Goal: Task Accomplishment & Management: Use online tool/utility

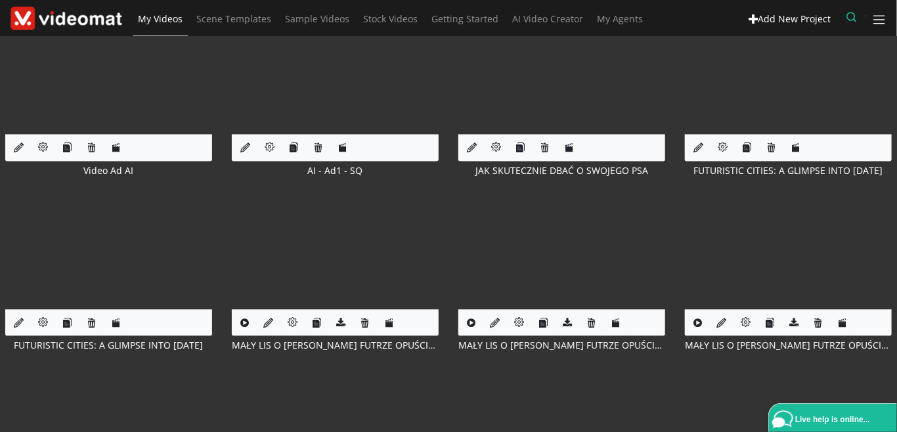
scroll to position [1099, 0]
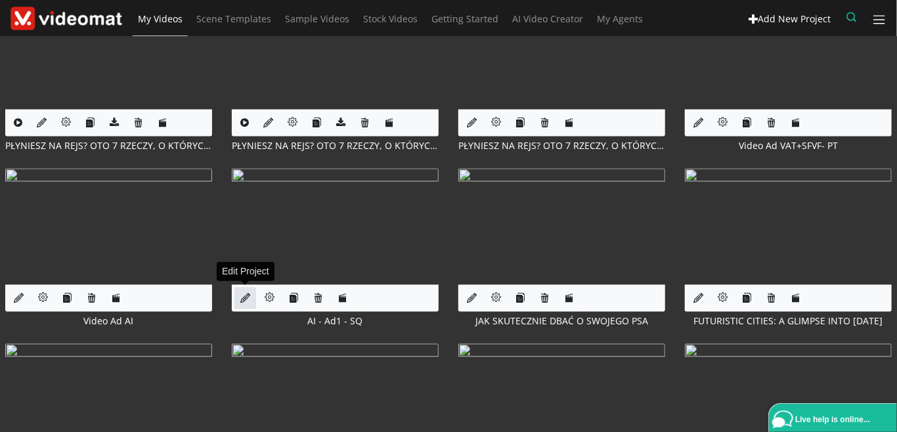
click at [246, 294] on icon at bounding box center [245, 299] width 10 height 10
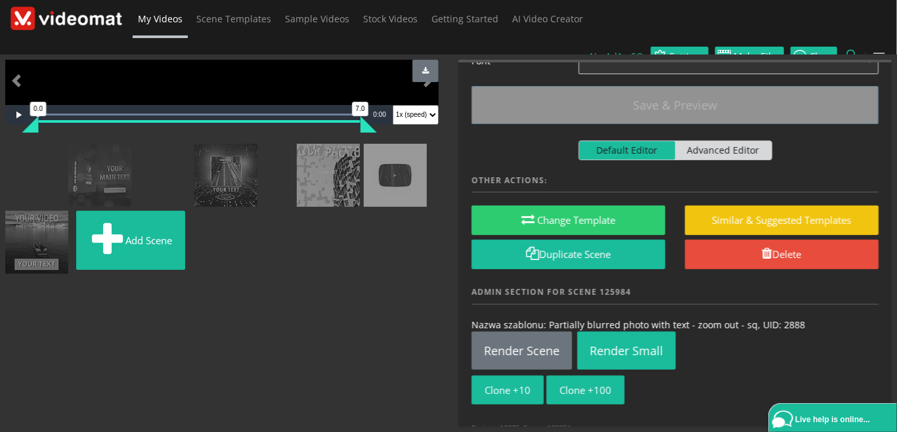
scroll to position [298, 0]
click at [115, 21] on img at bounding box center [67, 19] width 112 height 24
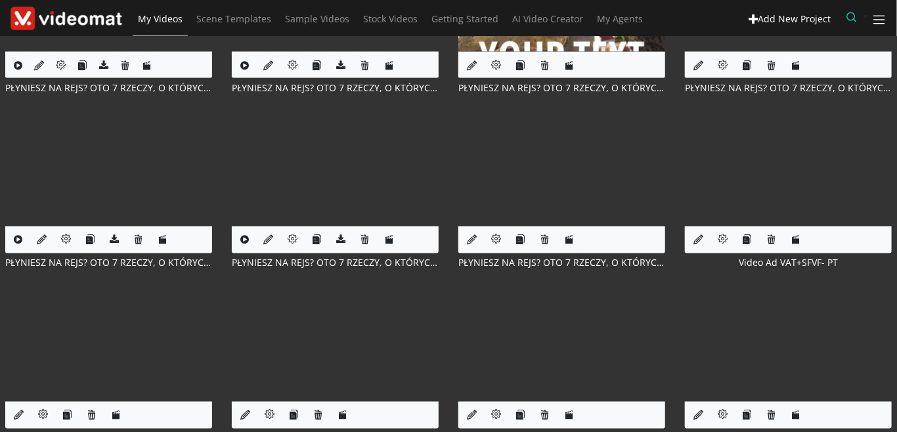
scroll to position [1134, 0]
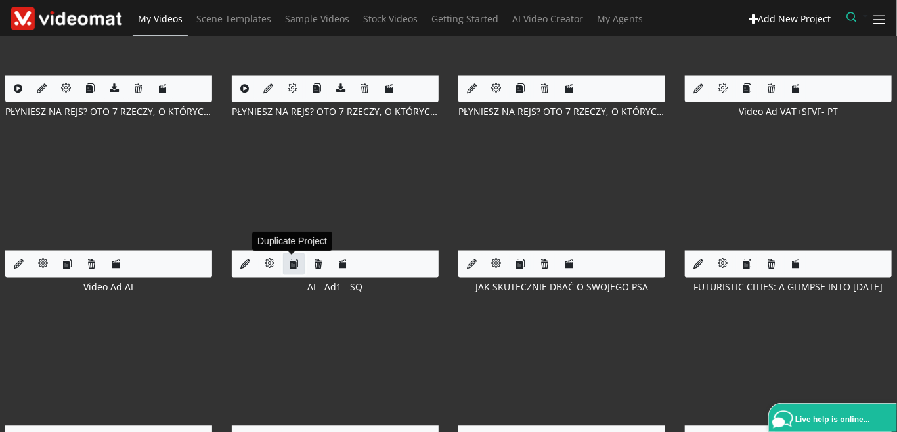
click at [292, 264] on icon "button" at bounding box center [294, 264] width 10 height 10
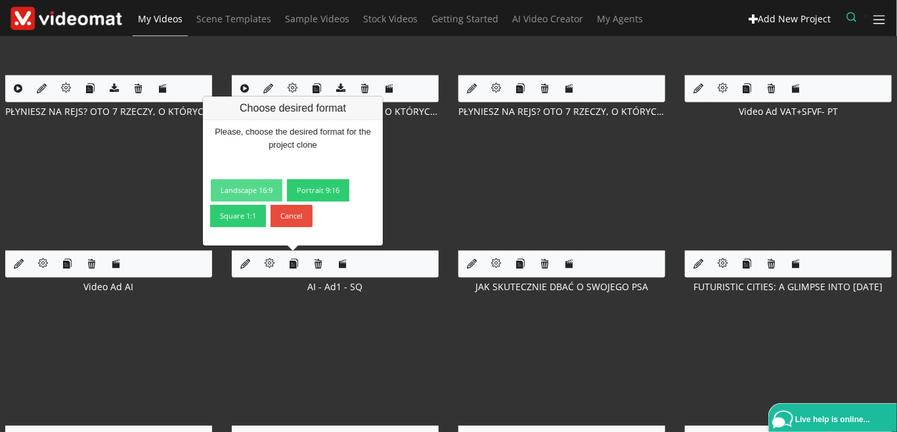
click at [259, 189] on link "Landscape 16:9" at bounding box center [247, 190] width 72 height 22
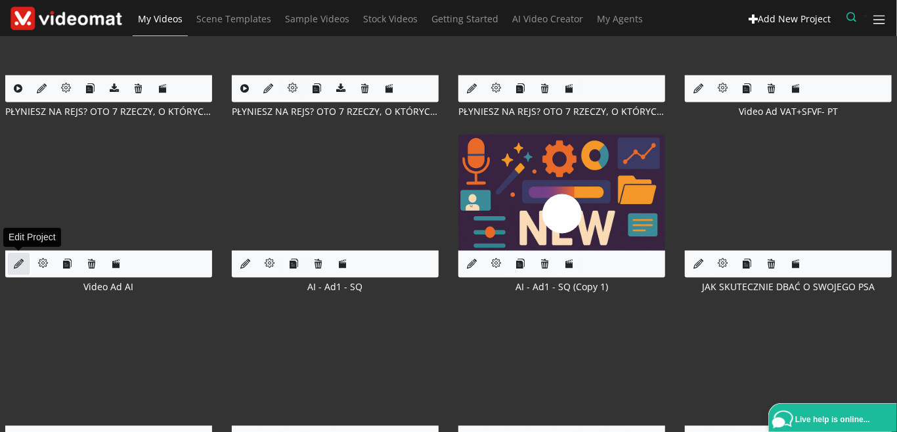
click at [20, 259] on icon at bounding box center [19, 264] width 10 height 10
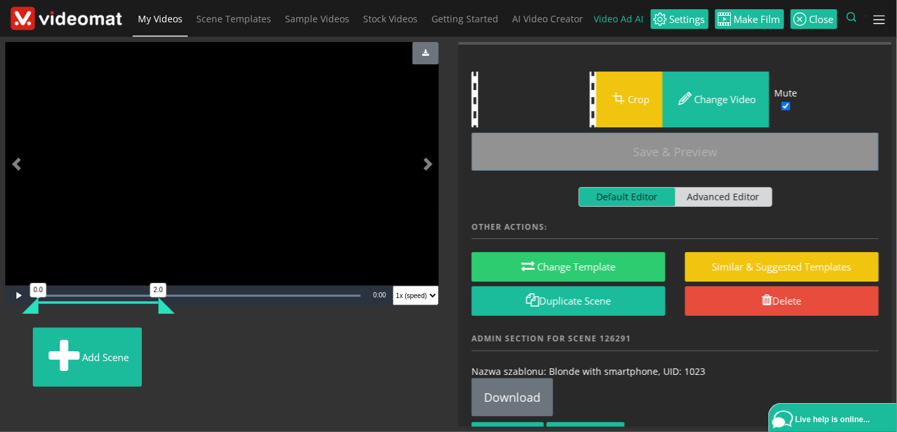
click at [179, 17] on span "My Videos" at bounding box center [160, 18] width 45 height 12
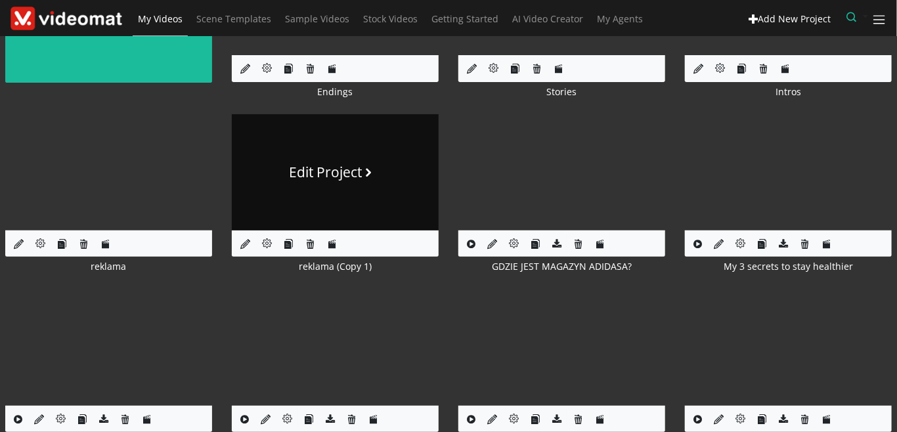
scroll to position [151, 0]
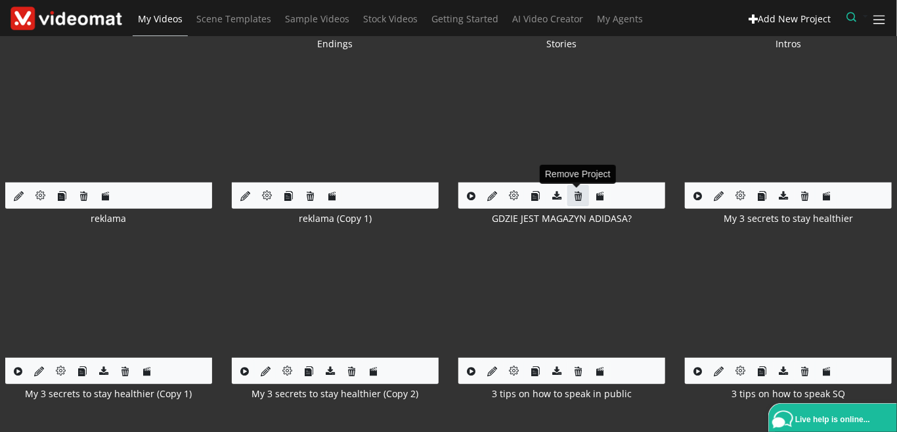
click at [575, 194] on icon at bounding box center [578, 196] width 10 height 10
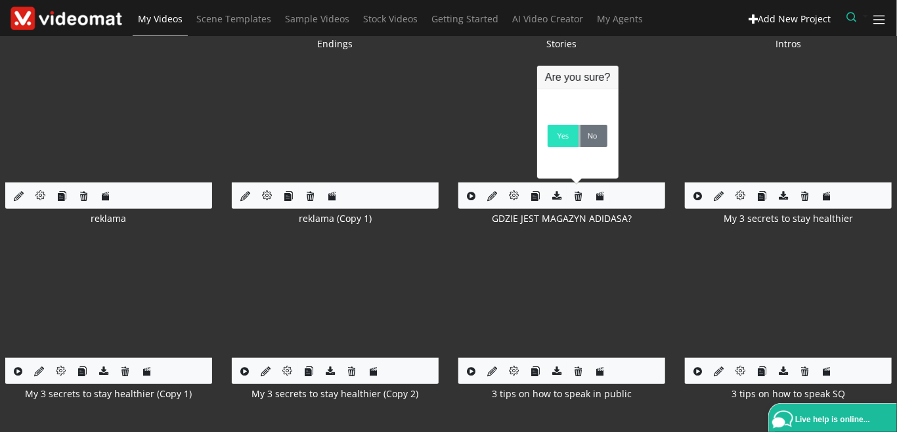
click at [564, 143] on link "Yes" at bounding box center [563, 136] width 31 height 22
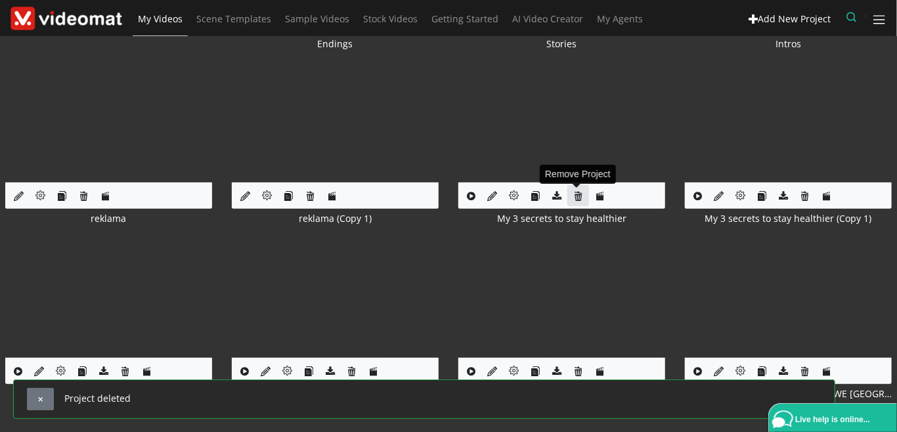
click at [576, 194] on icon at bounding box center [578, 196] width 10 height 10
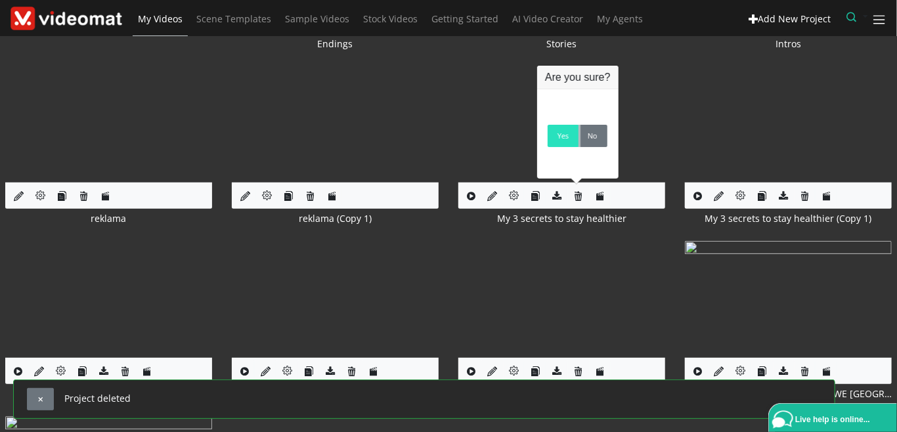
click at [560, 144] on link "Yes" at bounding box center [563, 136] width 31 height 22
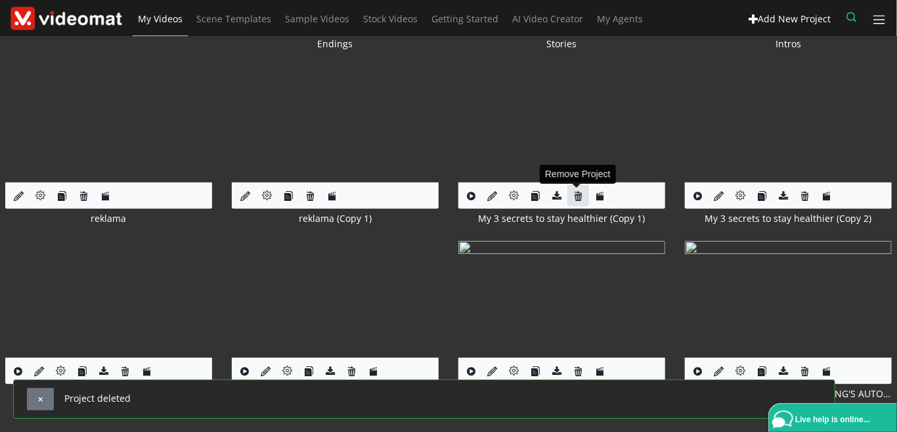
click at [578, 193] on icon at bounding box center [578, 196] width 10 height 10
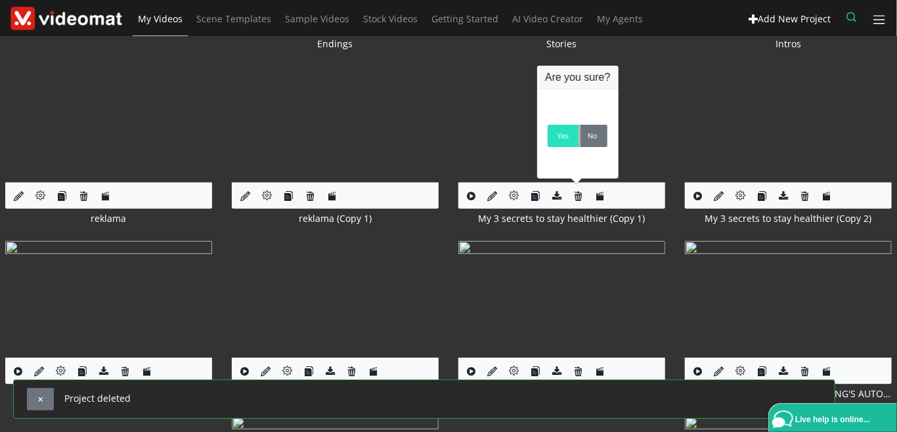
click at [558, 139] on link "Yes" at bounding box center [563, 136] width 31 height 22
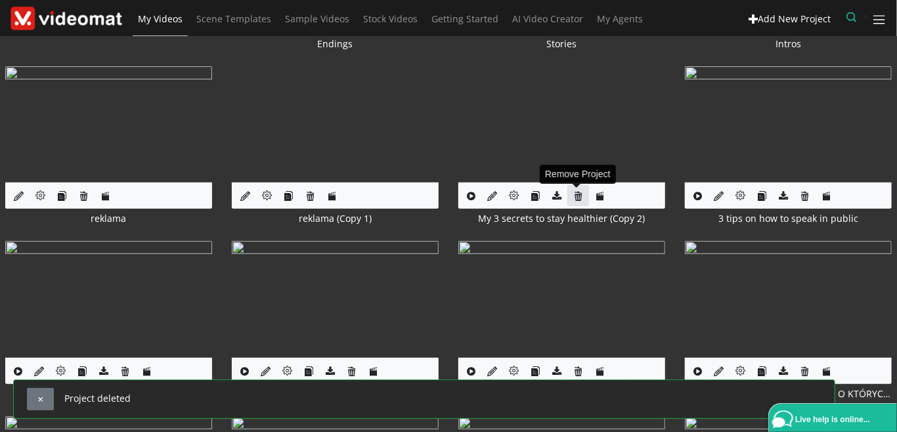
click at [578, 193] on icon at bounding box center [578, 196] width 10 height 10
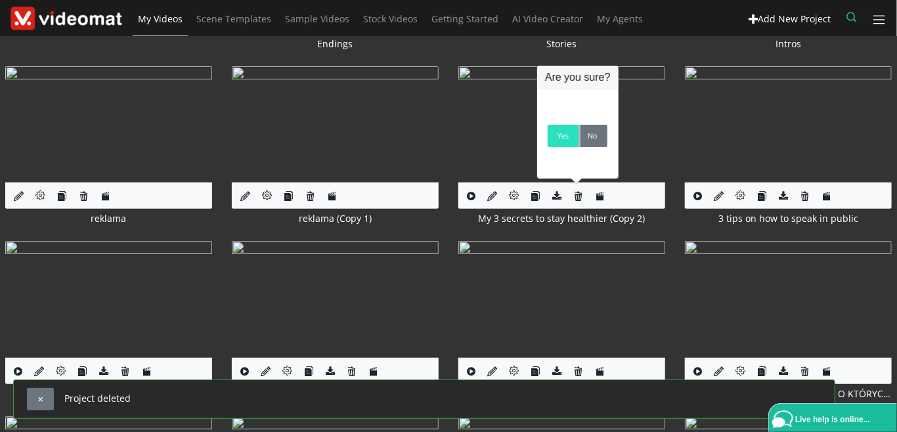
click at [561, 146] on link "Yes" at bounding box center [563, 136] width 31 height 22
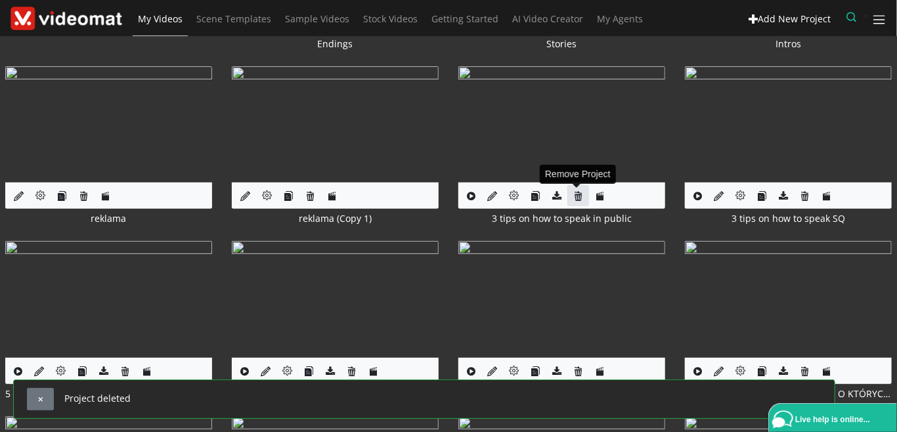
click at [580, 197] on icon at bounding box center [578, 196] width 10 height 10
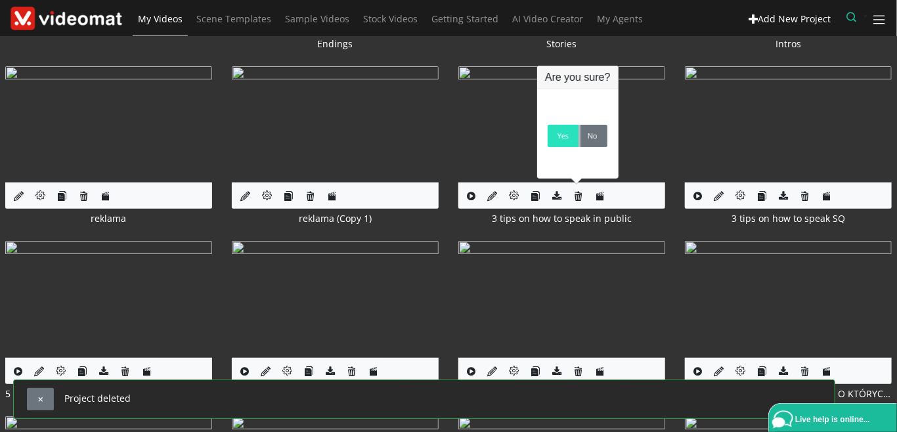
click at [561, 143] on link "Yes" at bounding box center [563, 136] width 31 height 22
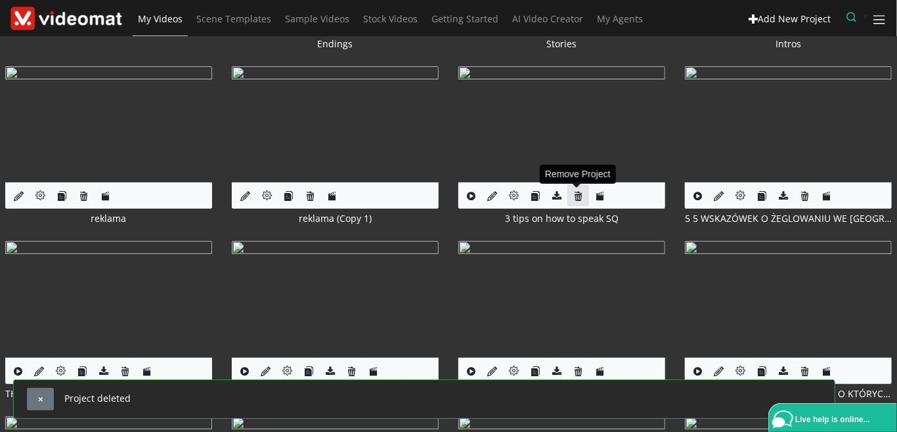
click at [582, 196] on icon at bounding box center [578, 196] width 10 height 10
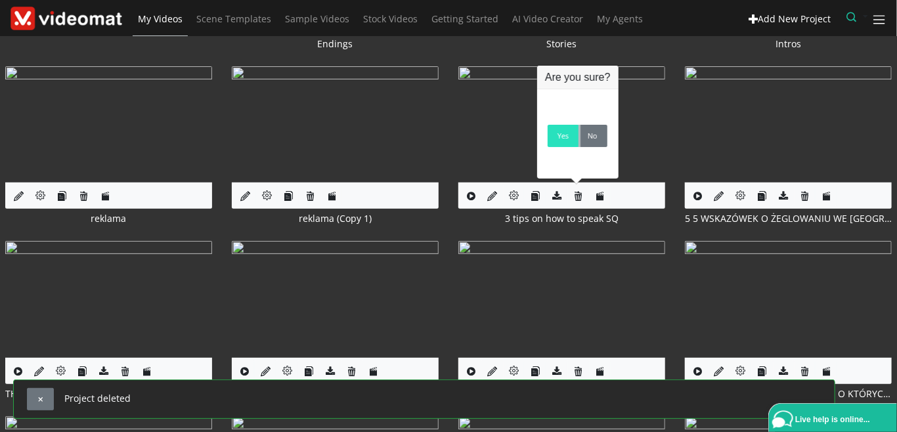
click at [563, 143] on link "Yes" at bounding box center [563, 136] width 31 height 22
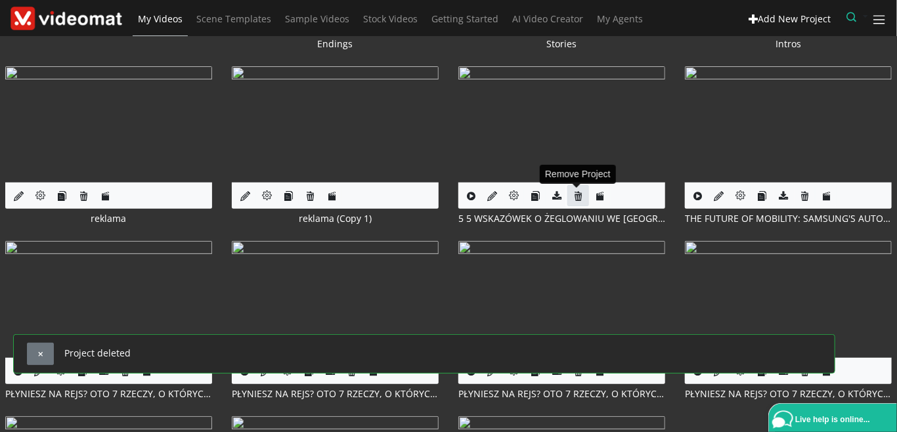
click at [579, 197] on icon at bounding box center [578, 196] width 10 height 10
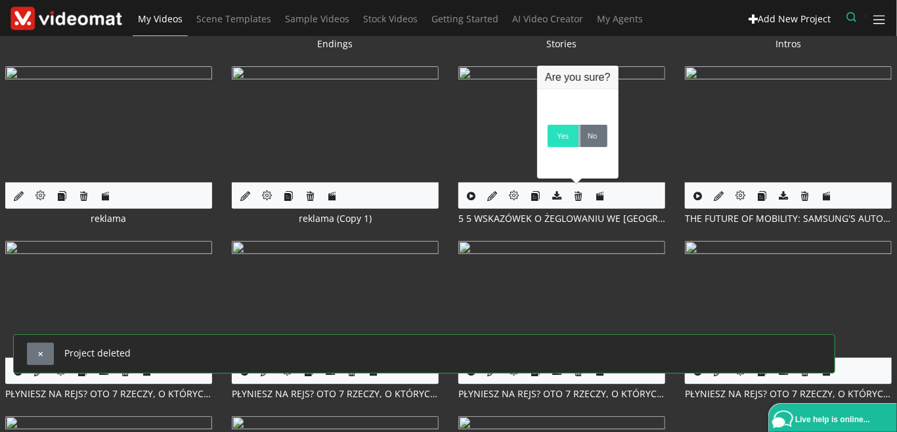
click at [558, 146] on link "Yes" at bounding box center [563, 136] width 31 height 22
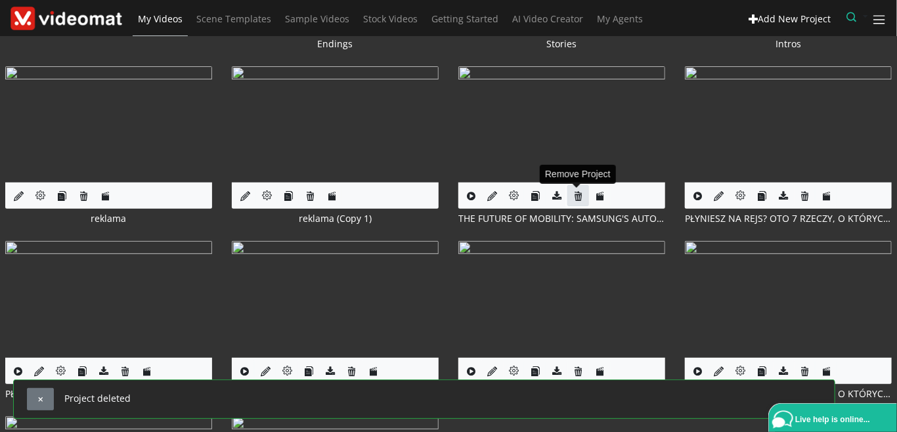
click at [577, 196] on icon at bounding box center [578, 196] width 10 height 10
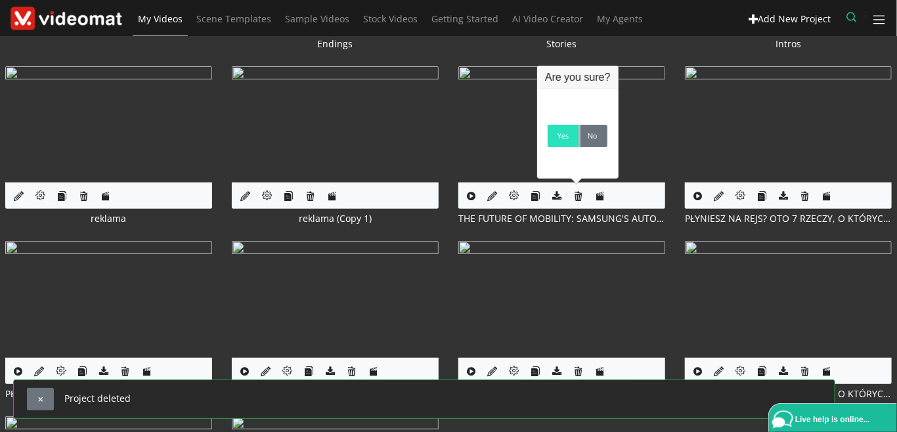
click at [558, 138] on link "Yes" at bounding box center [563, 136] width 31 height 22
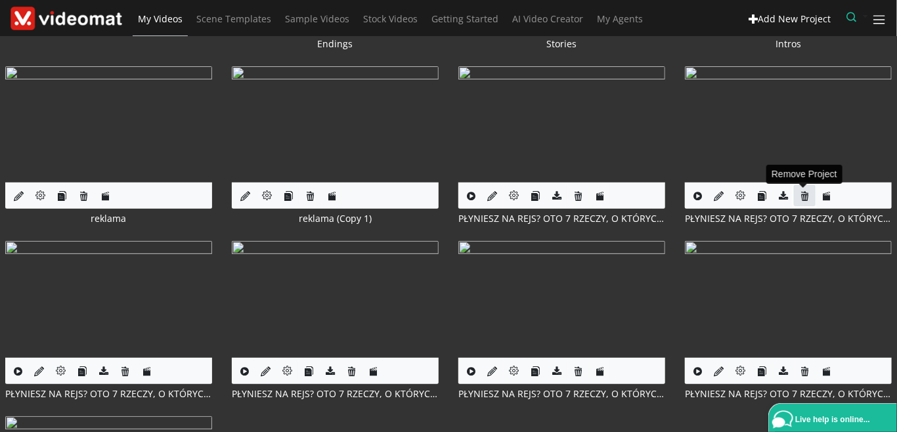
click at [803, 196] on icon at bounding box center [805, 196] width 10 height 10
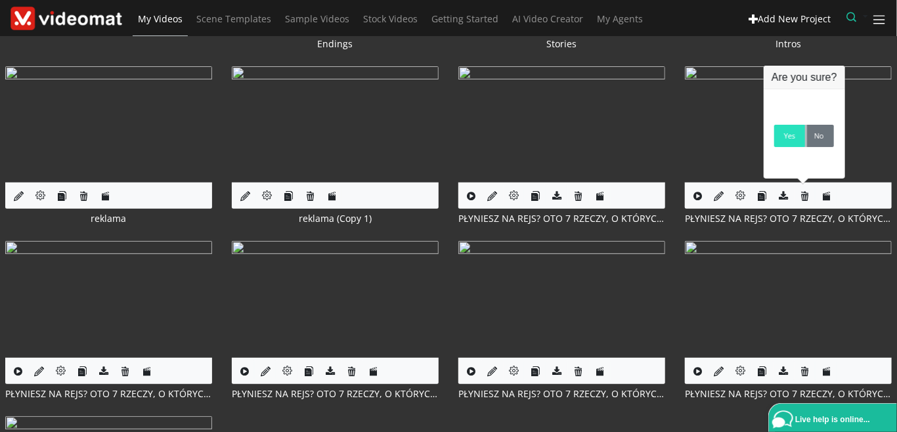
click at [791, 141] on link "Yes" at bounding box center [789, 136] width 31 height 22
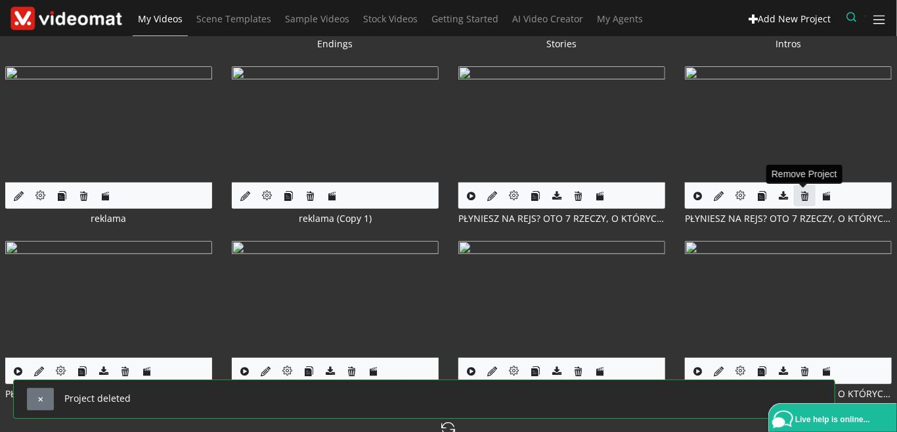
click at [803, 194] on icon at bounding box center [805, 196] width 10 height 10
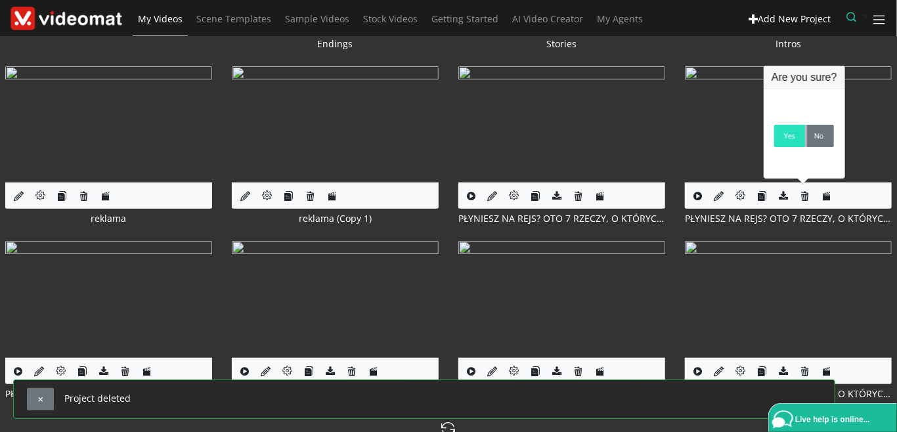
click at [786, 135] on link "Yes" at bounding box center [789, 136] width 31 height 22
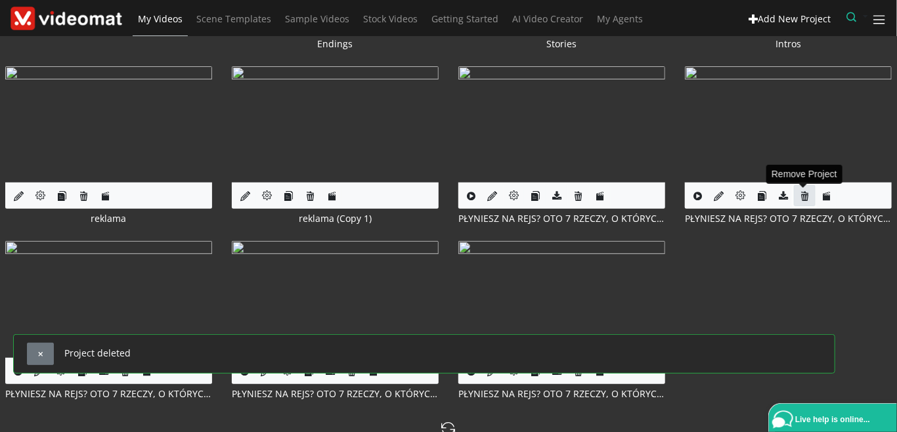
click at [803, 195] on icon at bounding box center [805, 196] width 10 height 10
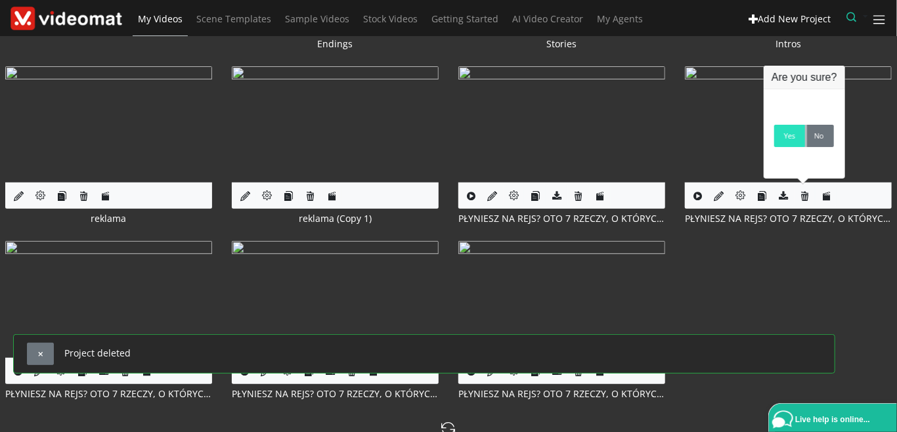
click at [787, 147] on link "Yes" at bounding box center [789, 136] width 31 height 22
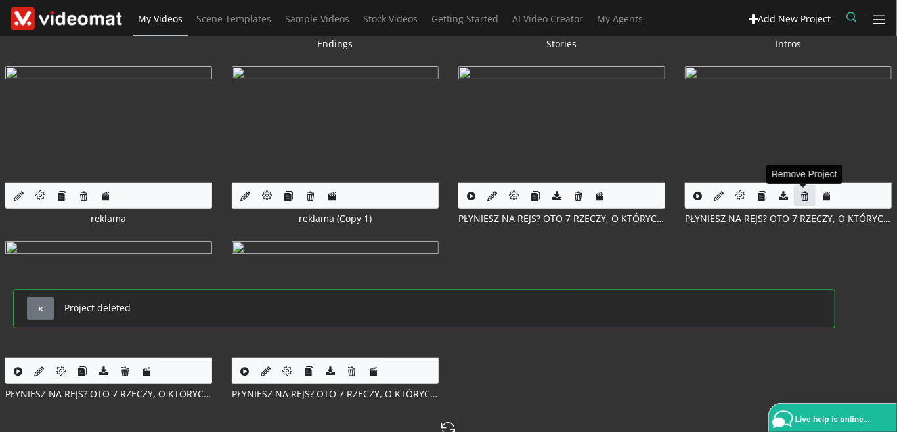
click at [804, 196] on icon at bounding box center [805, 196] width 10 height 10
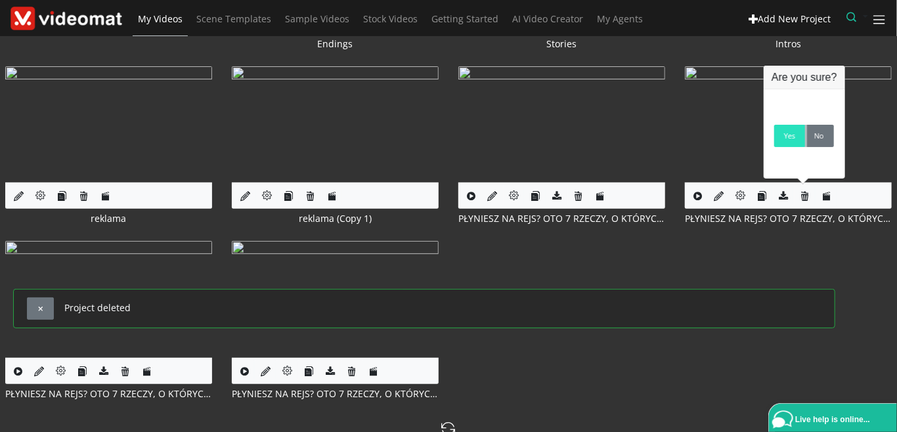
click at [786, 144] on link "Yes" at bounding box center [789, 136] width 31 height 22
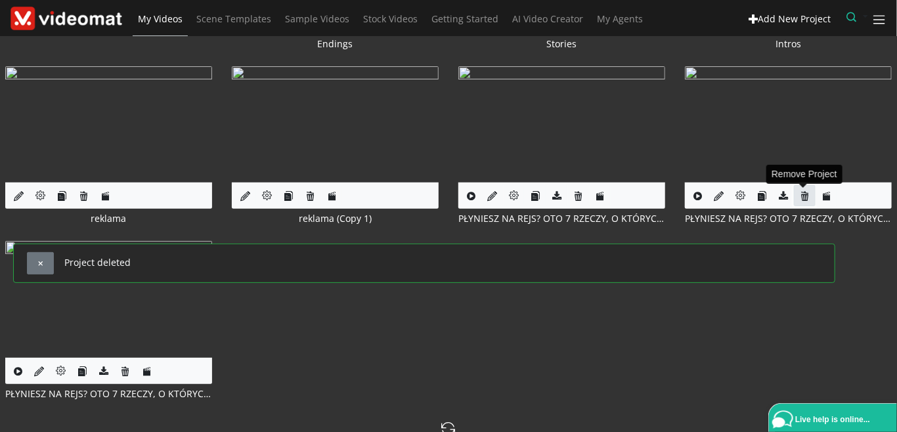
click at [803, 193] on icon at bounding box center [805, 196] width 10 height 10
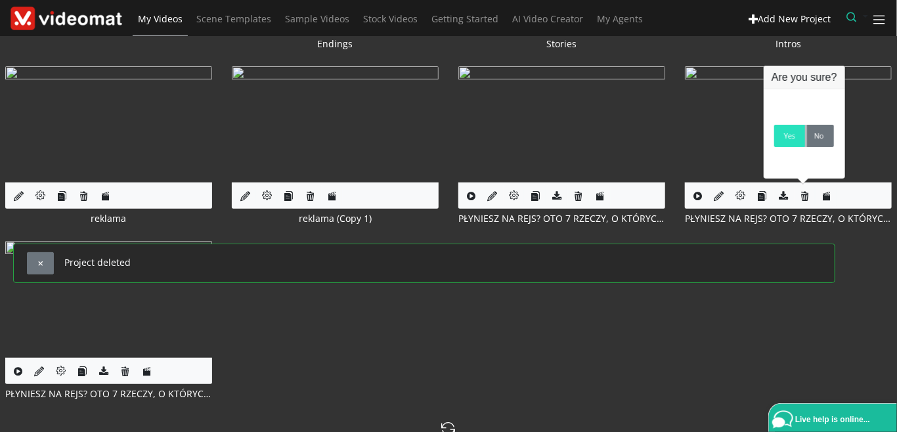
click at [784, 139] on link "Yes" at bounding box center [789, 136] width 31 height 22
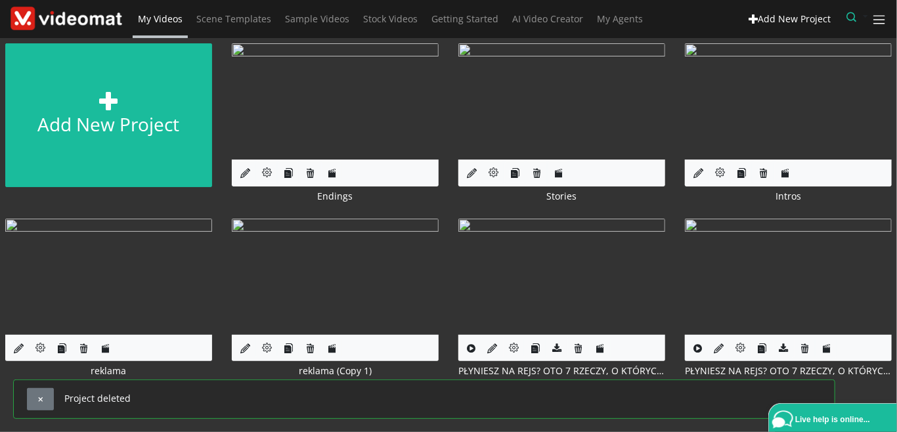
scroll to position [0, 0]
click at [182, 18] on link "My Videos" at bounding box center [160, 19] width 55 height 38
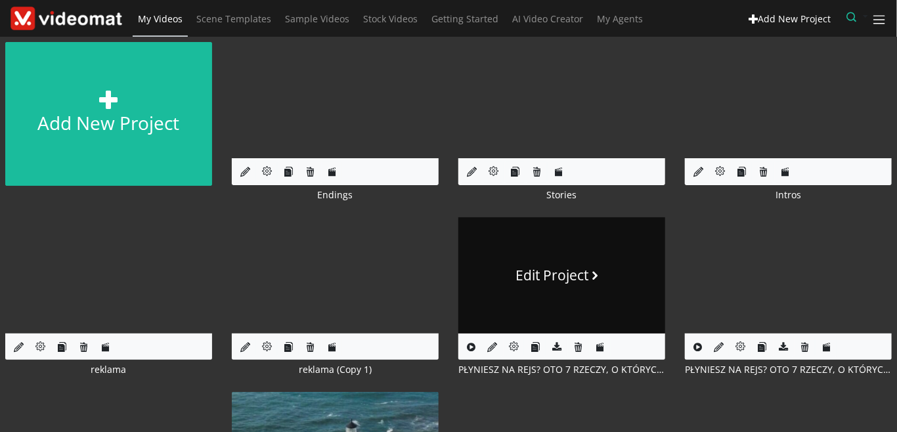
scroll to position [151, 0]
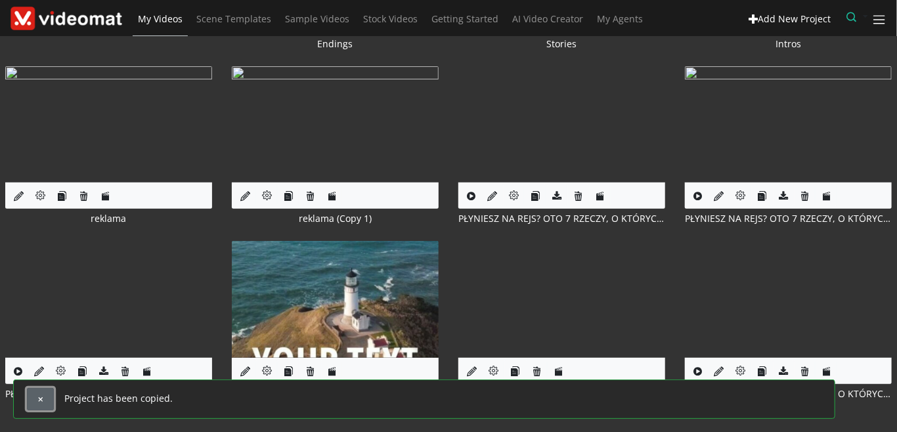
click at [40, 401] on span "button" at bounding box center [40, 399] width 7 height 7
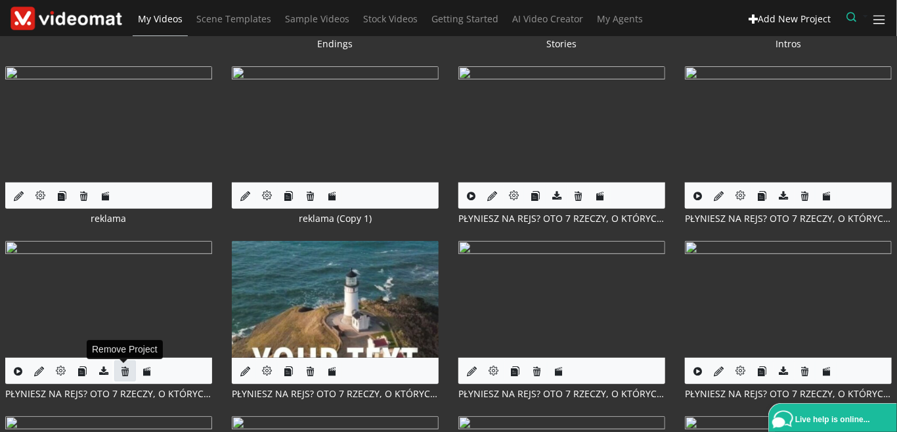
click at [122, 366] on icon at bounding box center [125, 371] width 10 height 10
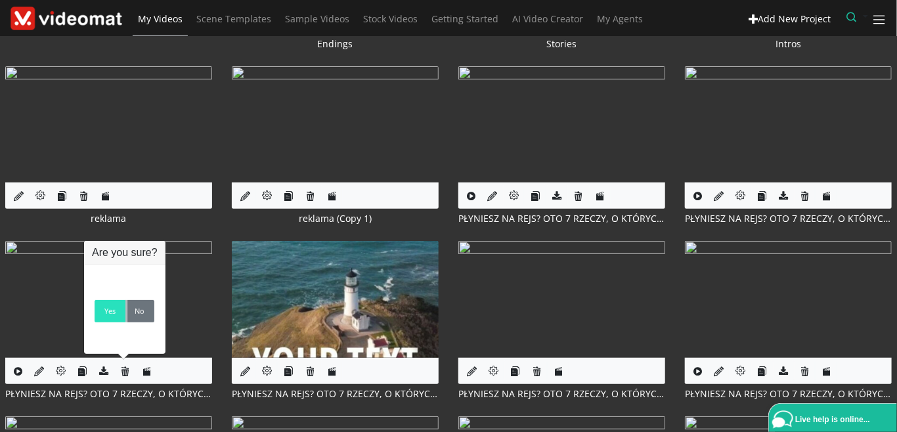
click at [108, 317] on link "Yes" at bounding box center [110, 311] width 31 height 22
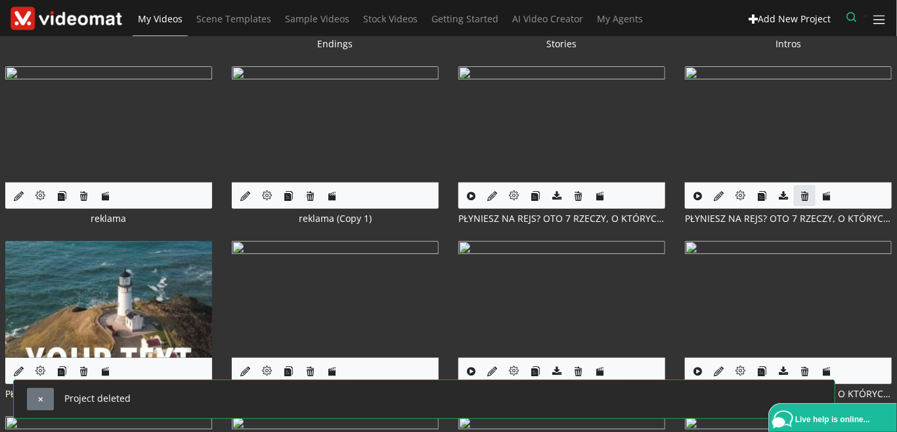
click at [810, 197] on link at bounding box center [805, 196] width 22 height 22
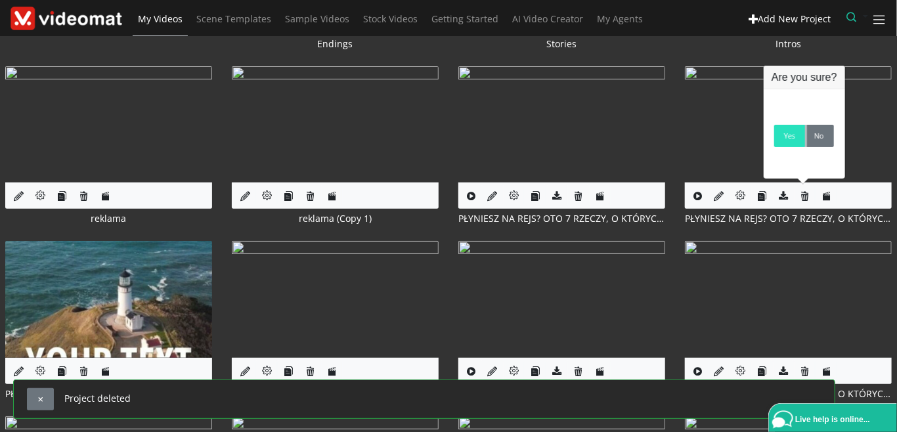
click at [791, 141] on link "Yes" at bounding box center [789, 136] width 31 height 22
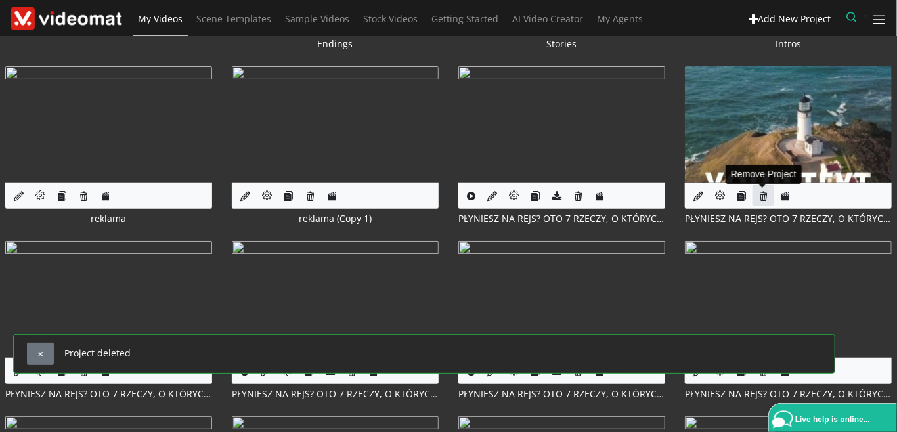
click at [763, 194] on icon at bounding box center [764, 196] width 10 height 10
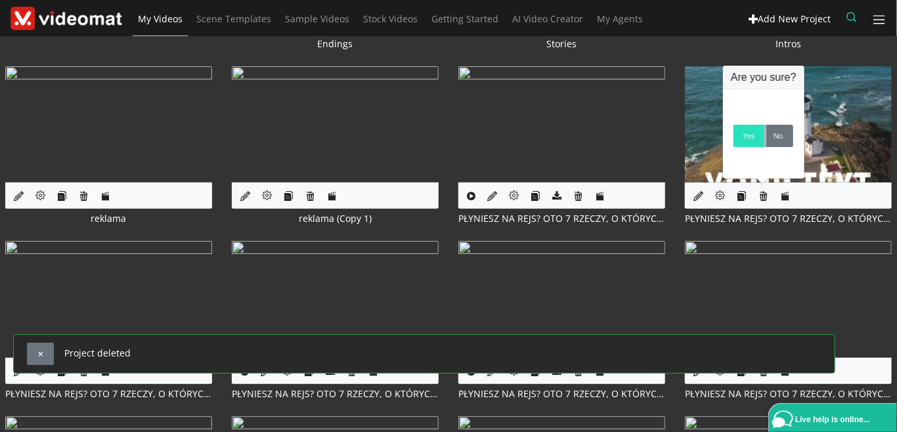
click at [751, 138] on link "Yes" at bounding box center [749, 136] width 31 height 22
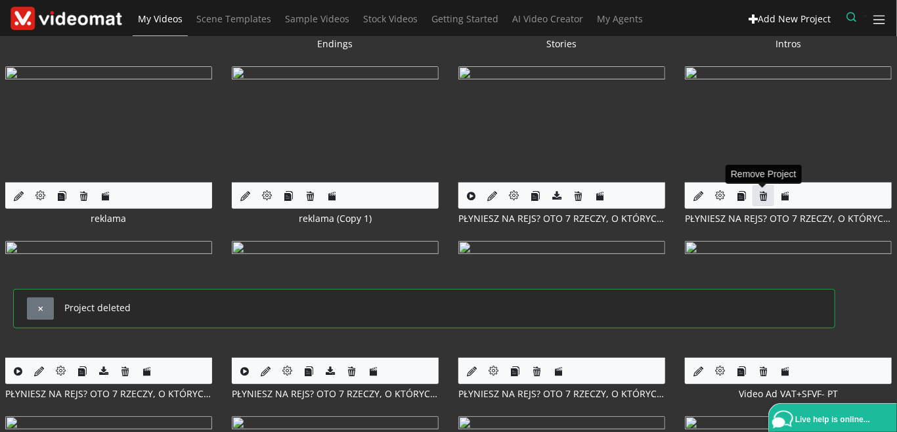
click at [764, 196] on icon at bounding box center [764, 196] width 10 height 10
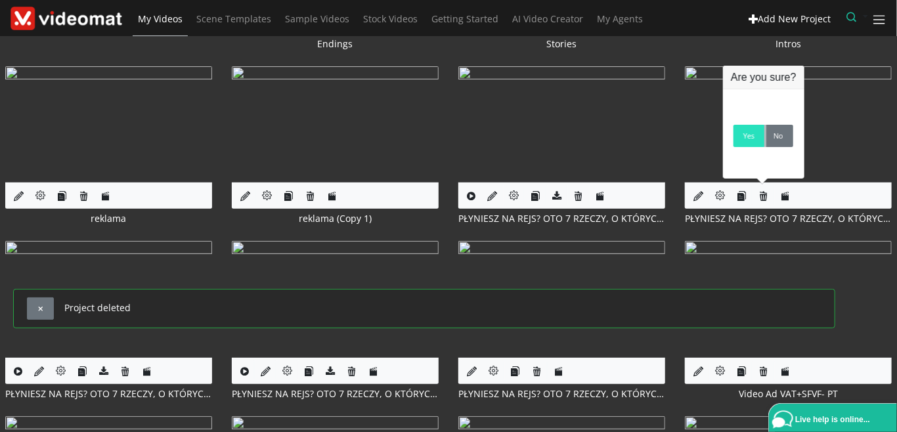
click at [747, 143] on link "Yes" at bounding box center [749, 136] width 31 height 22
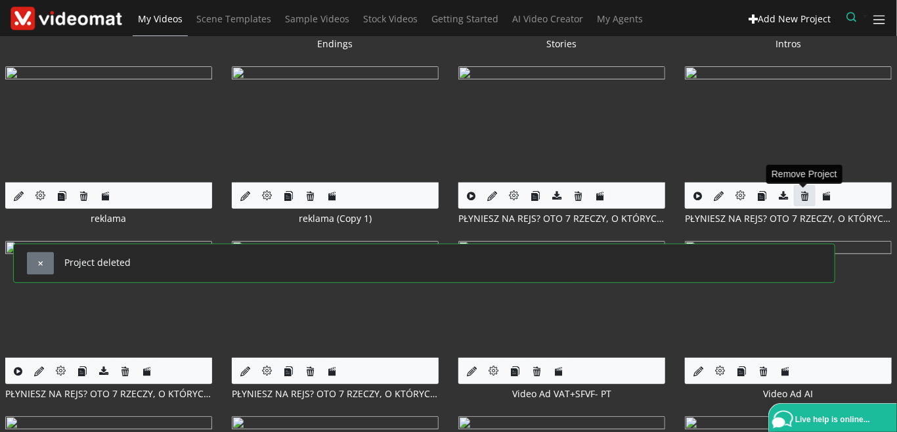
click at [800, 195] on icon at bounding box center [805, 196] width 10 height 10
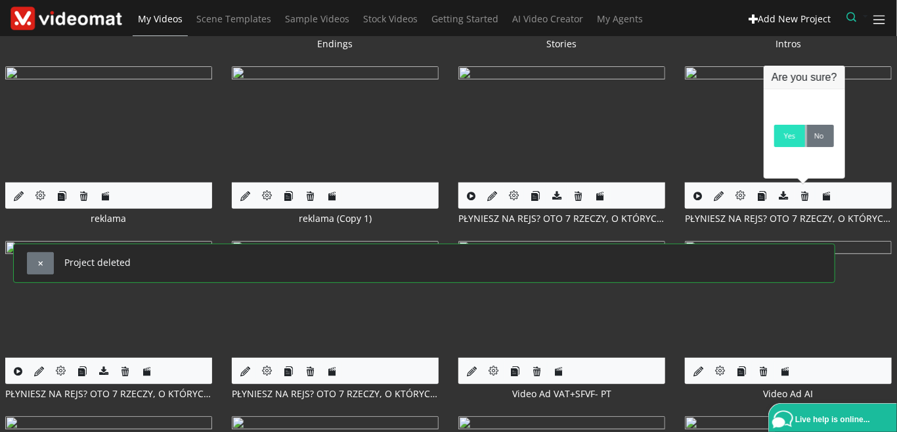
click at [787, 146] on link "Yes" at bounding box center [789, 136] width 31 height 22
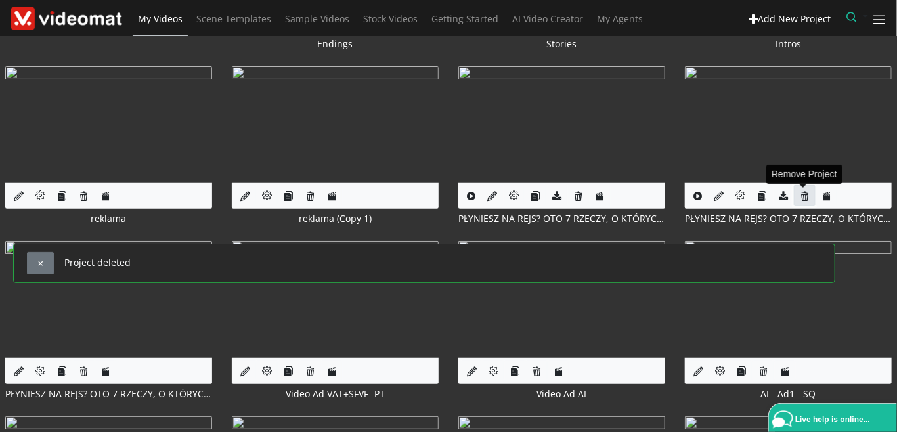
click at [801, 196] on icon at bounding box center [805, 196] width 10 height 10
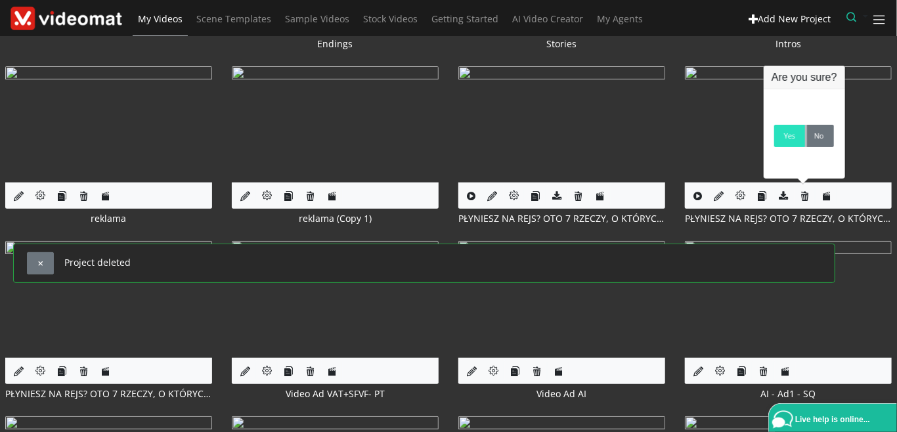
click at [789, 141] on link "Yes" at bounding box center [789, 136] width 31 height 22
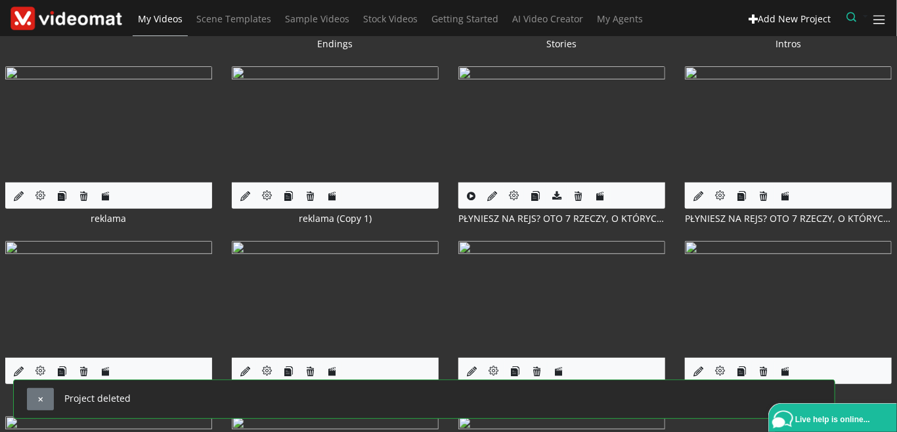
scroll to position [302, 0]
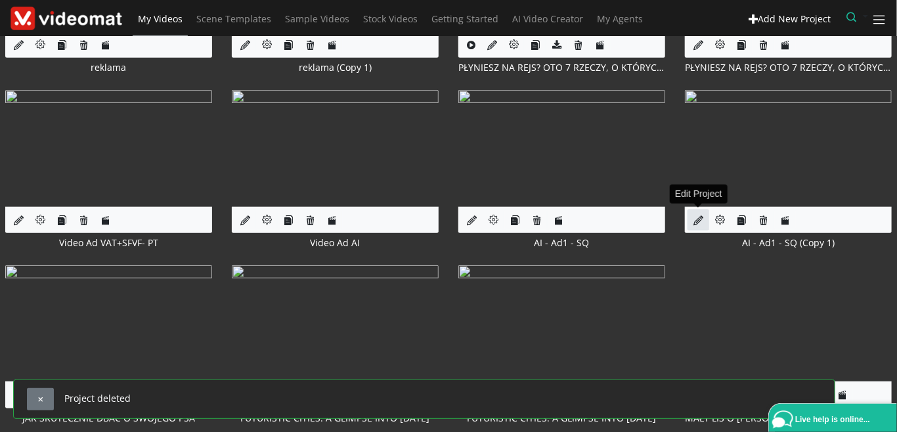
click at [694, 219] on icon at bounding box center [699, 220] width 10 height 10
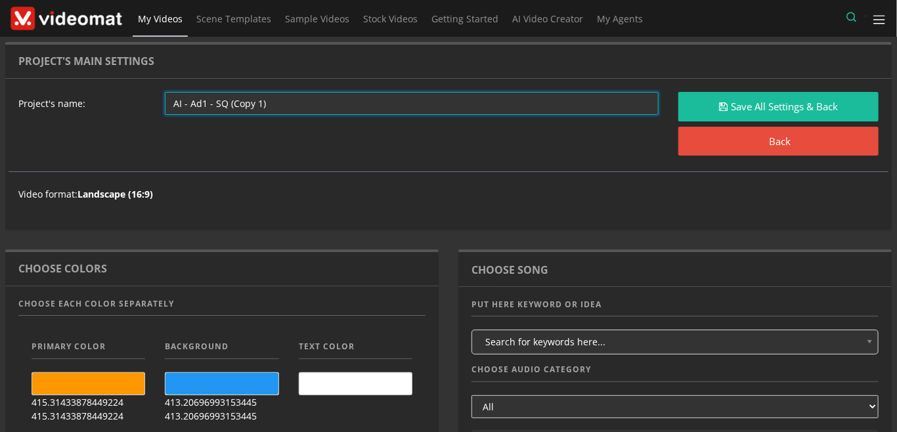
drag, startPoint x: 191, startPoint y: 102, endPoint x: 359, endPoint y: 106, distance: 167.5
click at [359, 106] on input "AI - Ad1 - SQ (Copy 1)" at bounding box center [412, 103] width 494 height 23
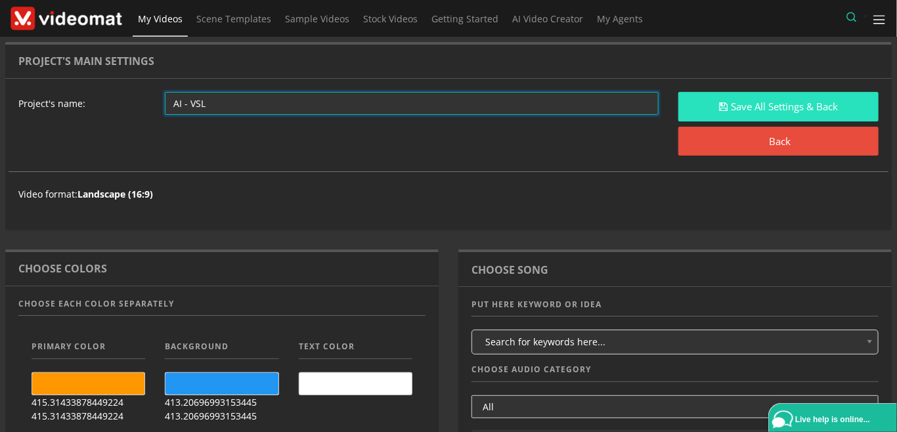
type input "AI - VSL"
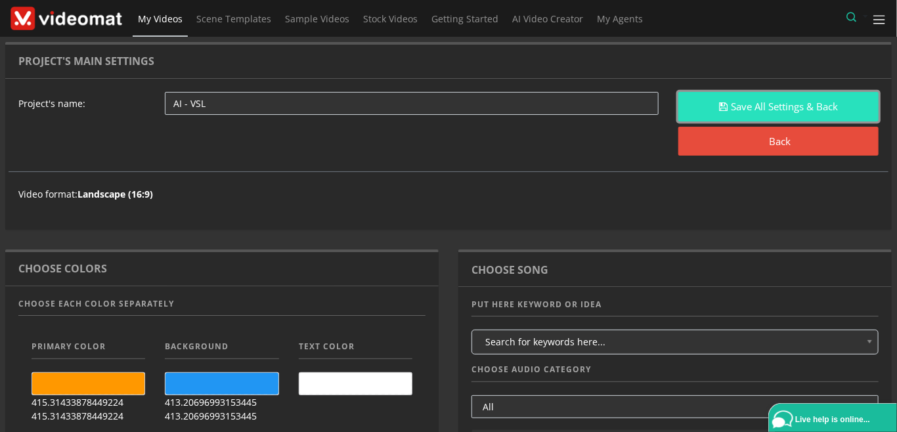
click at [789, 92] on button "Save All Settings & Back" at bounding box center [778, 107] width 200 height 30
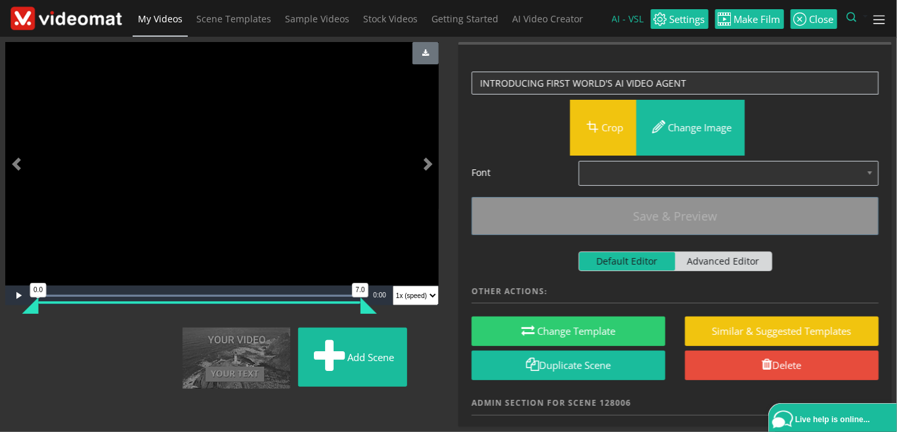
scroll to position [151, 0]
click at [17, 336] on img at bounding box center [17, 336] width 0 height 0
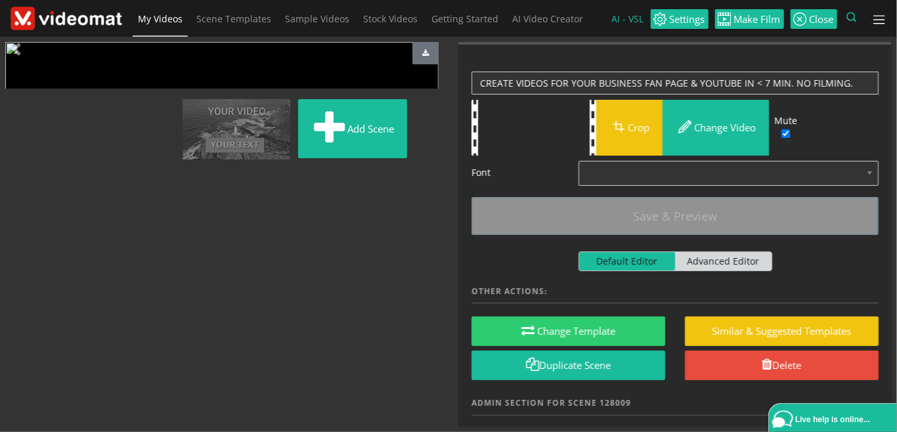
click at [21, 107] on img at bounding box center [21, 107] width 0 height 0
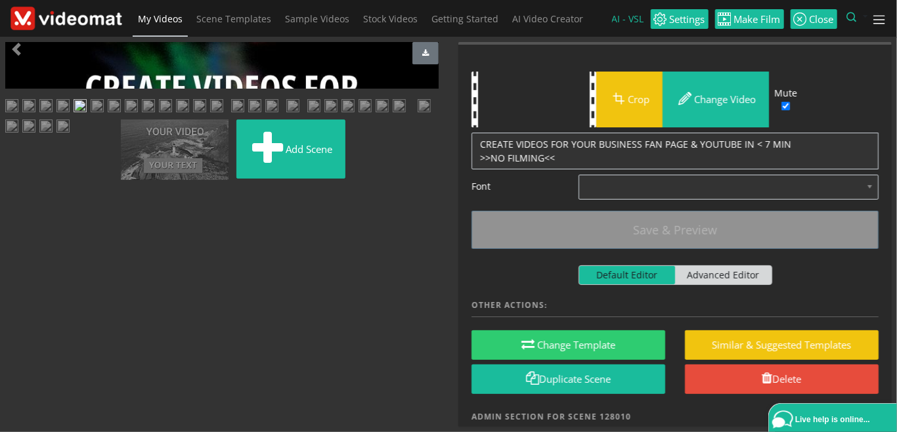
click at [108, 116] on img at bounding box center [114, 107] width 13 height 16
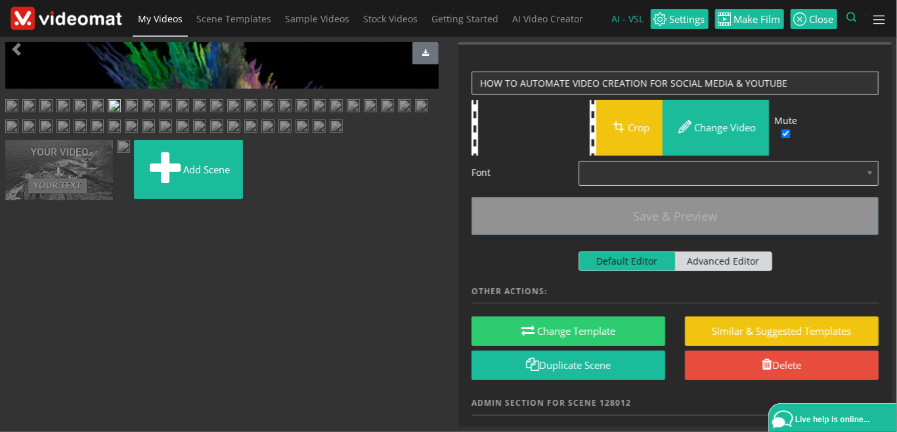
click at [138, 116] on img at bounding box center [131, 107] width 13 height 16
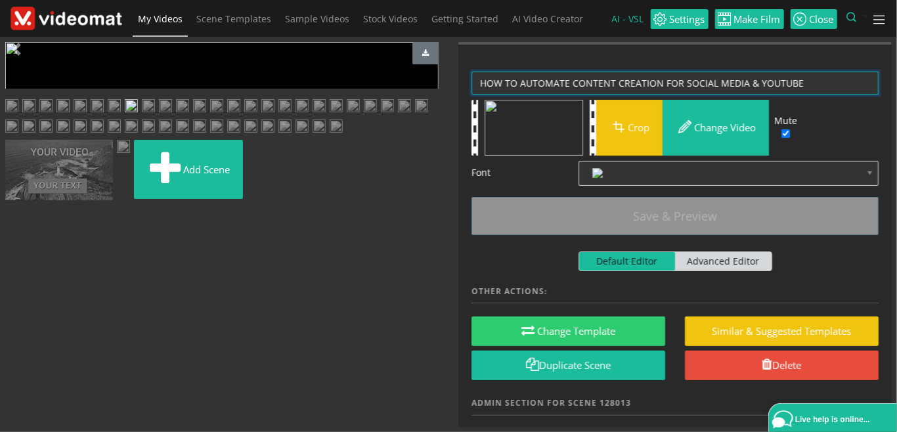
drag, startPoint x: 816, startPoint y: 74, endPoint x: 388, endPoint y: 53, distance: 428.7
click at [472, 72] on textarea "HOW TO AUTOMATE CONTENT CREATION FOR SOCIAL MEDIA & YOUTUBE" at bounding box center [675, 83] width 407 height 23
paste textarea "SocialReady Video Created For Your Business From One Sentence"
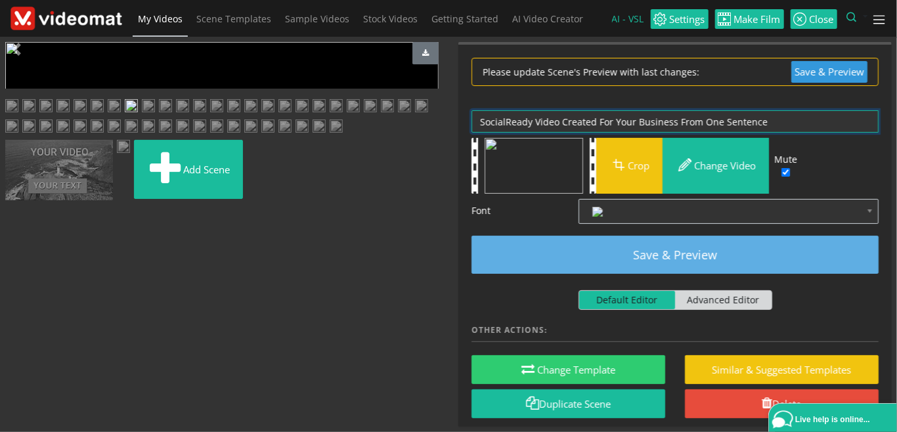
type textarea "SocialReady Video Created For Your Business From One Sentence"
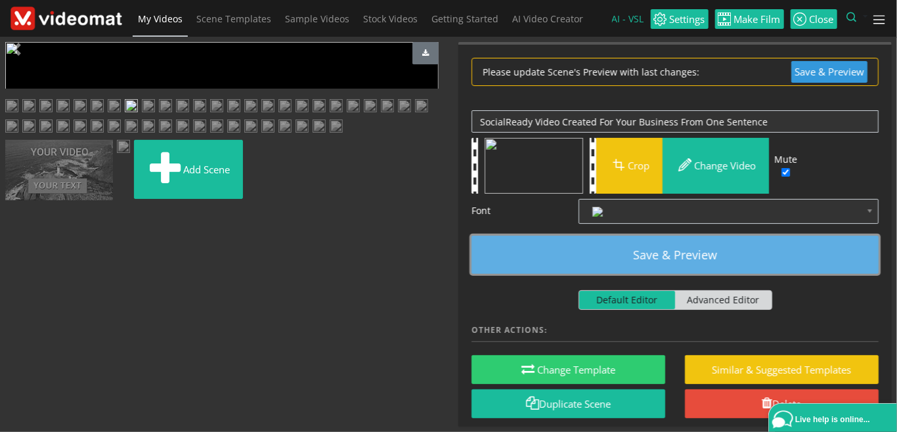
click at [634, 254] on button "Save & Preview" at bounding box center [675, 255] width 407 height 38
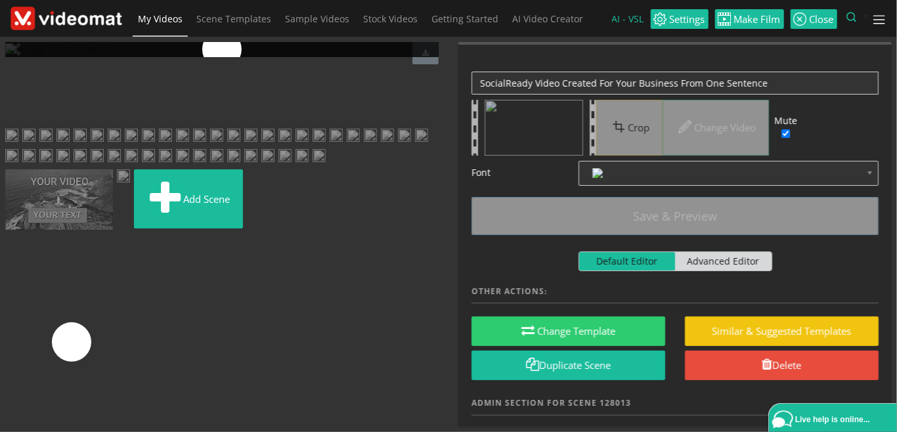
drag, startPoint x: 179, startPoint y: 343, endPoint x: 79, endPoint y: 196, distance: 177.8
click at [79, 196] on ul "Add scene" at bounding box center [221, 166] width 433 height 135
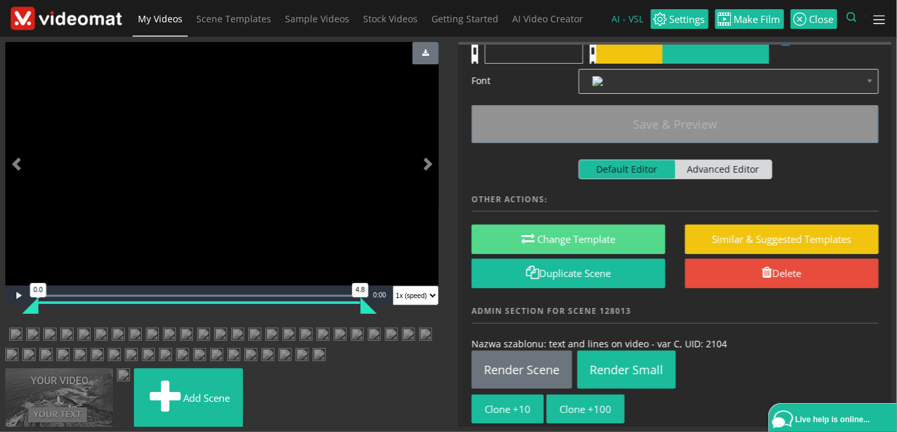
scroll to position [129, 0]
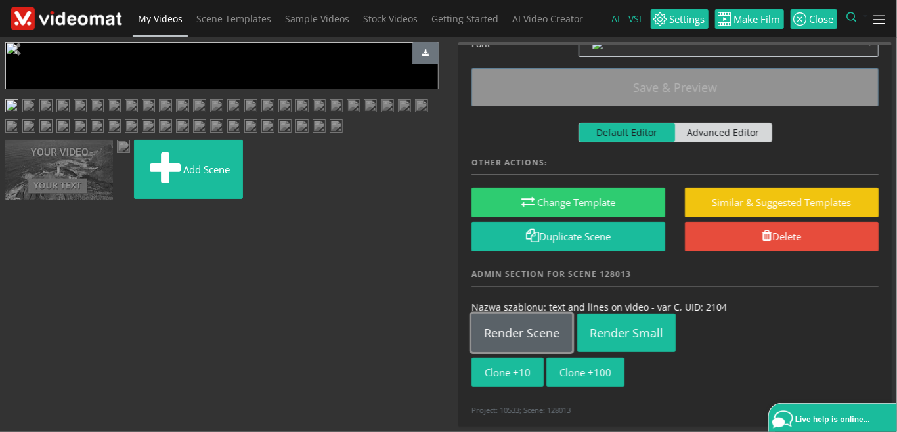
click at [525, 327] on link "Render Scene" at bounding box center [522, 333] width 100 height 38
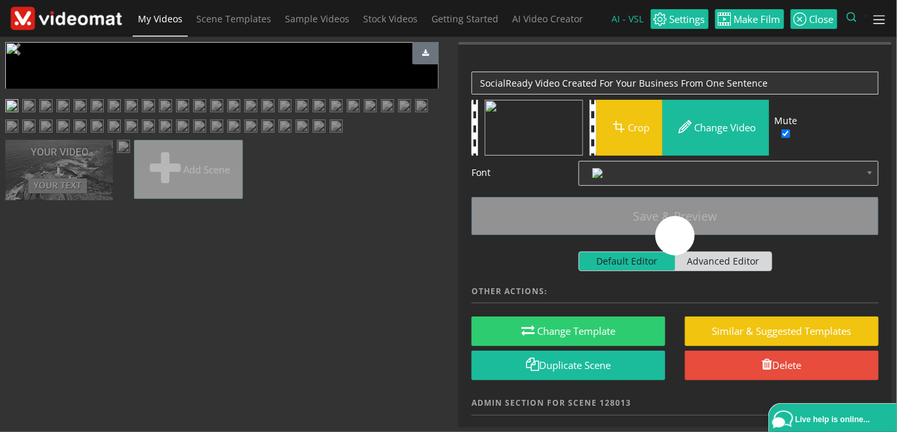
scroll to position [0, 0]
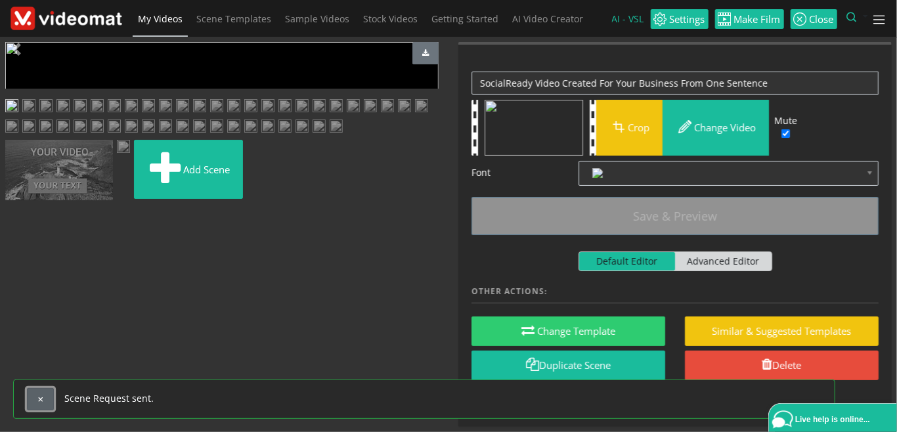
click at [32, 401] on button "button" at bounding box center [40, 399] width 27 height 22
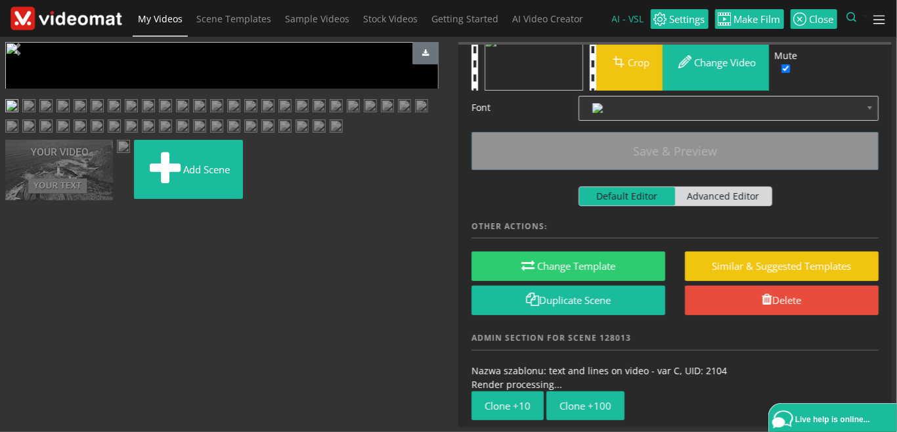
scroll to position [99, 0]
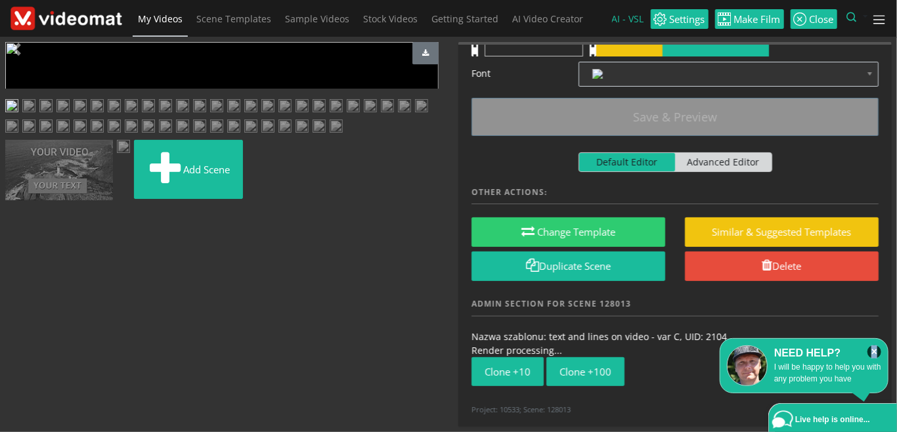
drag, startPoint x: 875, startPoint y: 349, endPoint x: 839, endPoint y: 360, distance: 37.0
click at [874, 349] on icon "×" at bounding box center [875, 351] width 14 height 13
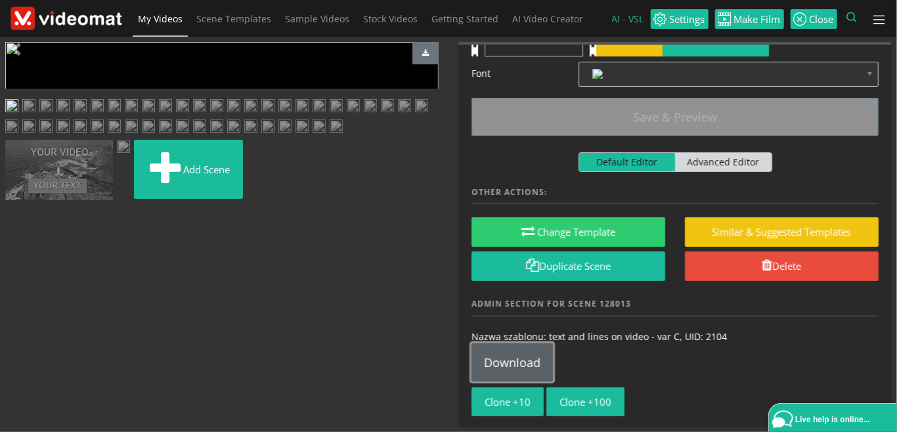
click at [494, 363] on link "Download" at bounding box center [512, 362] width 81 height 38
click at [156, 13] on span "My Videos" at bounding box center [160, 18] width 45 height 12
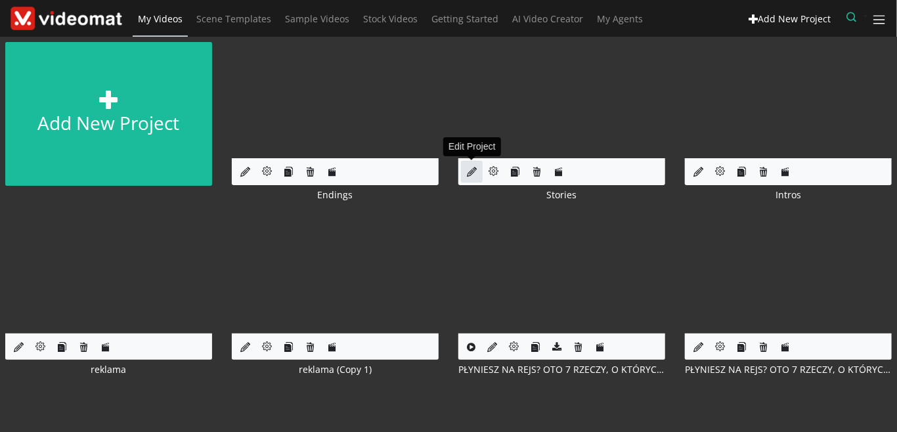
click at [466, 168] on link at bounding box center [472, 172] width 22 height 22
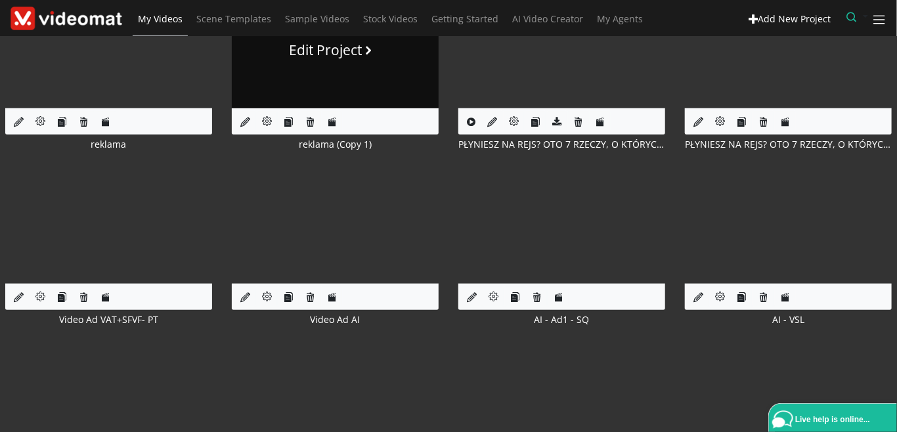
scroll to position [302, 0]
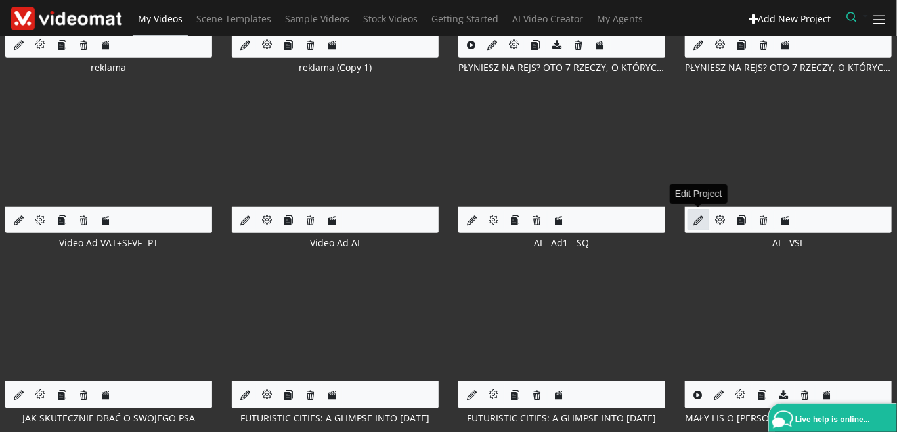
click at [693, 221] on link at bounding box center [699, 221] width 22 height 22
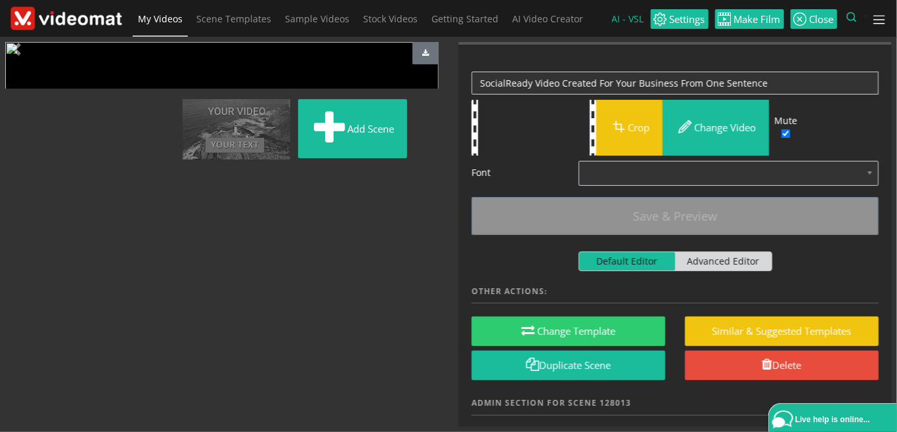
scroll to position [938, 0]
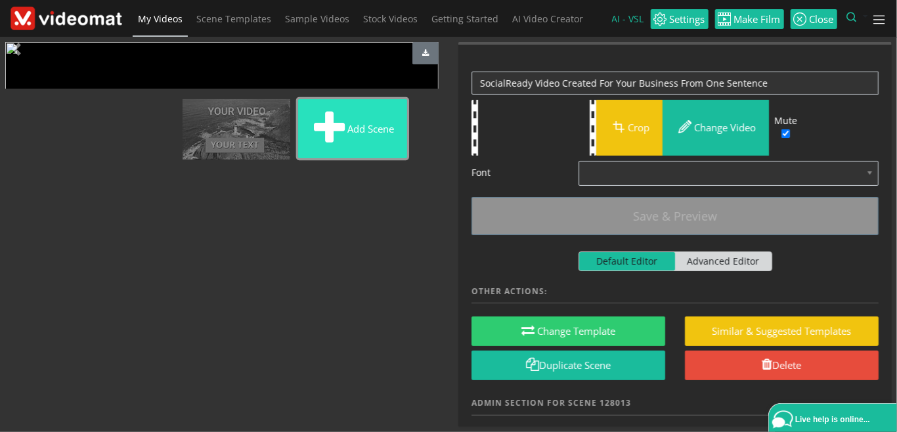
click at [311, 151] on span at bounding box center [329, 128] width 36 height 45
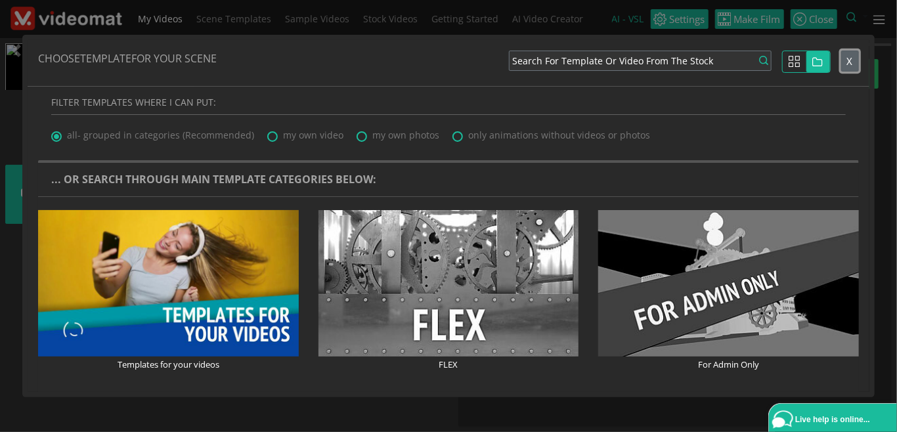
click at [851, 58] on span "X" at bounding box center [850, 61] width 6 height 13
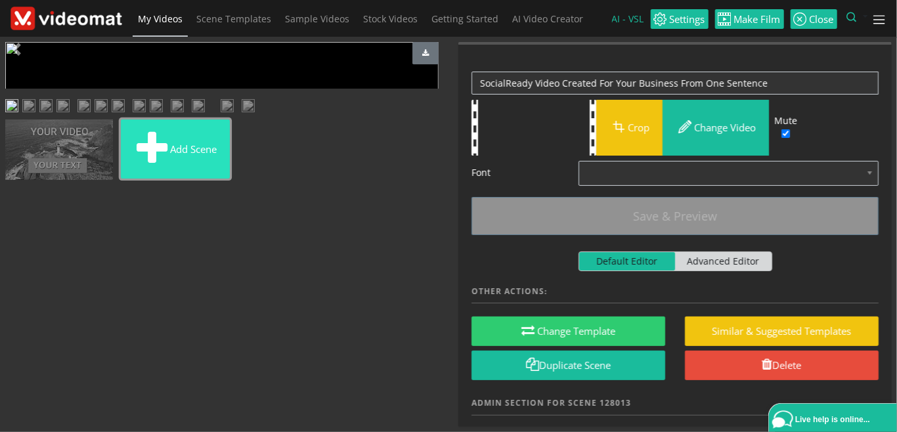
click at [170, 171] on span at bounding box center [152, 149] width 36 height 45
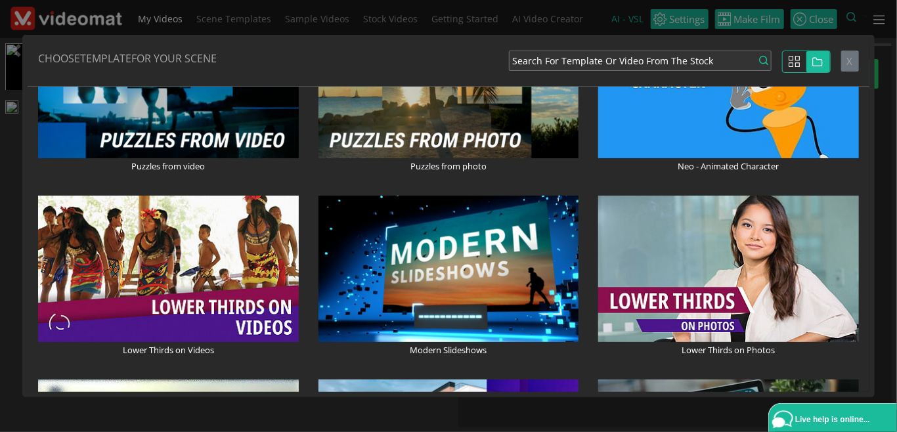
scroll to position [1513, 0]
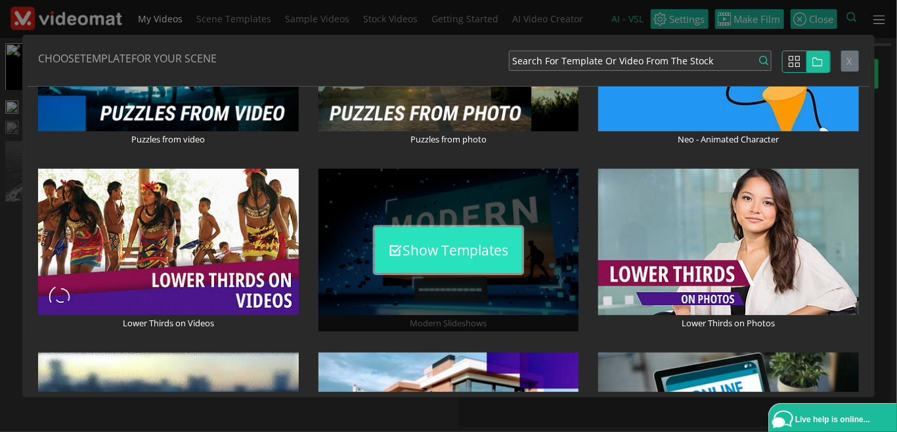
click at [414, 243] on button "Show Templates" at bounding box center [448, 250] width 147 height 46
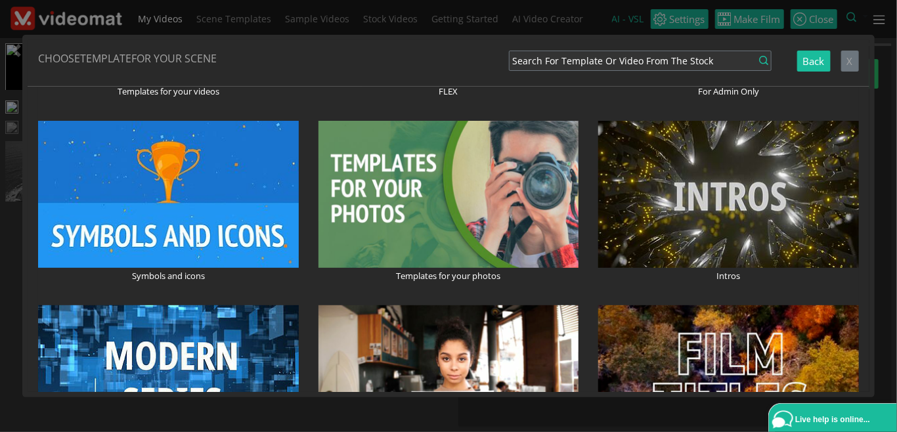
scroll to position [0, 0]
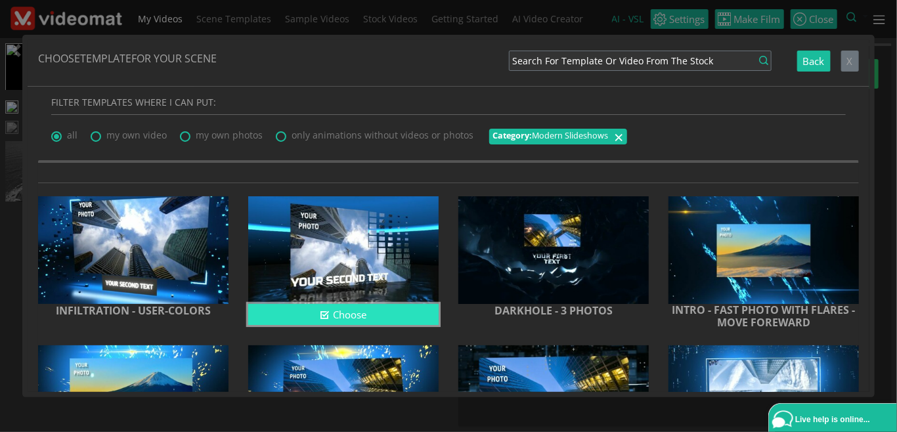
click at [346, 319] on button "Choose" at bounding box center [343, 315] width 190 height 22
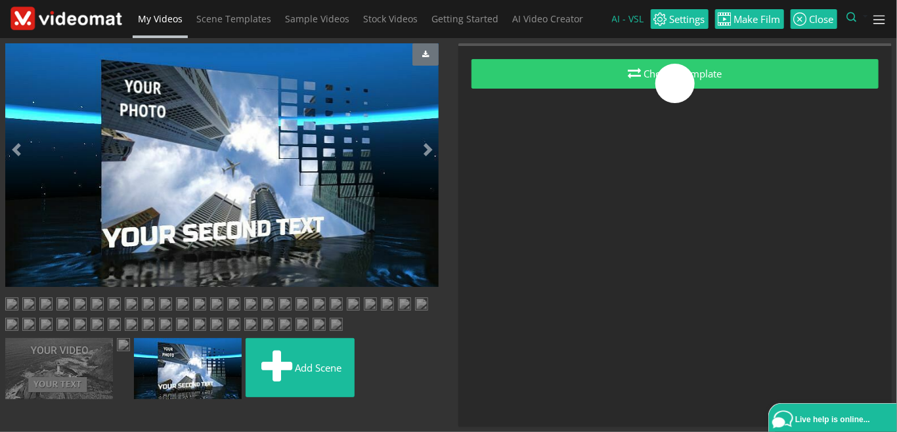
scroll to position [938, 0]
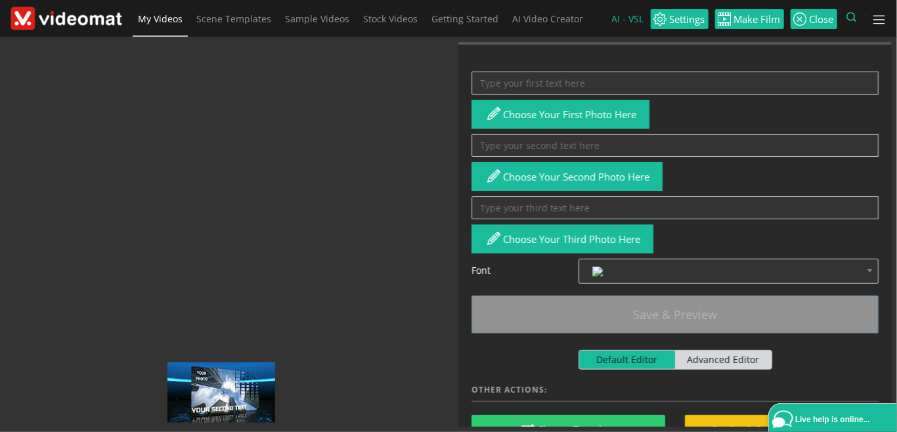
drag, startPoint x: 290, startPoint y: 387, endPoint x: 230, endPoint y: 72, distance: 321.0
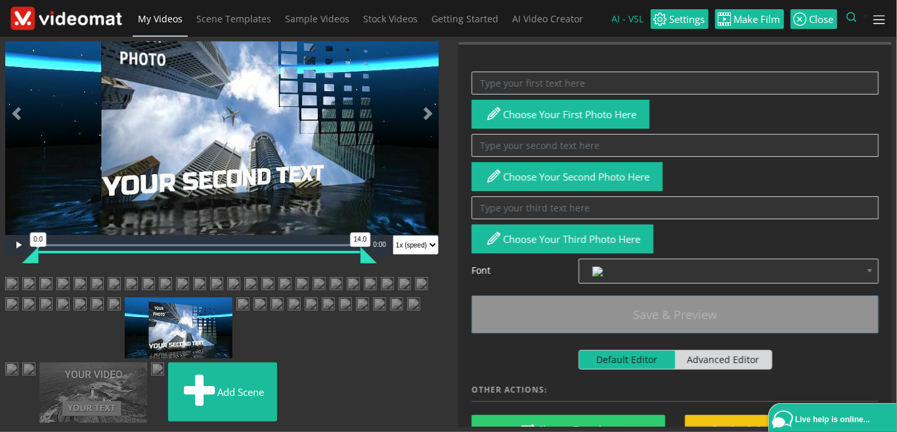
scroll to position [635, 0]
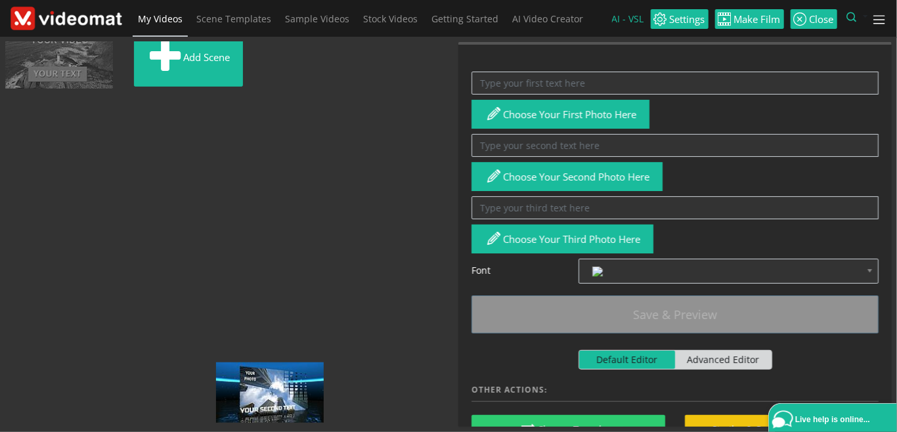
drag, startPoint x: 288, startPoint y: 369, endPoint x: 280, endPoint y: 114, distance: 254.9
click at [280, 93] on ul "Add scene" at bounding box center [221, 24] width 433 height 135
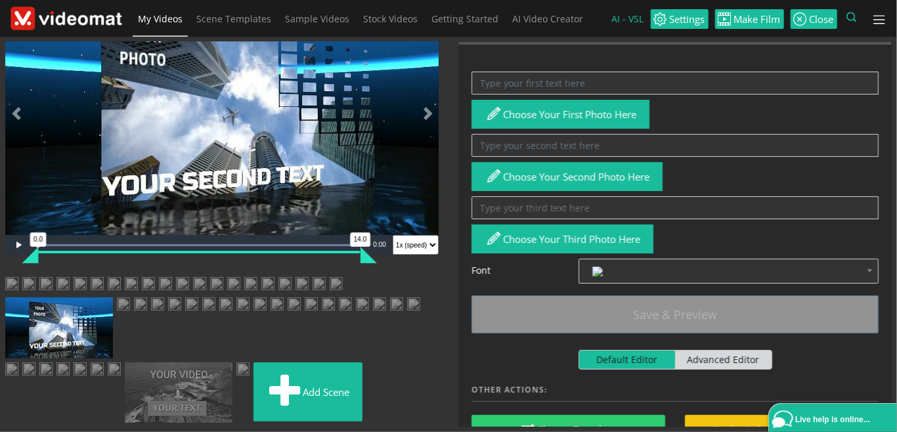
scroll to position [332, 0]
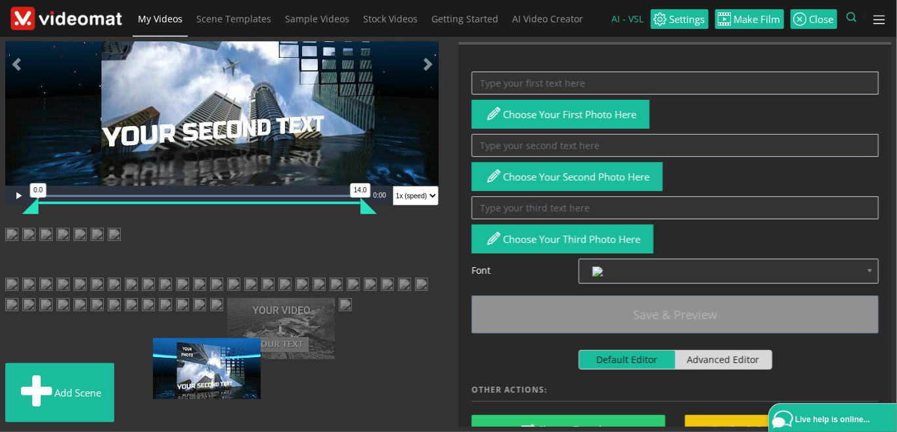
drag, startPoint x: 292, startPoint y: 411, endPoint x: 198, endPoint y: 75, distance: 349.0
click at [198, 228] on ul "Add scene" at bounding box center [221, 327] width 433 height 199
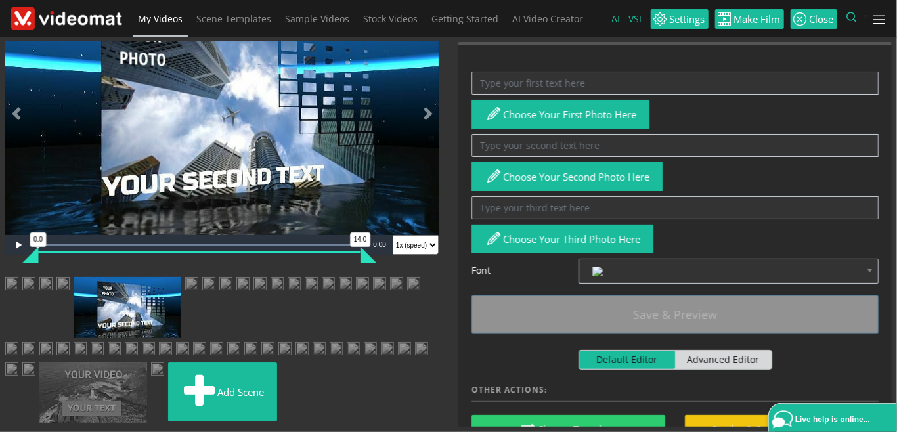
scroll to position [30, 0]
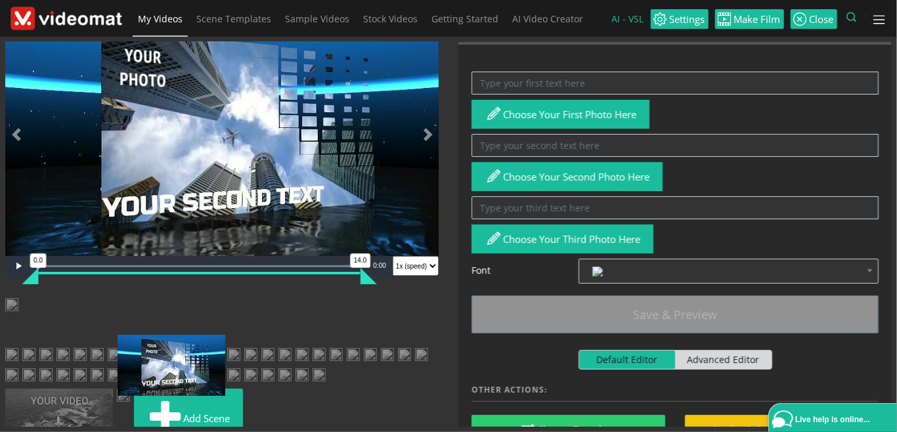
drag, startPoint x: 174, startPoint y: 380, endPoint x: 175, endPoint y: 335, distance: 44.7
click at [175, 335] on ul "Add scene" at bounding box center [221, 376] width 433 height 156
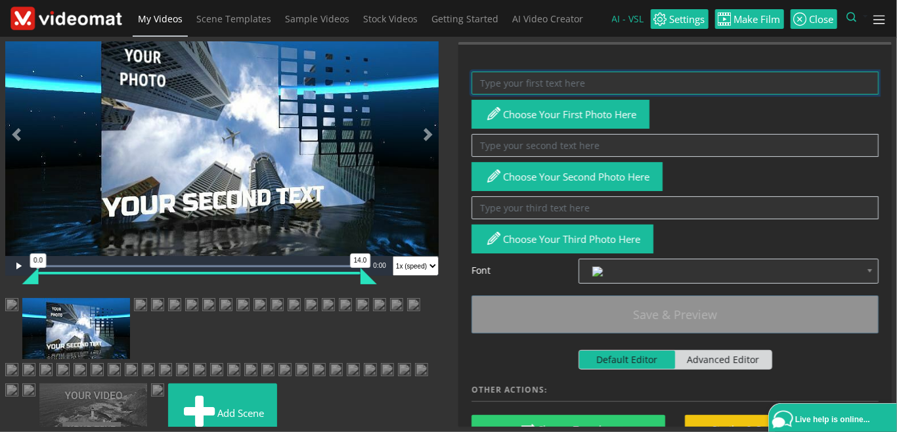
click at [532, 76] on textarea at bounding box center [675, 83] width 407 height 23
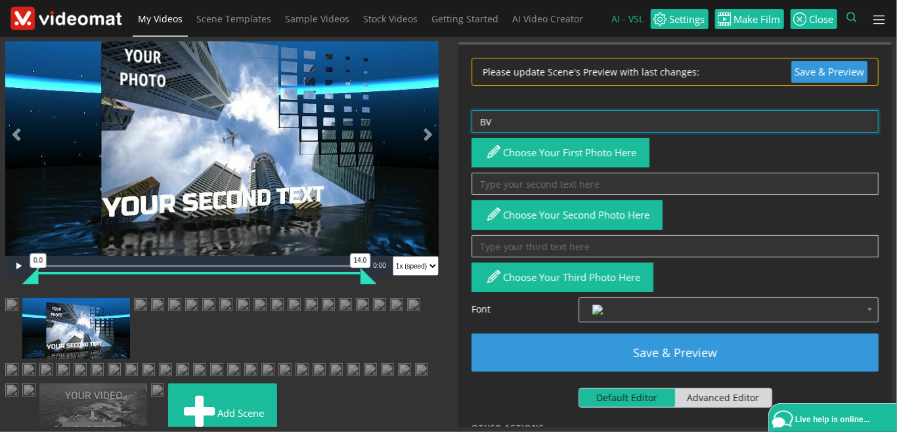
type textarea "B"
type textarea "VIDEOS"
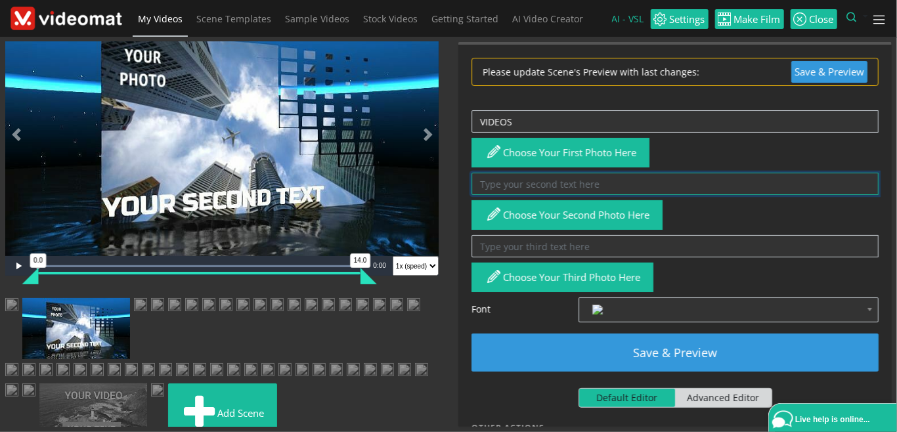
click at [550, 183] on textarea at bounding box center [675, 184] width 407 height 23
type textarea "THAT BUILD"
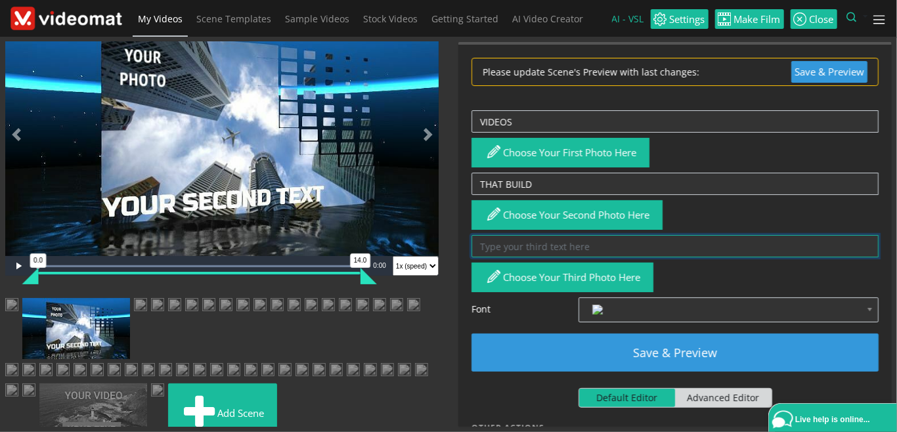
click at [566, 243] on textarea at bounding box center [675, 246] width 407 height 23
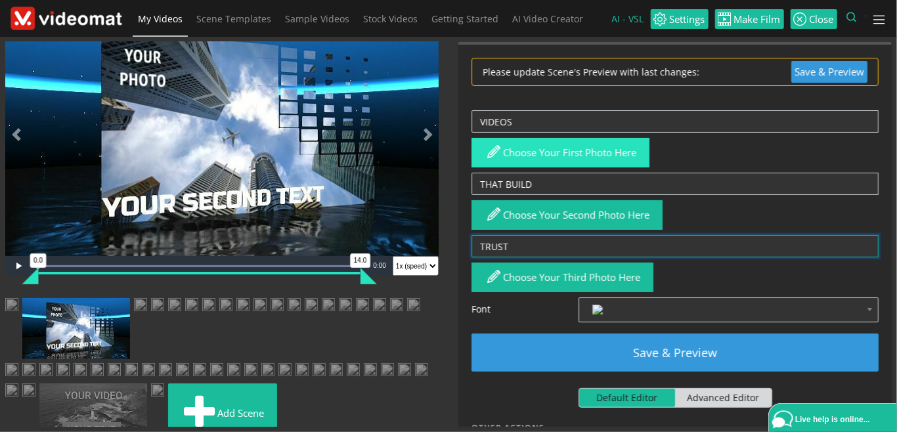
type textarea "TRUST"
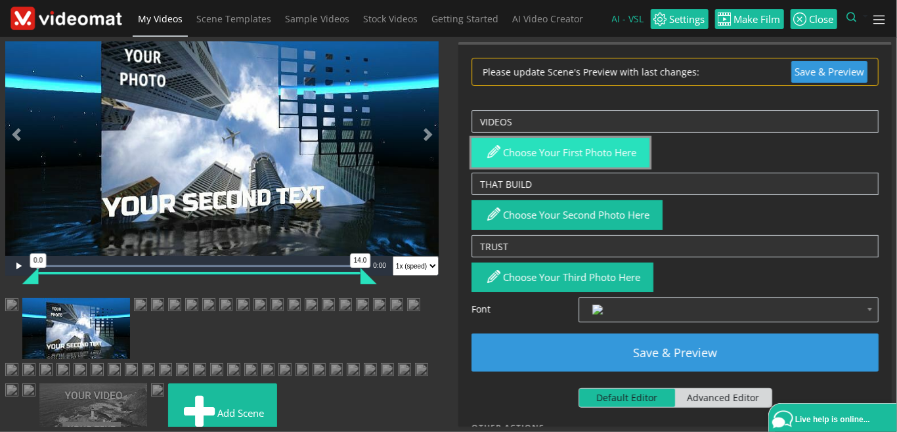
click at [555, 158] on button "Choose your first photo here" at bounding box center [561, 153] width 178 height 30
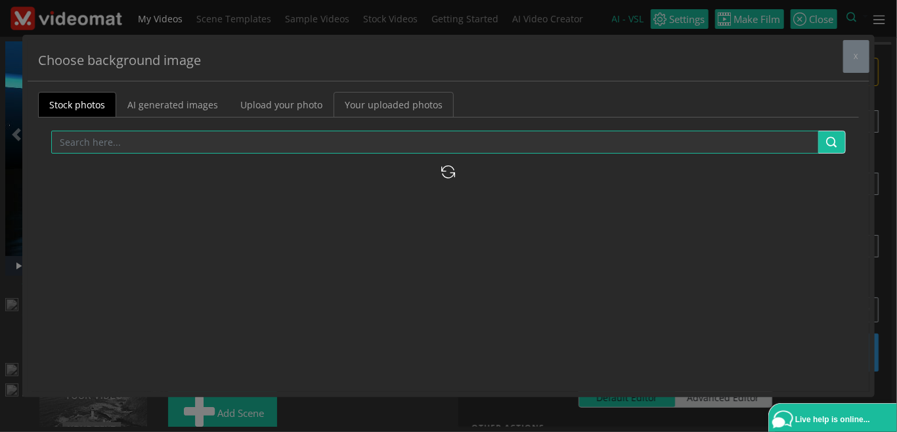
click at [359, 110] on link "Your uploaded photos" at bounding box center [394, 105] width 120 height 26
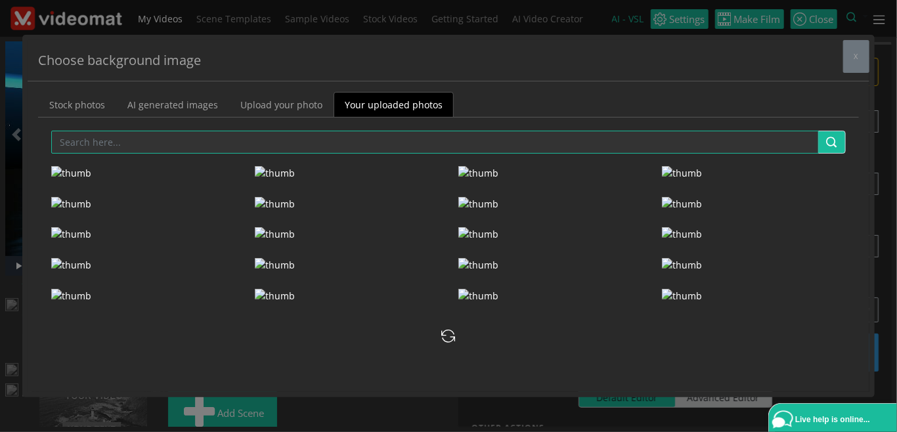
scroll to position [0, 0]
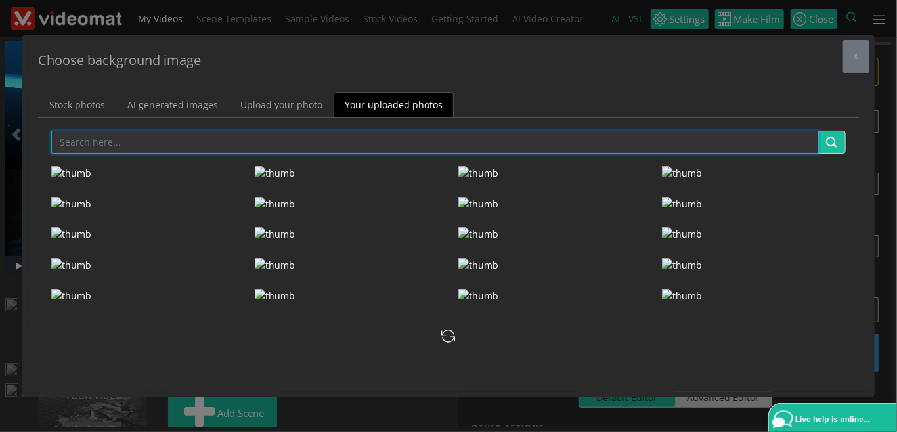
click at [210, 137] on input "text" at bounding box center [435, 142] width 768 height 23
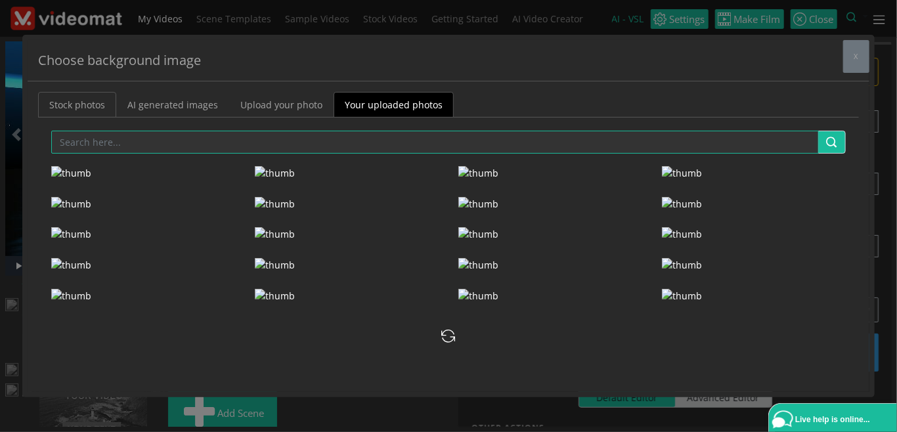
click at [93, 109] on link "Stock photos" at bounding box center [77, 105] width 78 height 26
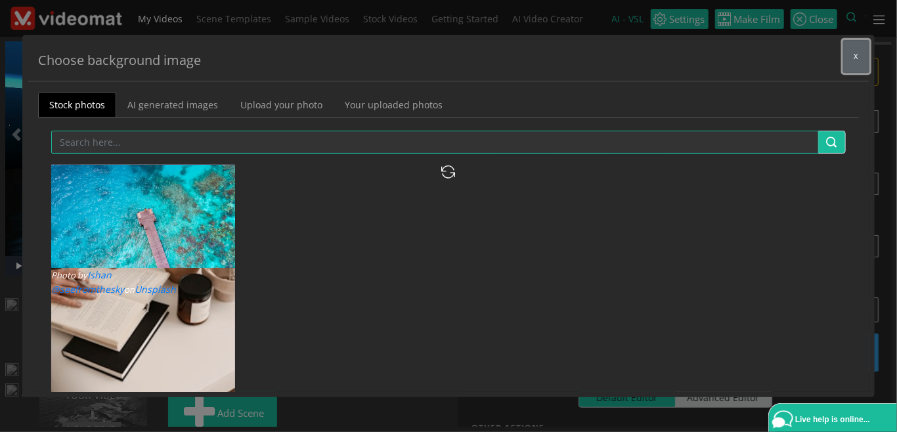
click at [860, 62] on button "x" at bounding box center [856, 56] width 26 height 33
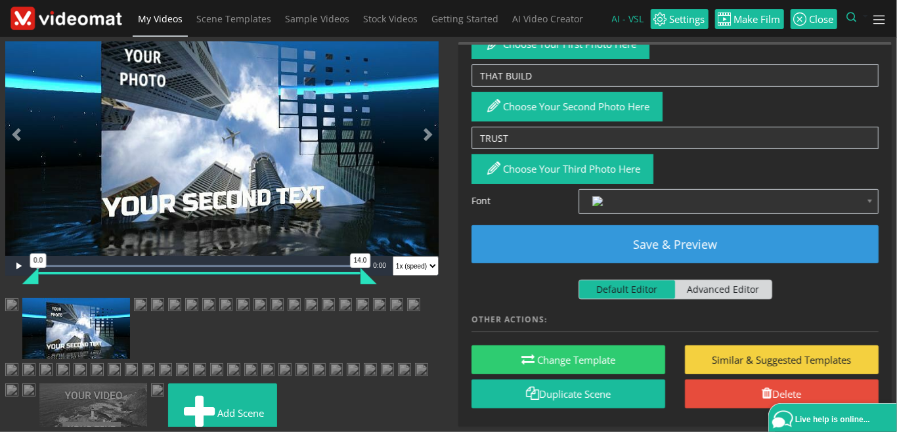
scroll to position [151, 0]
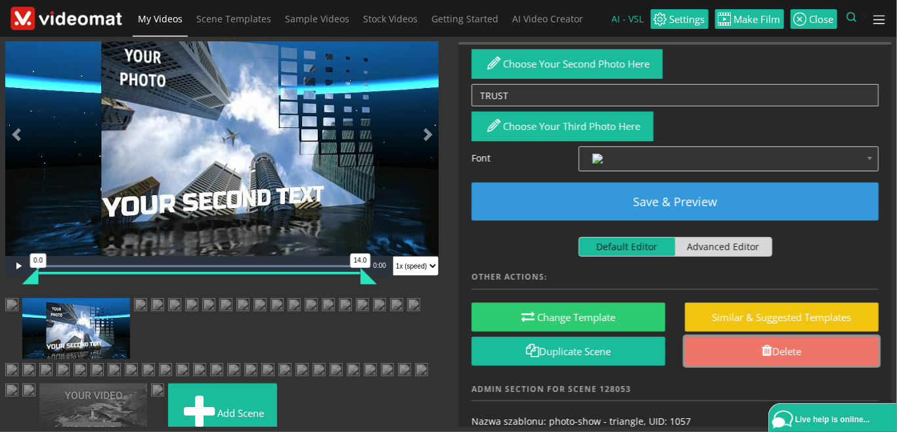
click at [735, 339] on link "Delete" at bounding box center [782, 352] width 194 height 30
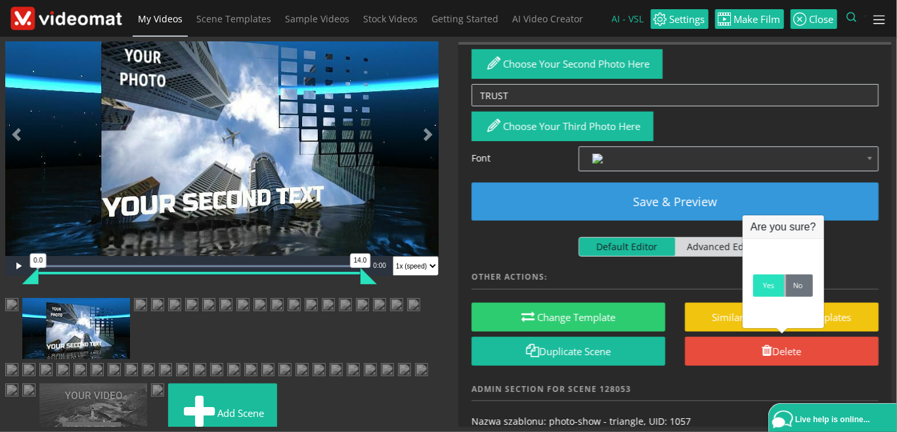
click at [768, 290] on link "Yes" at bounding box center [768, 286] width 31 height 22
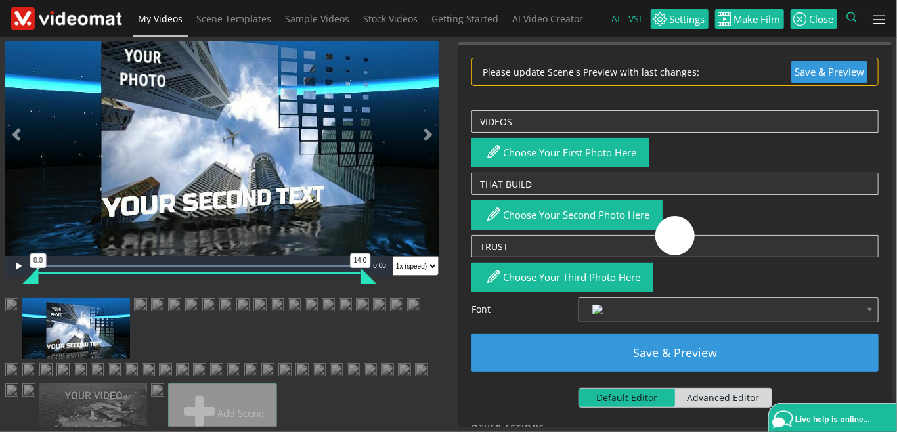
scroll to position [0, 0]
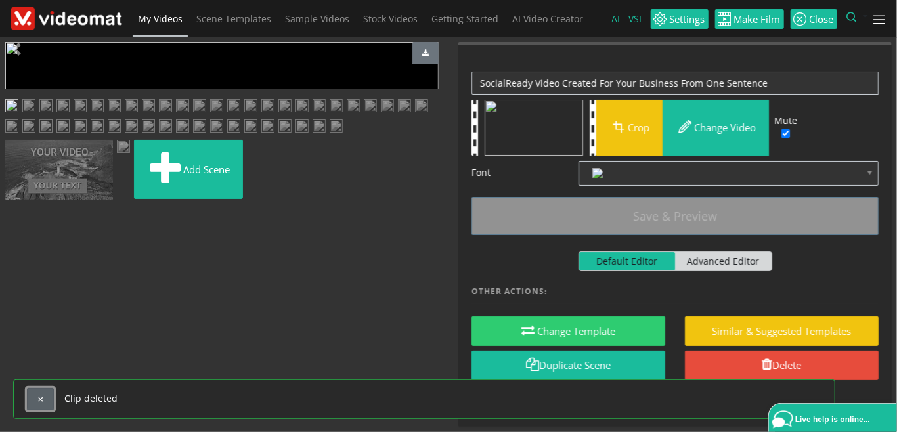
click at [39, 395] on button "button" at bounding box center [40, 399] width 27 height 22
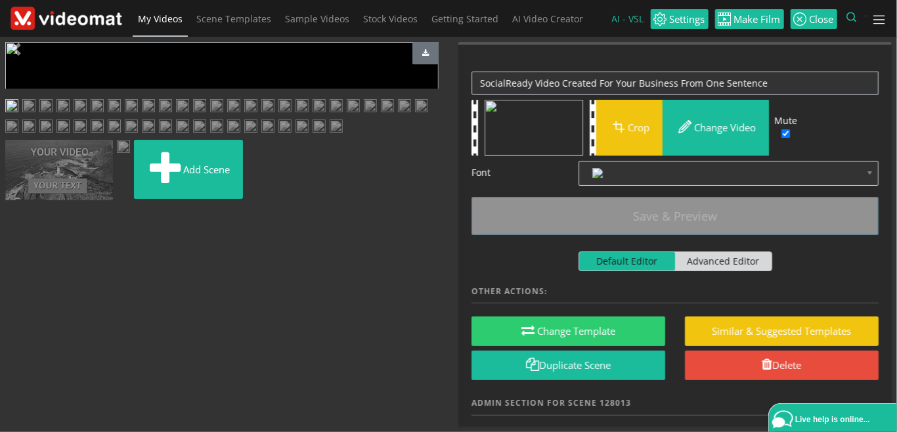
scroll to position [938, 0]
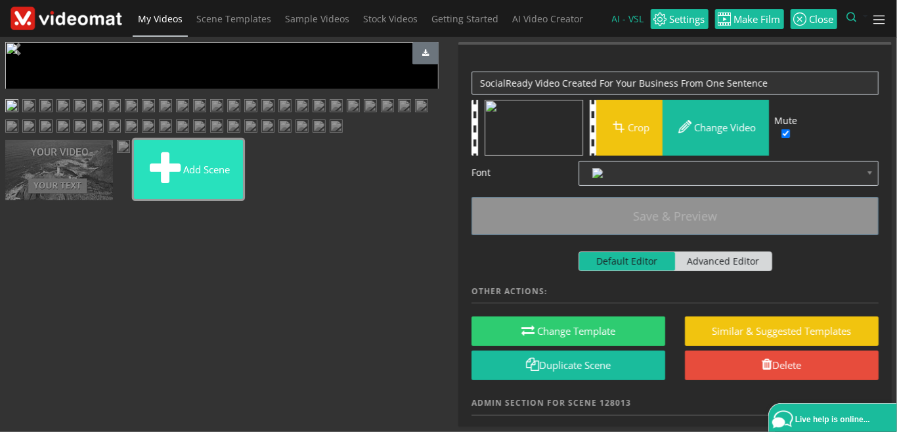
click at [243, 199] on button "Add scene" at bounding box center [188, 169] width 109 height 59
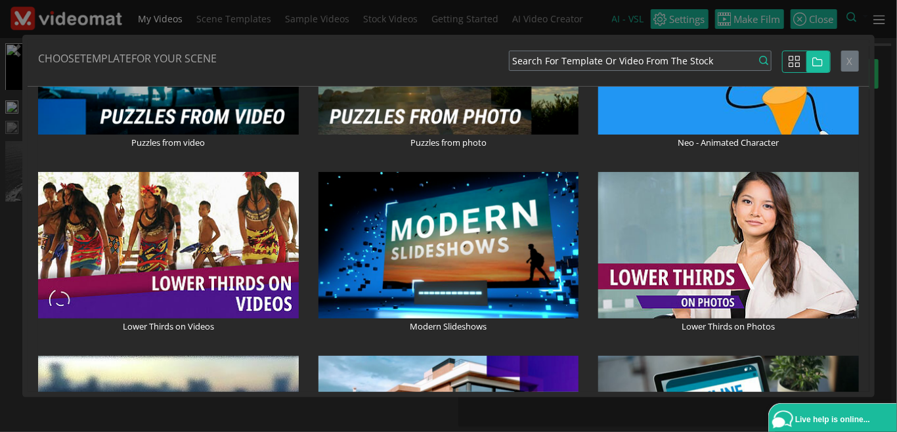
scroll to position [1513, 0]
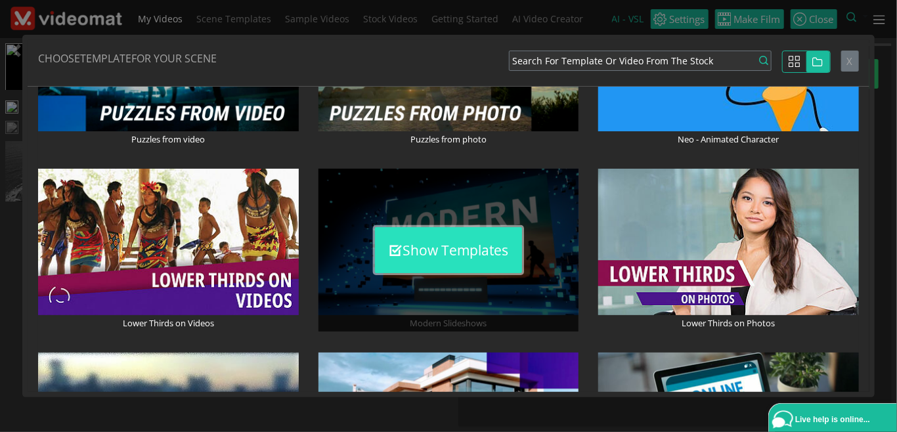
click at [395, 255] on icon "button" at bounding box center [396, 251] width 14 height 14
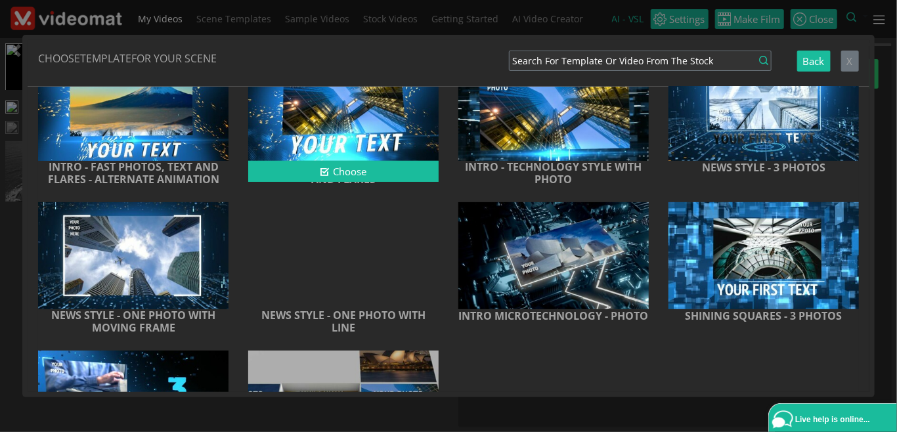
scroll to position [0, 0]
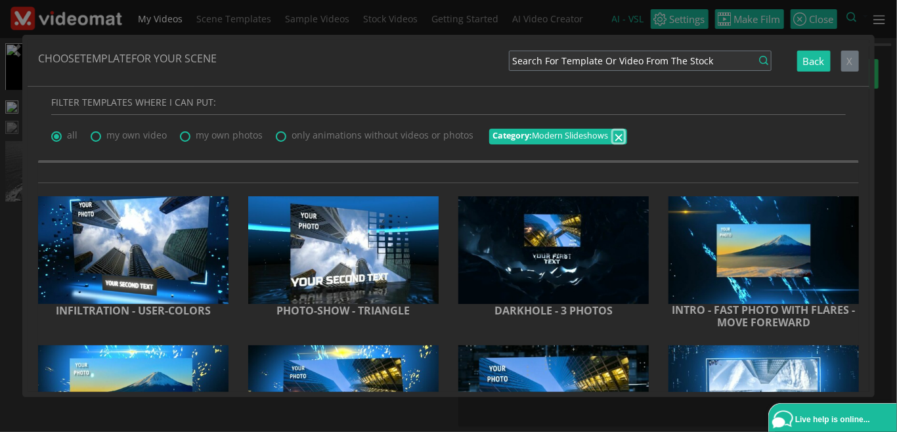
click at [614, 137] on span "×" at bounding box center [618, 136] width 9 height 22
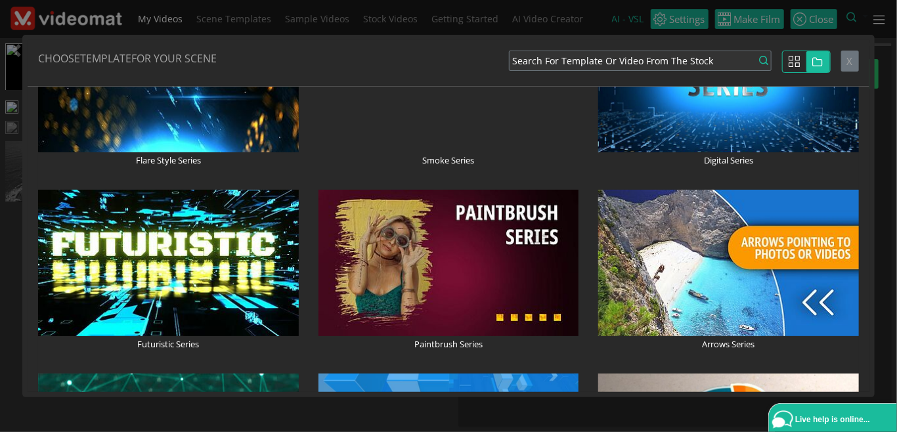
scroll to position [605, 0]
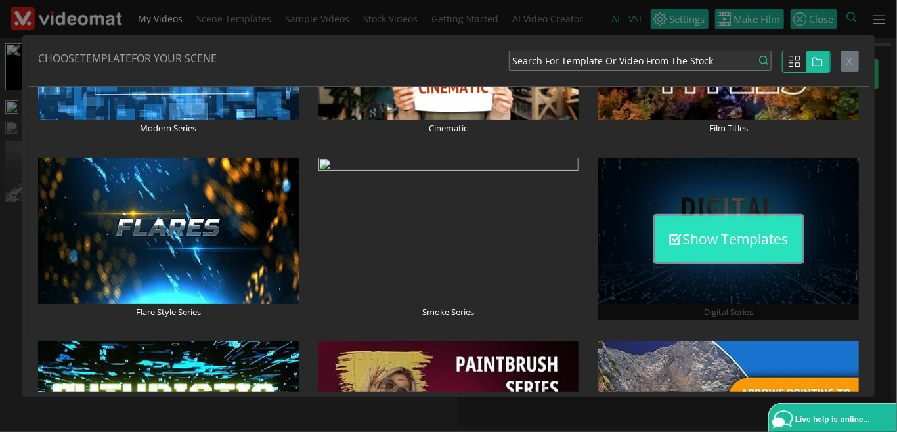
click at [755, 234] on button "Show Templates" at bounding box center [728, 239] width 147 height 46
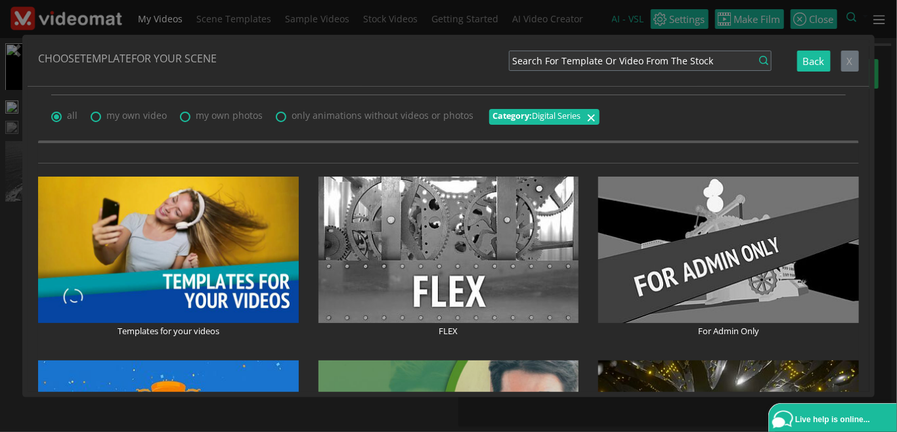
scroll to position [0, 0]
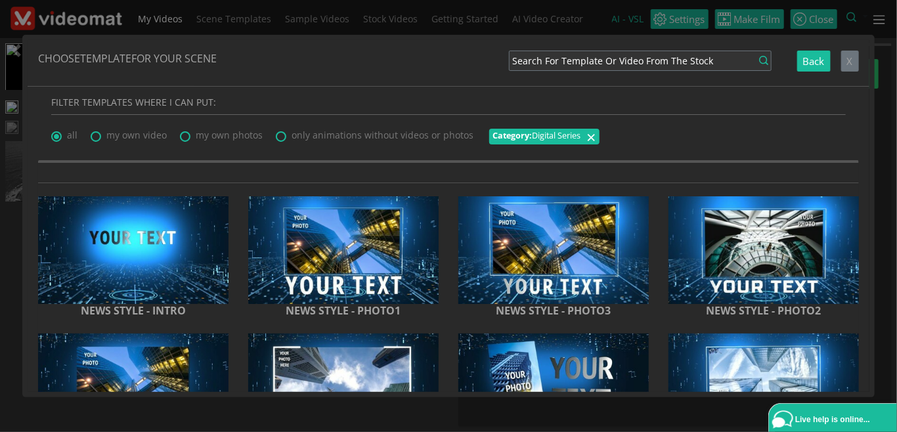
click at [133, 135] on span "my own video" at bounding box center [136, 135] width 60 height 12
click at [99, 135] on input "my own video" at bounding box center [95, 132] width 9 height 9
radio input "true"
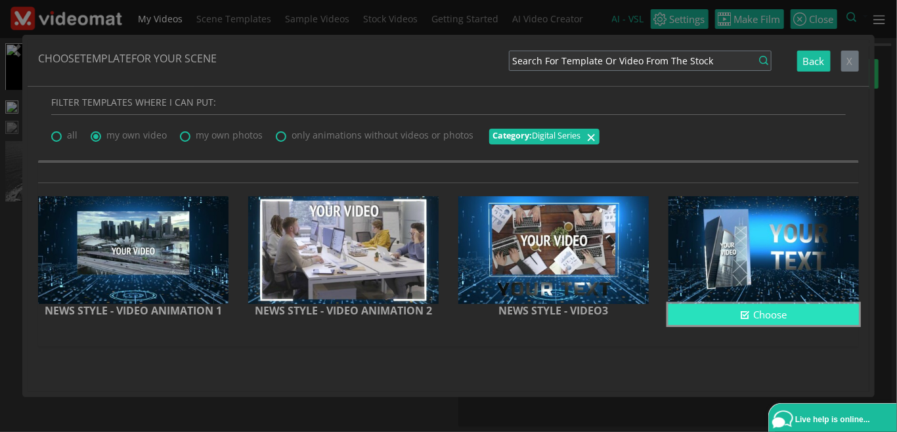
click at [732, 311] on button "Choose" at bounding box center [764, 315] width 190 height 22
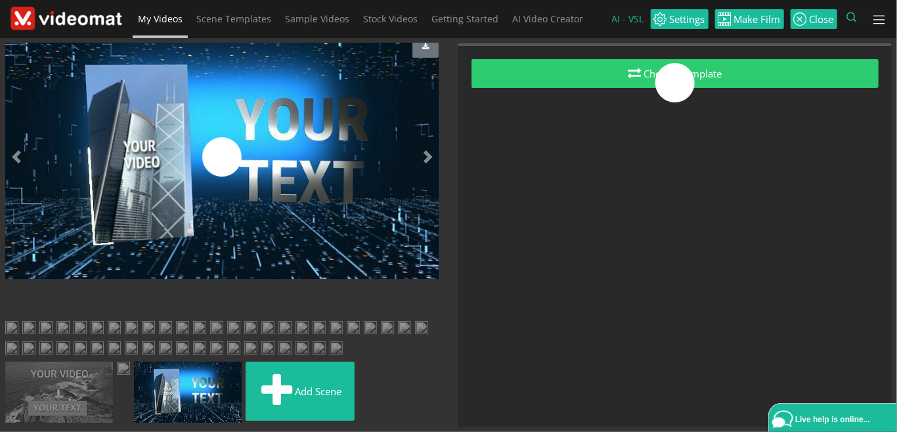
scroll to position [938, 0]
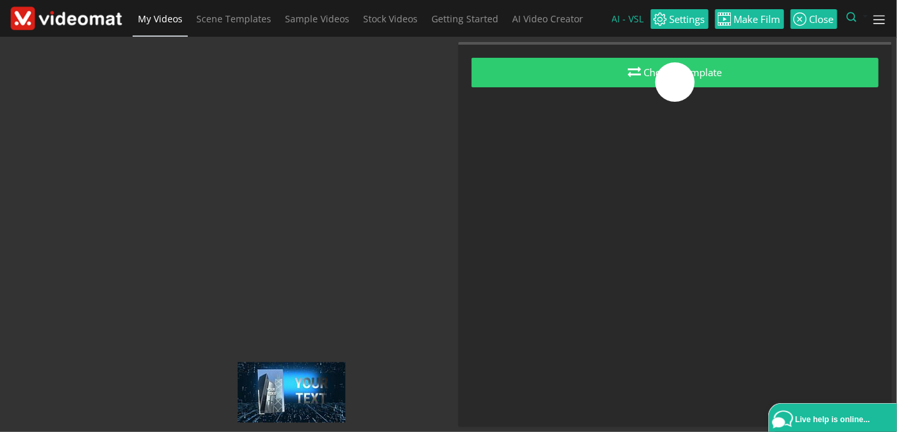
drag, startPoint x: 310, startPoint y: 394, endPoint x: 324, endPoint y: 99, distance: 295.9
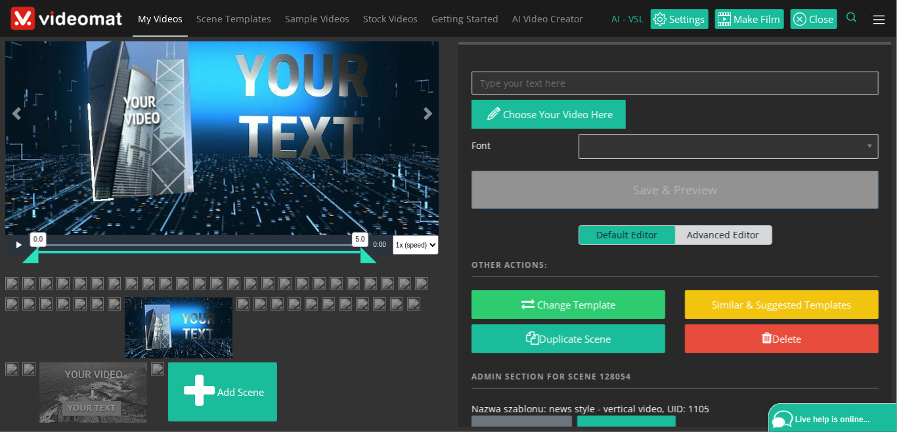
scroll to position [635, 0]
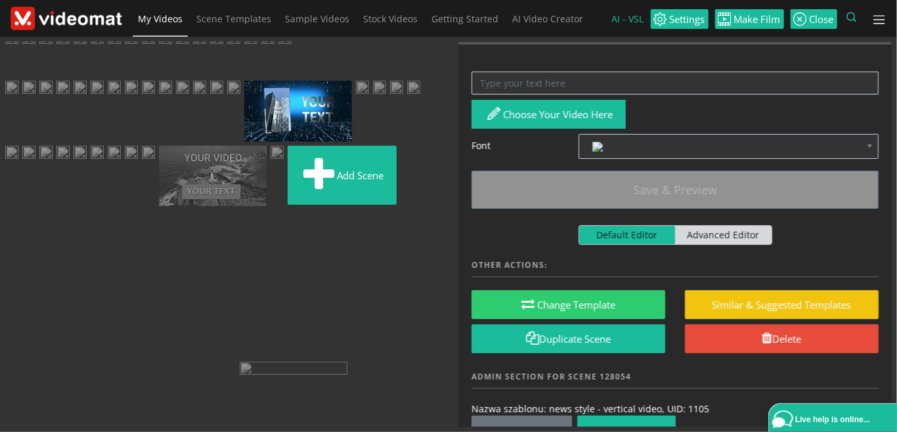
drag, startPoint x: 291, startPoint y: 293, endPoint x: 303, endPoint y: 64, distance: 228.9
click at [303, 64] on ul "Add scene" at bounding box center [221, 120] width 433 height 179
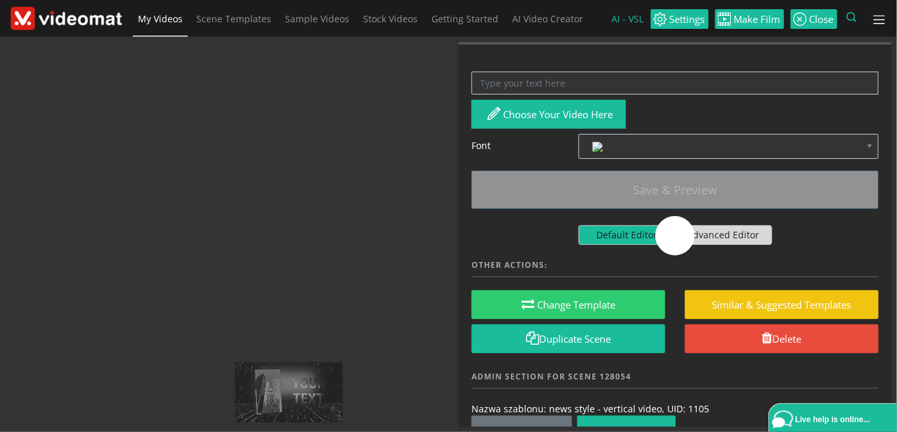
drag, startPoint x: 276, startPoint y: 380, endPoint x: 282, endPoint y: 95, distance: 285.1
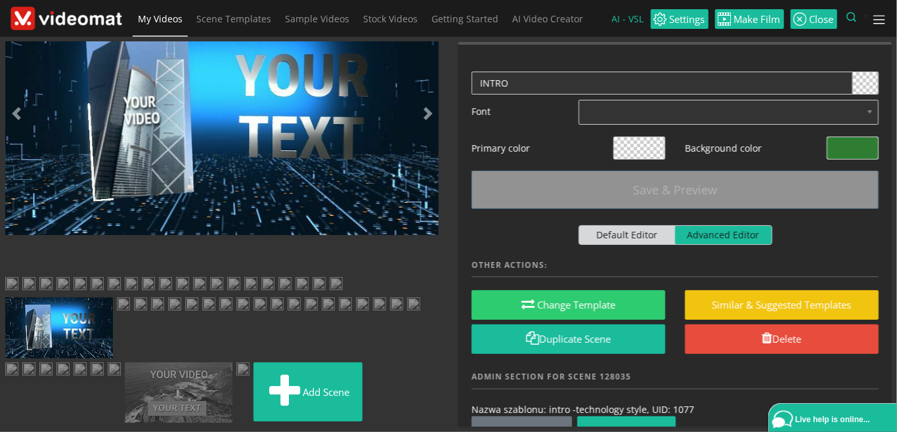
scroll to position [332, 0]
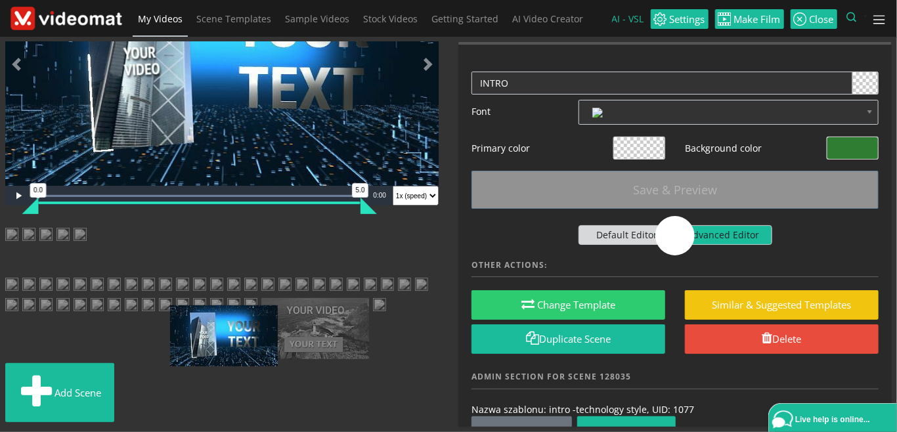
drag, startPoint x: 290, startPoint y: 413, endPoint x: 231, endPoint y: 102, distance: 316.7
click at [231, 228] on ul "Add scene" at bounding box center [221, 327] width 433 height 199
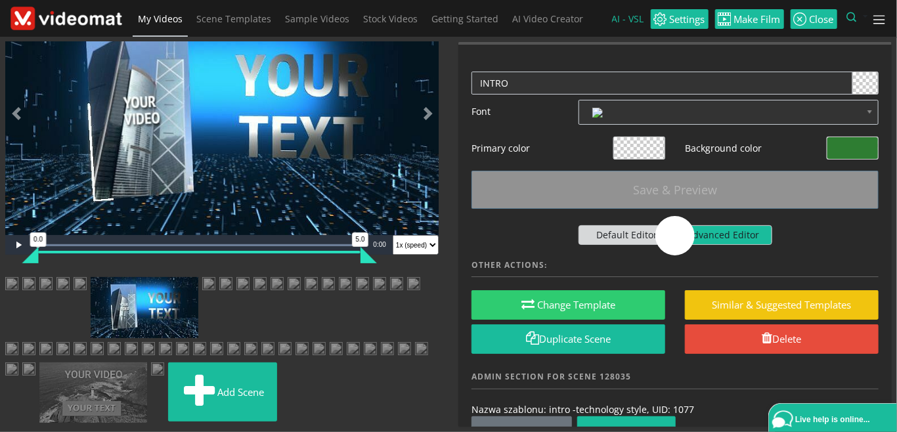
scroll to position [30, 0]
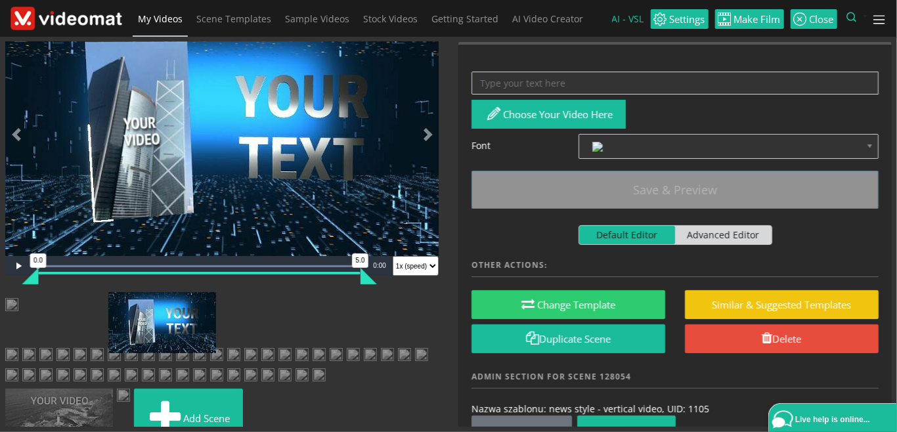
drag, startPoint x: 287, startPoint y: 401, endPoint x: 169, endPoint y: 332, distance: 136.3
click at [169, 332] on ul "Add scene" at bounding box center [221, 376] width 433 height 156
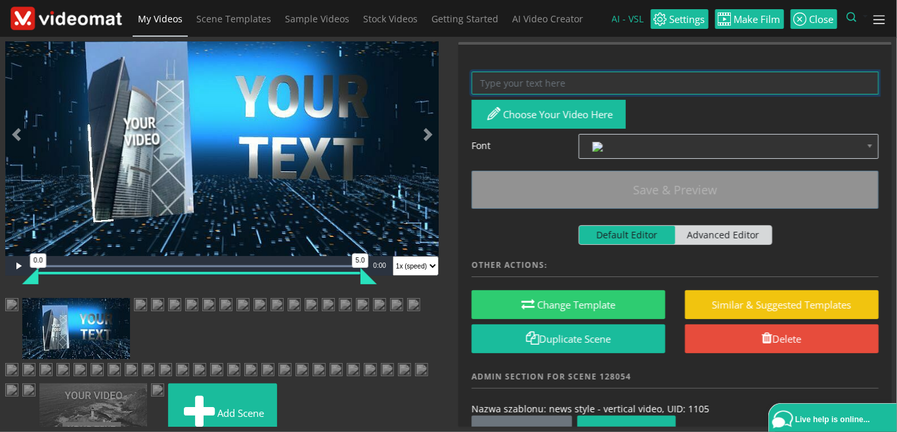
click at [567, 77] on textarea at bounding box center [675, 83] width 407 height 23
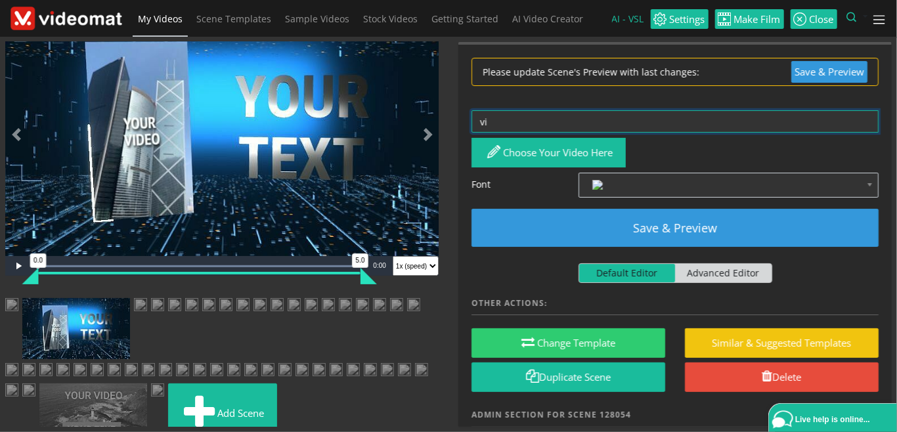
type textarea "v"
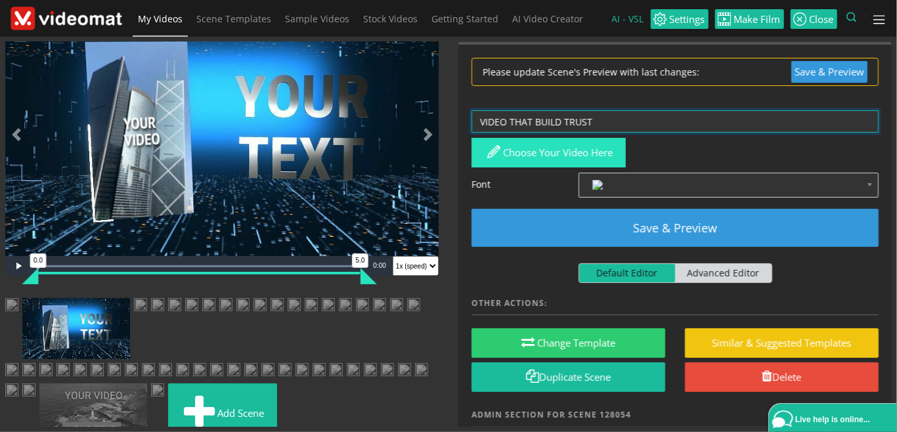
type textarea "VIDEO THAT BUILD TRUST"
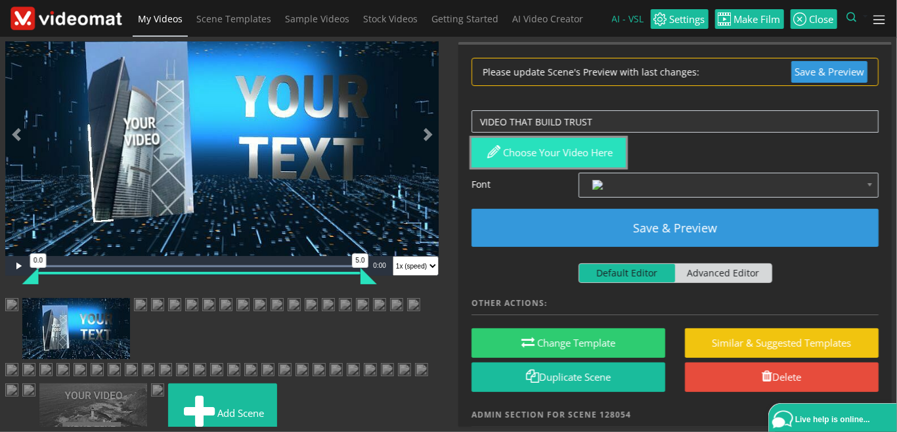
click at [566, 150] on button "Choose your video here" at bounding box center [549, 153] width 154 height 30
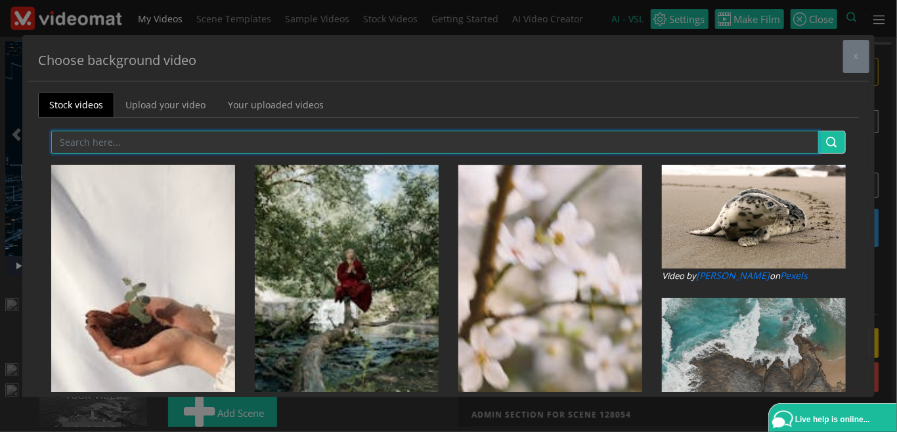
click at [130, 143] on input "text" at bounding box center [435, 142] width 768 height 23
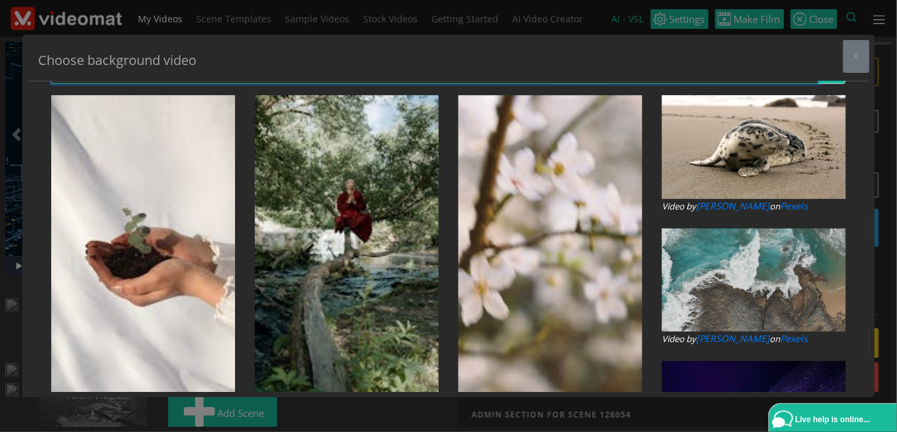
scroll to position [0, 0]
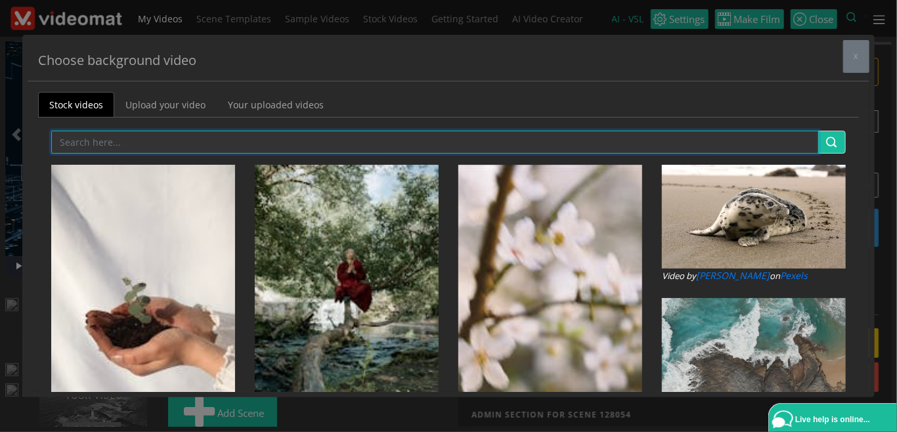
click at [183, 138] on input "text" at bounding box center [435, 142] width 768 height 23
type input "HAND SHAKE"
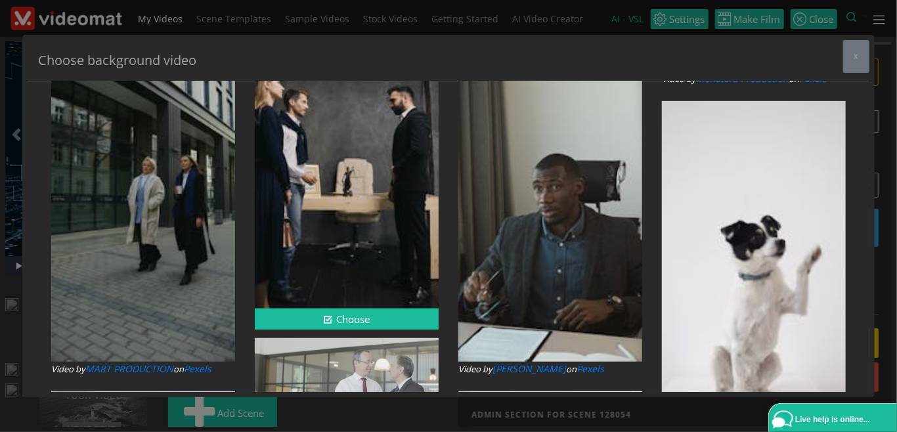
scroll to position [2572, 0]
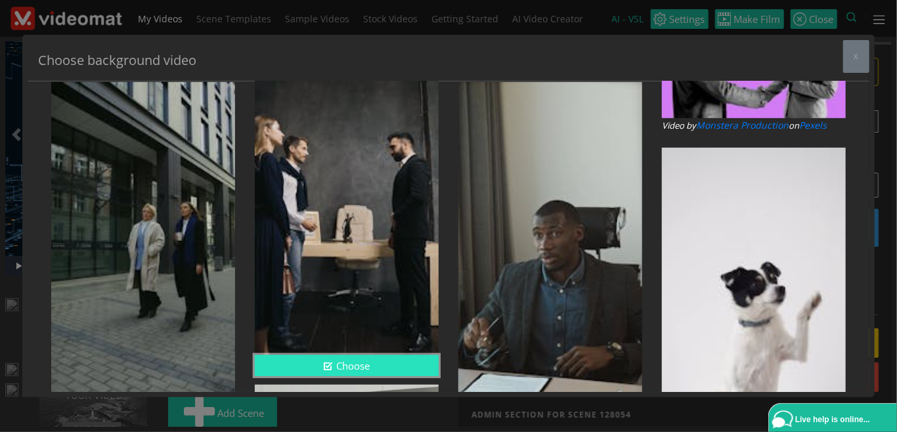
click at [372, 370] on button "Choose" at bounding box center [347, 366] width 184 height 22
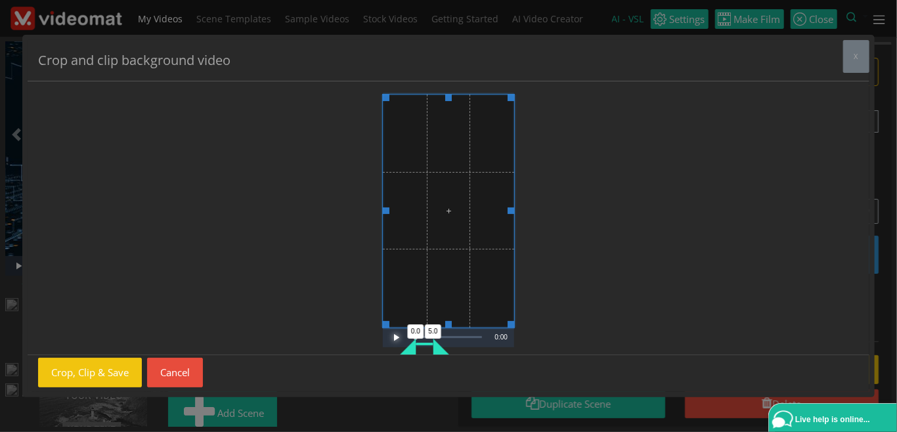
click at [393, 338] on span "Video Player" at bounding box center [396, 338] width 26 height 0
drag, startPoint x: 426, startPoint y: 350, endPoint x: 432, endPoint y: 349, distance: 6.6
click at [432, 345] on div "Progress Bar" at bounding box center [430, 344] width 17 height 3
click at [395, 338] on span "Video Player" at bounding box center [396, 338] width 26 height 0
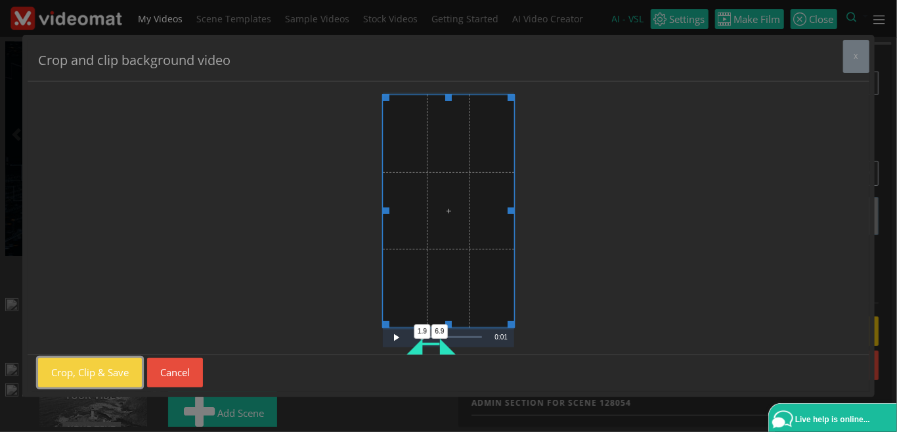
click at [99, 374] on button "Crop, Clip & Save" at bounding box center [90, 373] width 104 height 30
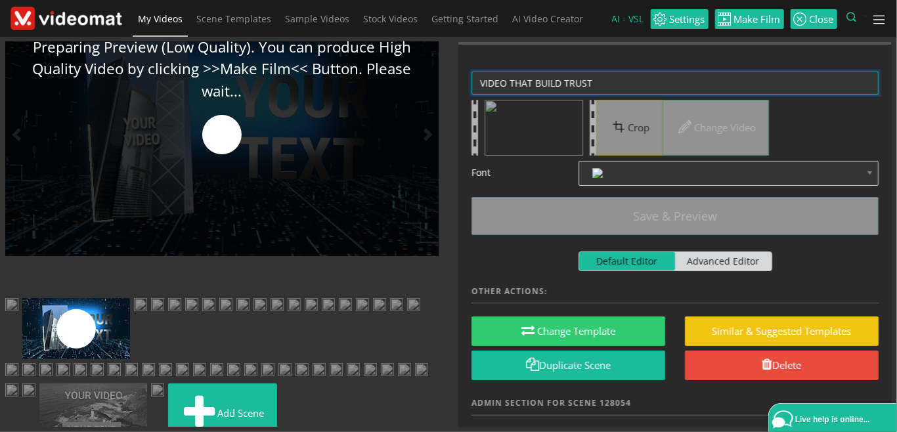
click at [560, 84] on textarea "VIDEO THAT BUILD TRUST" at bounding box center [675, 83] width 407 height 23
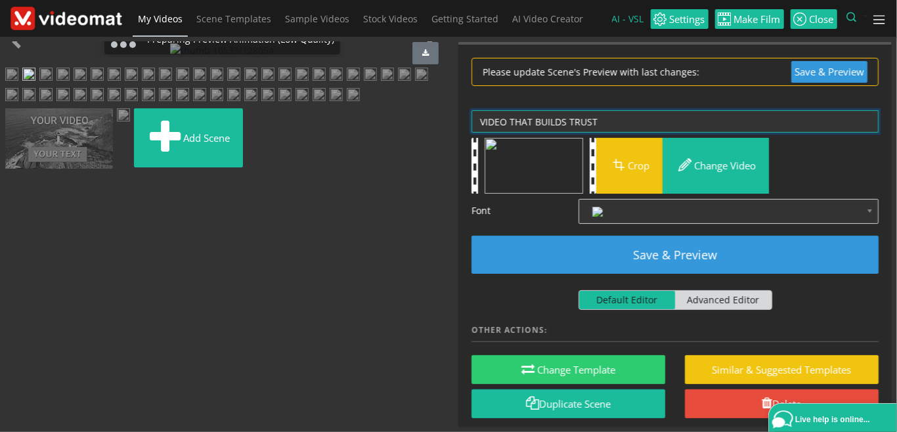
scroll to position [0, 0]
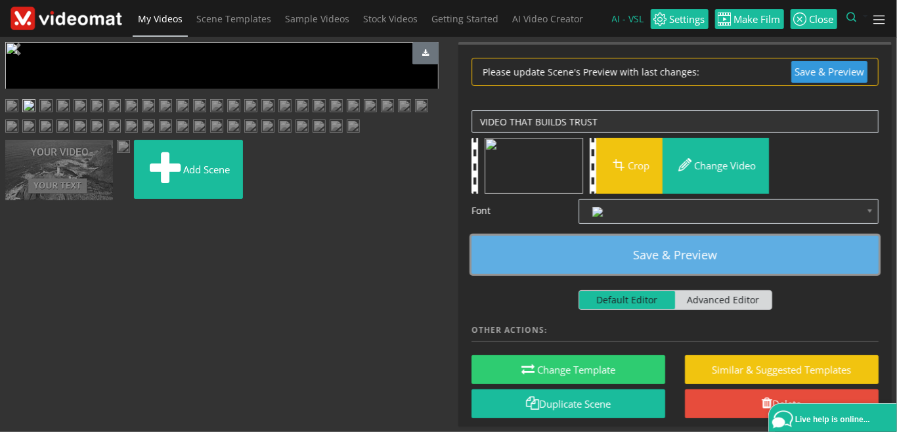
click at [610, 252] on button "Save & Preview" at bounding box center [675, 255] width 407 height 38
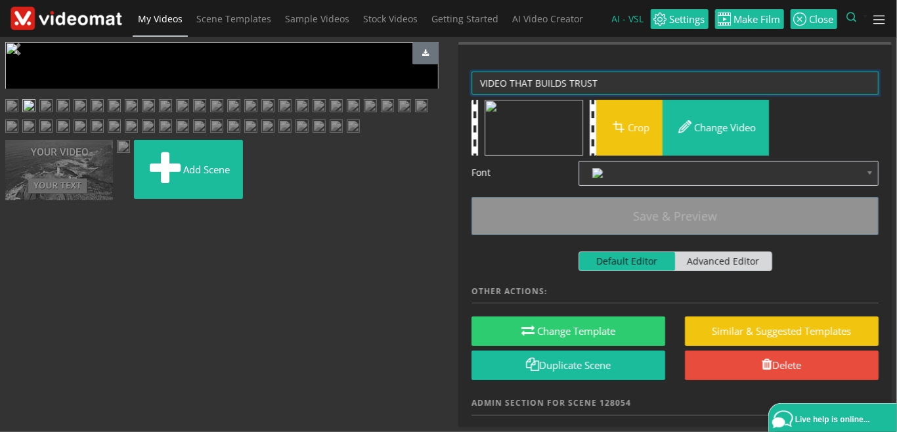
click at [506, 83] on textarea "VIDEO THAT BUILD TRUST" at bounding box center [675, 83] width 407 height 23
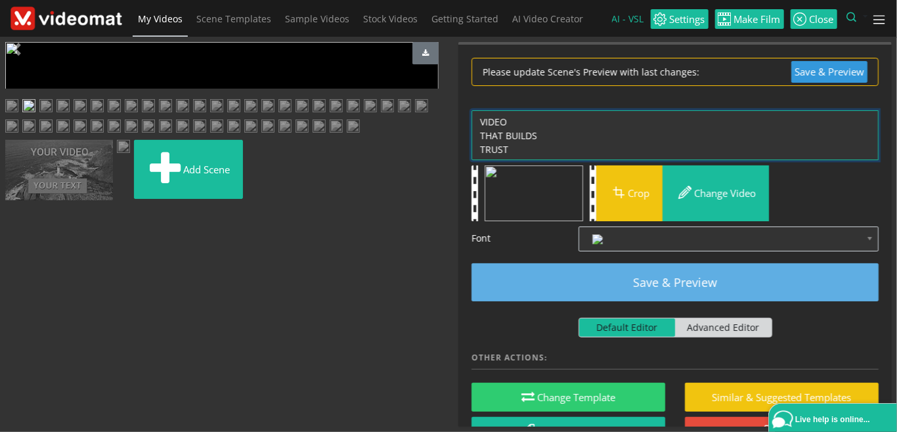
type textarea "VIDEO THAT BUILDS TRUST"
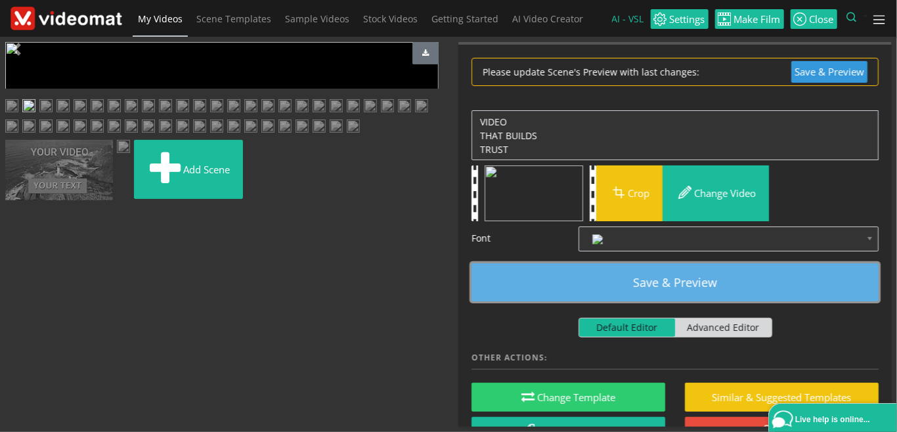
click at [667, 279] on button "Save & Preview" at bounding box center [675, 282] width 407 height 38
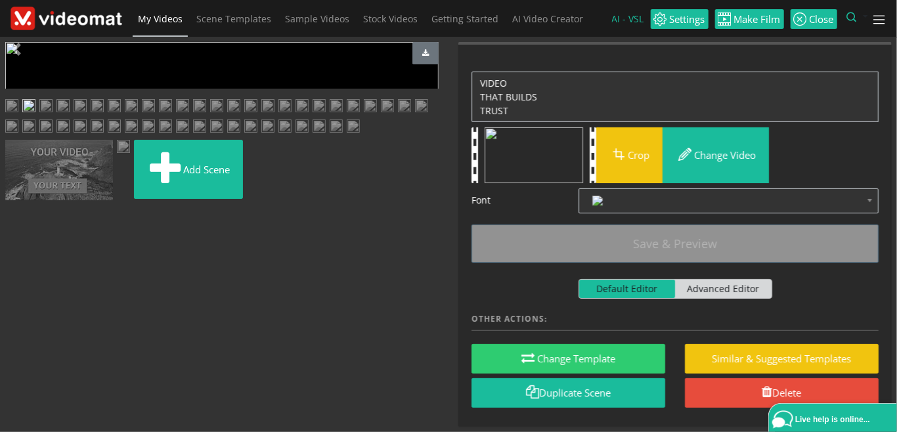
click at [14, 296] on span "Video Player" at bounding box center [18, 296] width 26 height 0
click at [20, 296] on span "Video Player" at bounding box center [18, 296] width 26 height 0
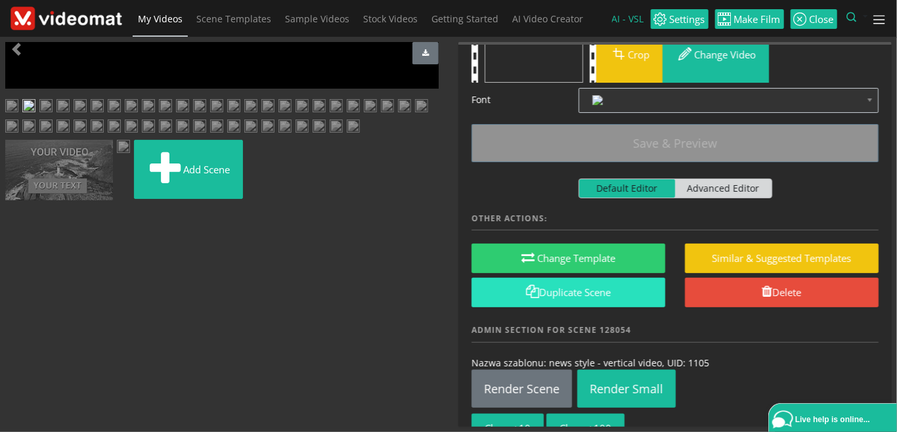
scroll to position [157, 0]
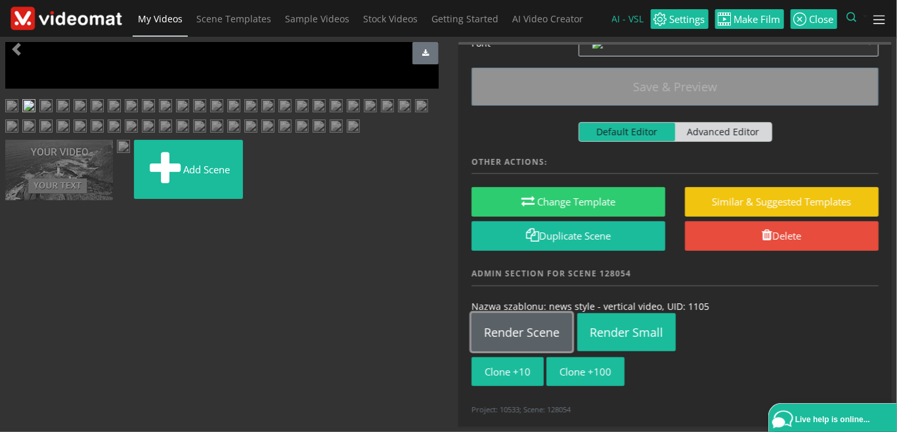
click at [537, 327] on link "Render Scene" at bounding box center [522, 332] width 100 height 38
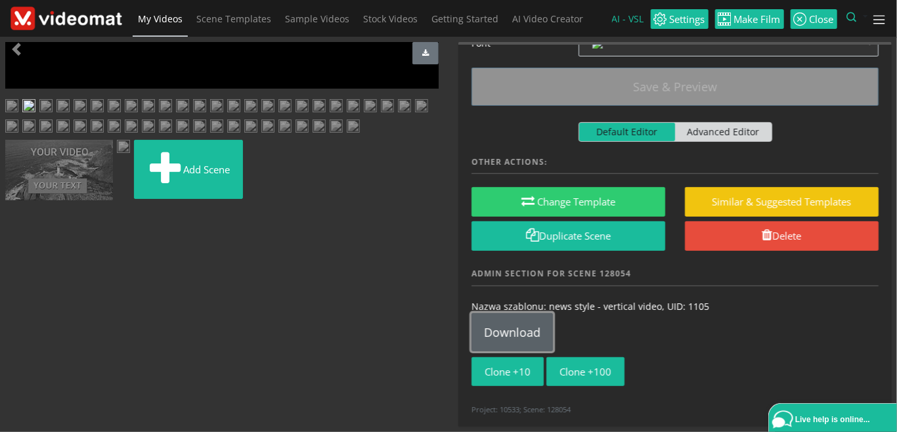
click at [519, 330] on link "Download" at bounding box center [512, 332] width 81 height 38
click at [35, 116] on img at bounding box center [28, 107] width 13 height 16
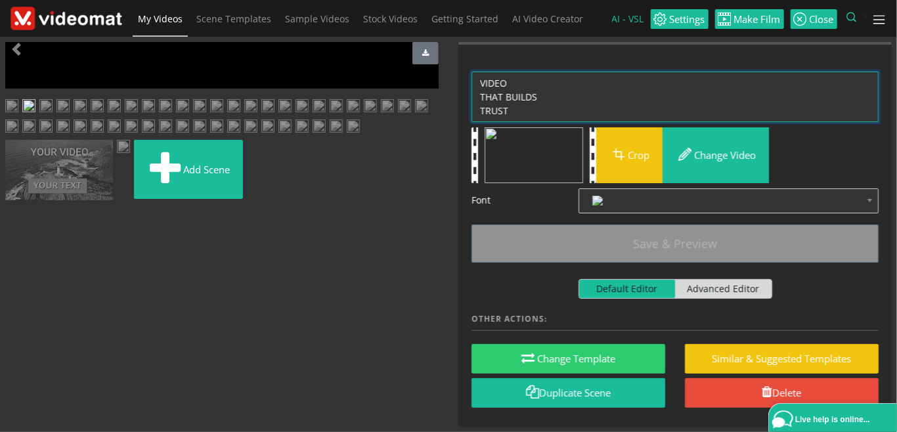
drag, startPoint x: 516, startPoint y: 83, endPoint x: 416, endPoint y: 68, distance: 101.0
click at [472, 72] on textarea "VIDEO THAT BUILDS TRUST" at bounding box center [675, 97] width 407 height 51
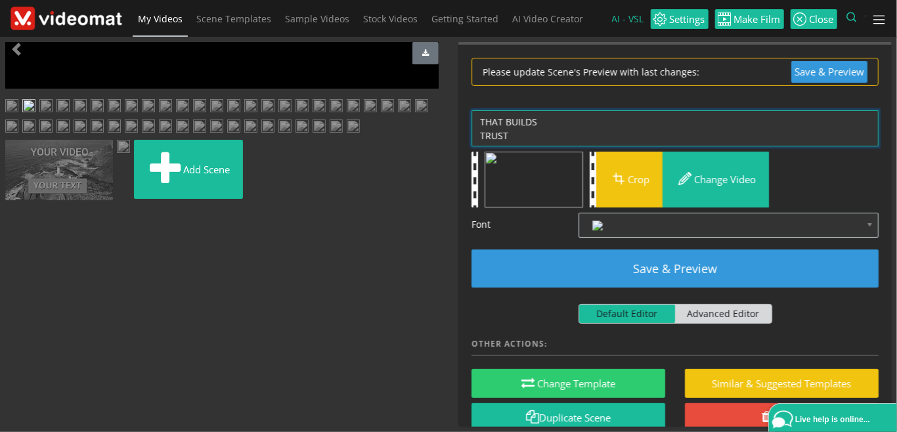
drag, startPoint x: 504, startPoint y: 122, endPoint x: 444, endPoint y: 132, distance: 60.7
click at [472, 110] on textarea "VIDEO THAT BUILDS TRUST" at bounding box center [675, 128] width 407 height 37
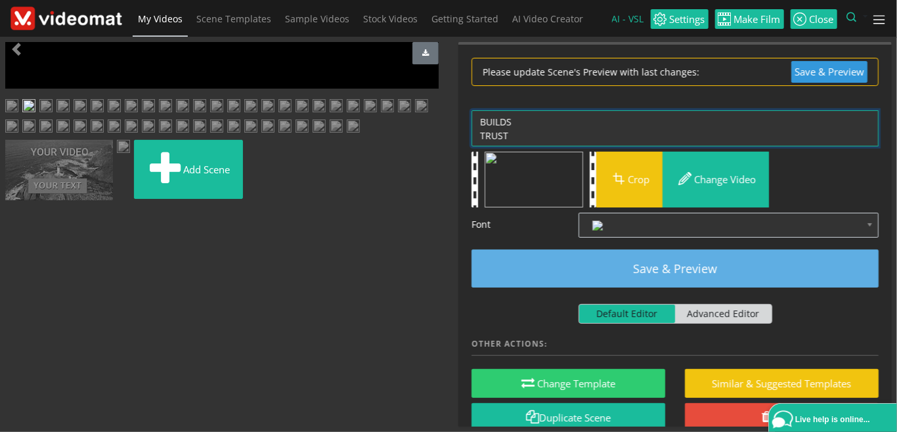
type textarea "BUILDS TRUST"
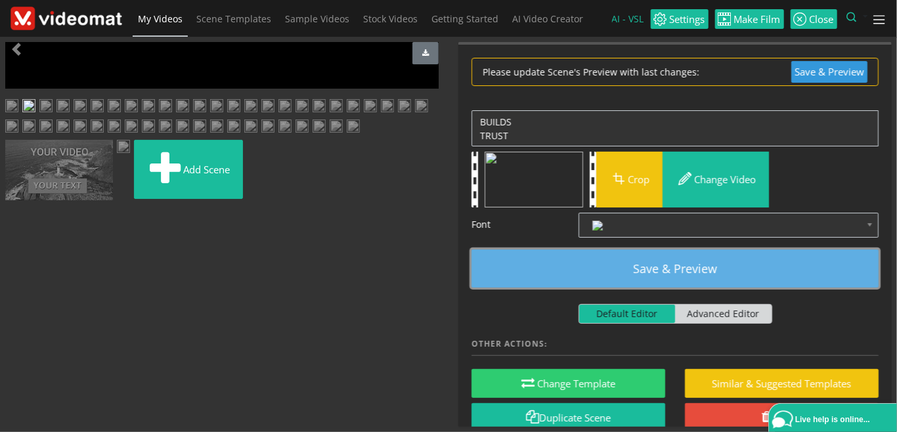
click at [695, 267] on button "Save & Preview" at bounding box center [675, 269] width 407 height 38
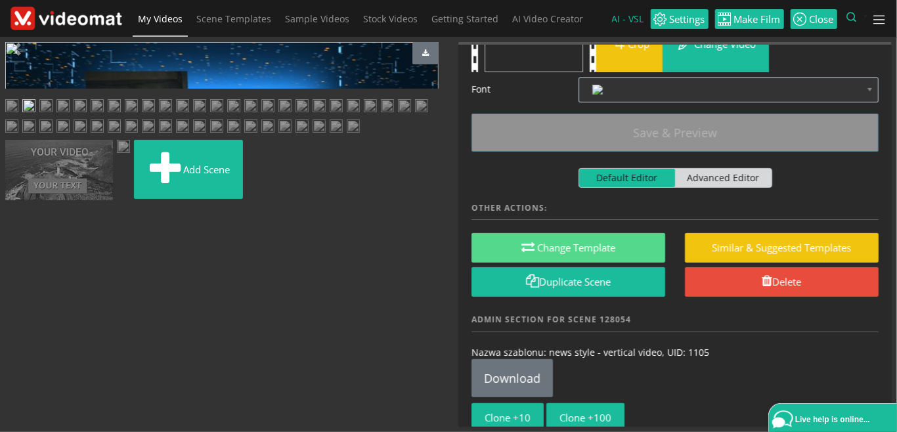
scroll to position [143, 0]
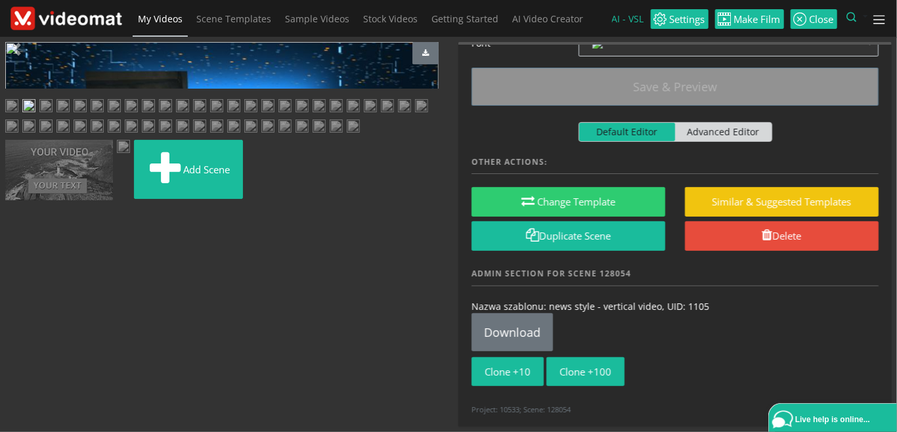
click at [53, 116] on img at bounding box center [45, 107] width 13 height 16
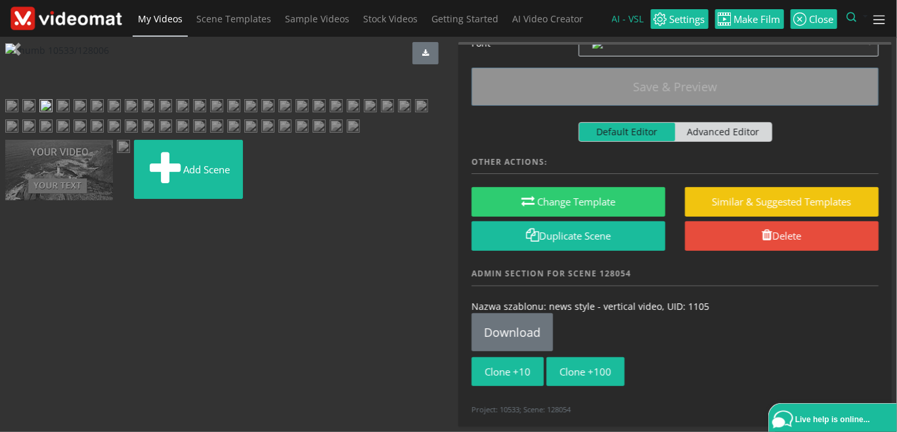
click at [35, 116] on img at bounding box center [28, 107] width 13 height 16
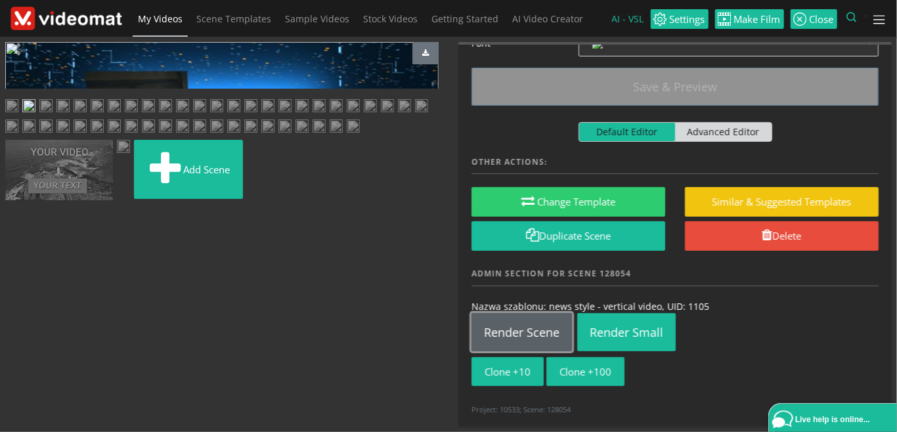
click at [535, 336] on link "Render Scene" at bounding box center [522, 332] width 100 height 38
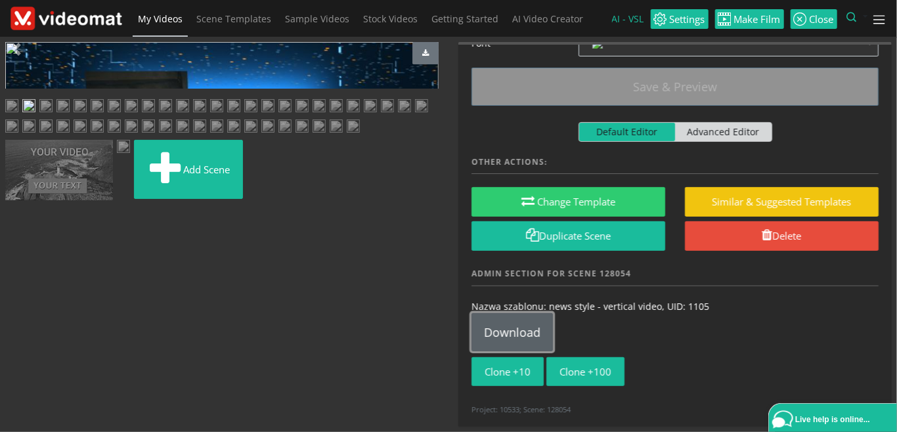
click at [506, 338] on link "Download" at bounding box center [512, 332] width 81 height 38
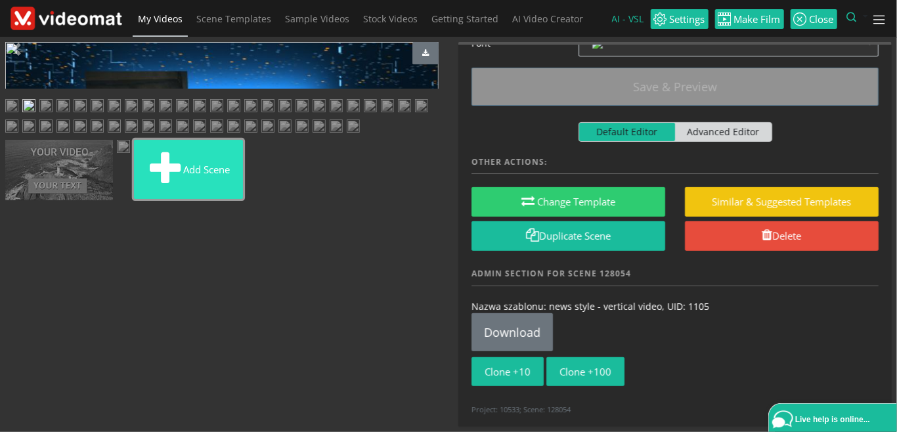
click at [134, 199] on button "Add scene" at bounding box center [188, 169] width 109 height 59
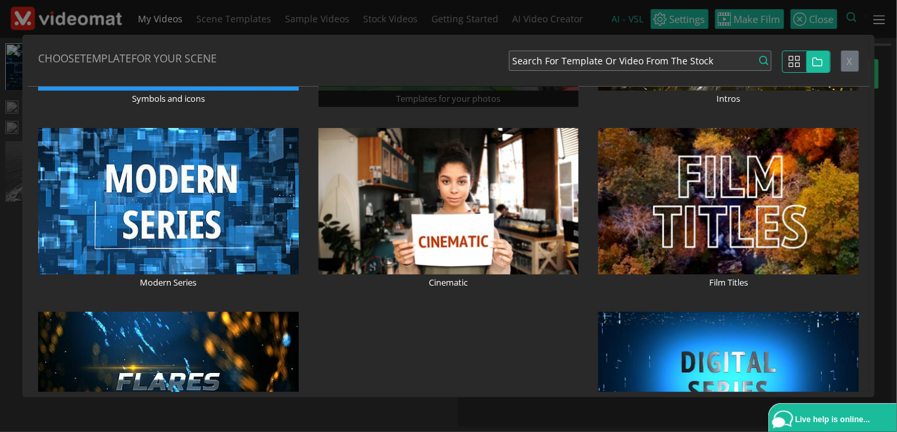
scroll to position [454, 0]
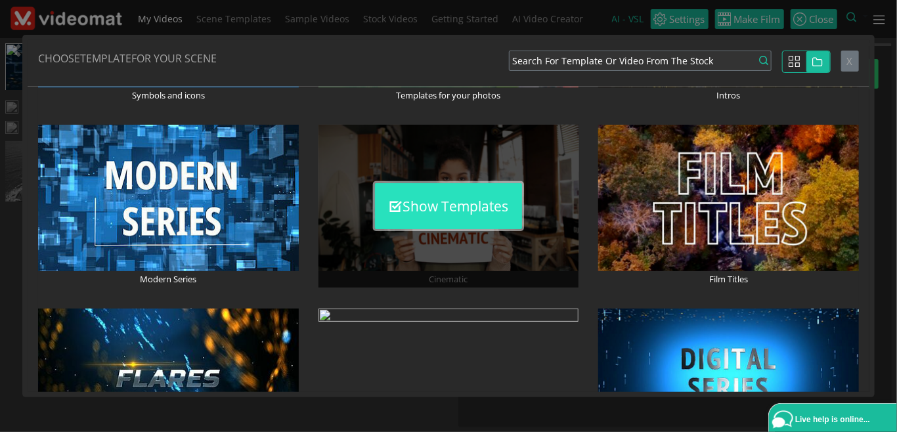
click at [424, 210] on button "Show Templates" at bounding box center [448, 206] width 147 height 46
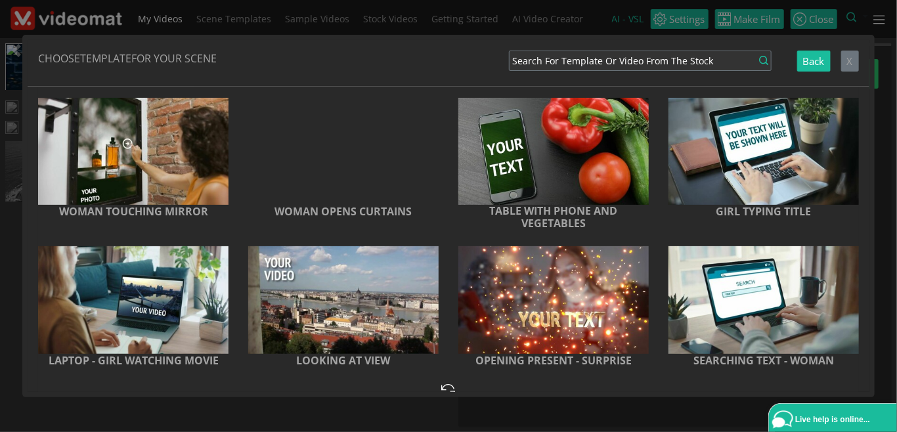
scroll to position [594, 0]
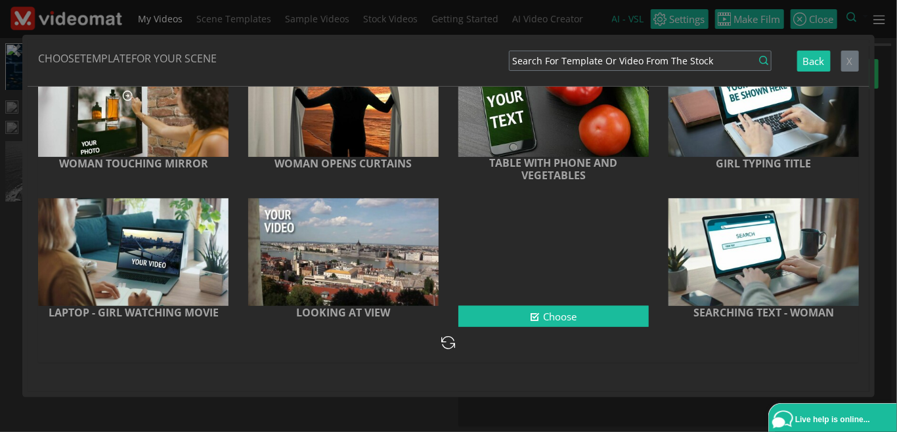
click at [547, 283] on div at bounding box center [553, 251] width 190 height 107
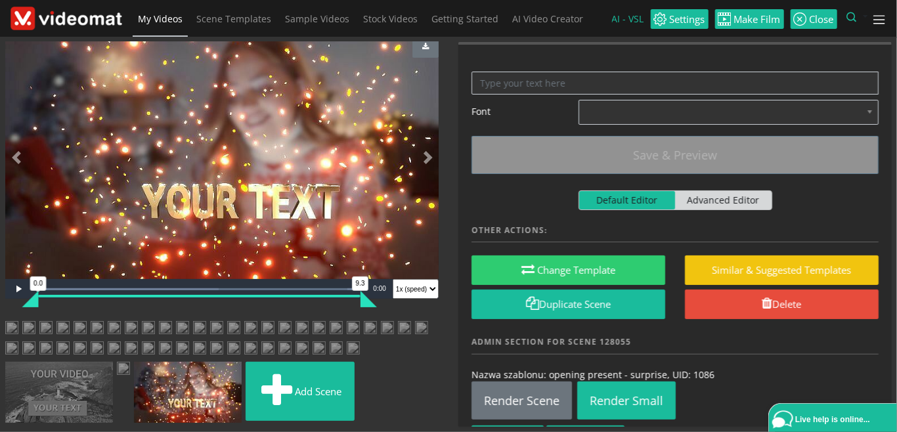
scroll to position [0, 0]
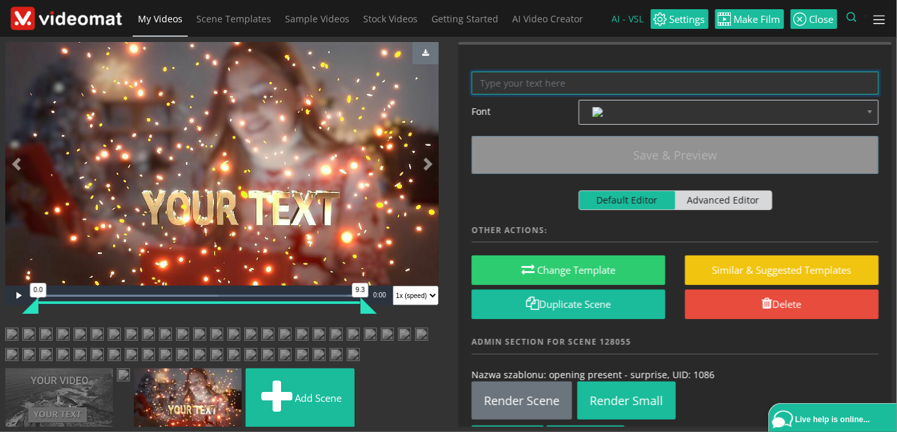
click at [509, 85] on textarea at bounding box center [675, 83] width 407 height 23
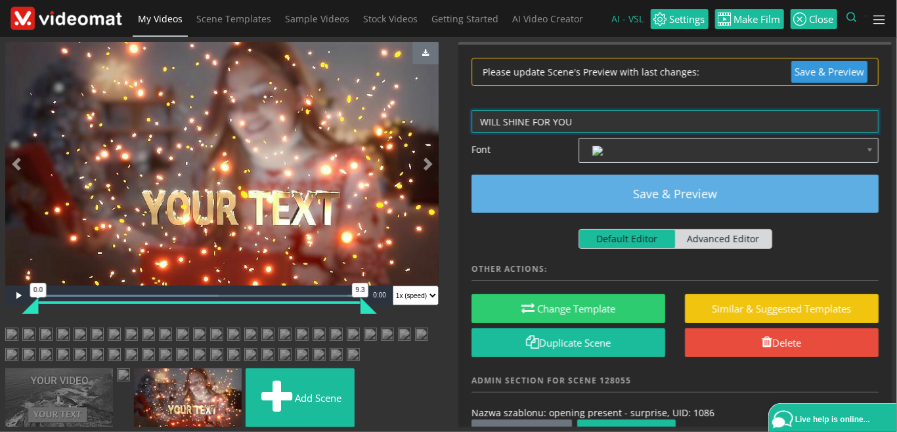
type textarea "WILL SHINE FOR YOU"
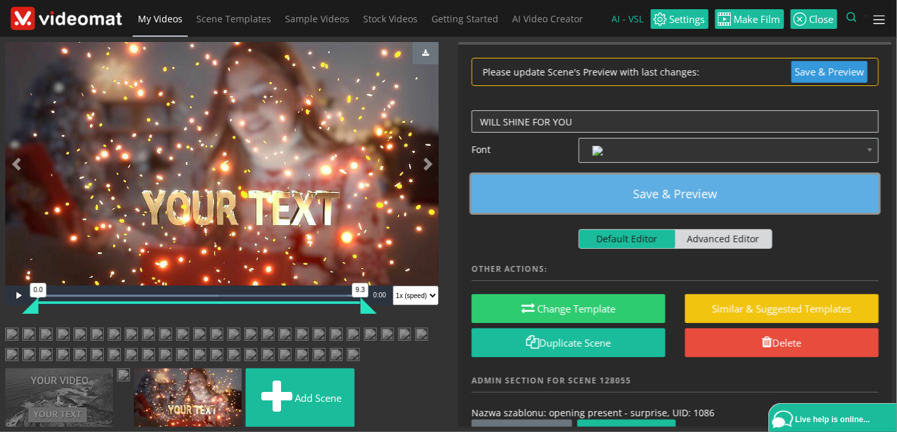
click at [631, 197] on button "Save & Preview" at bounding box center [675, 194] width 407 height 38
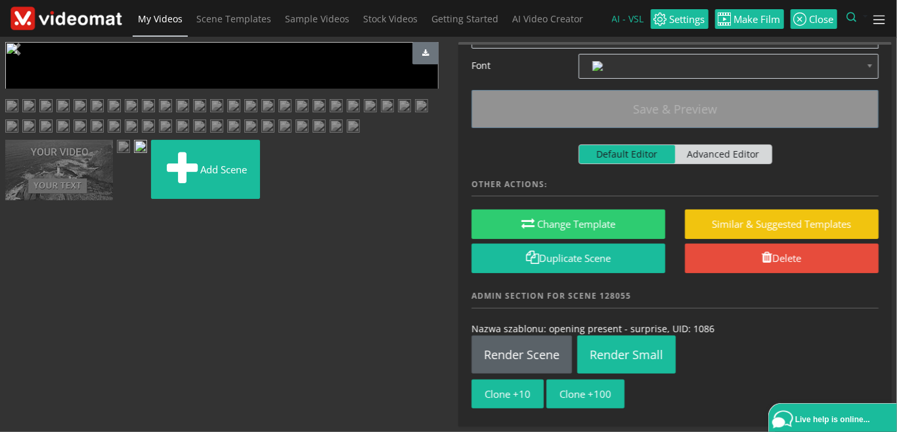
scroll to position [68, 0]
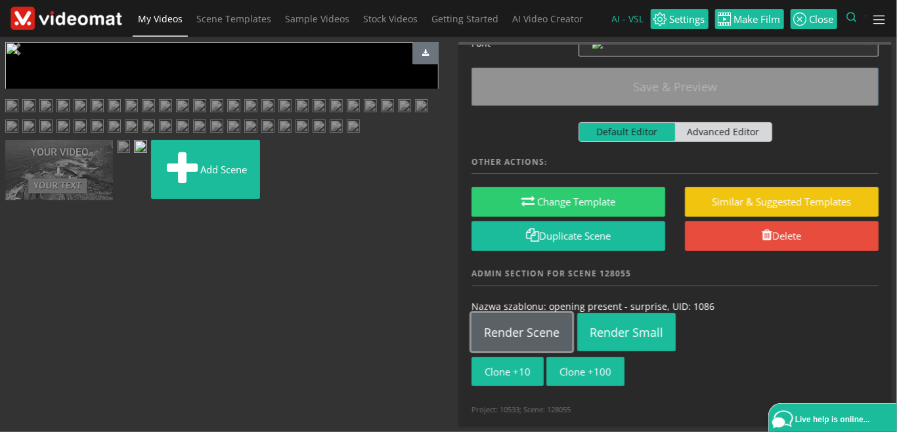
click at [514, 341] on link "Render Scene" at bounding box center [522, 332] width 100 height 38
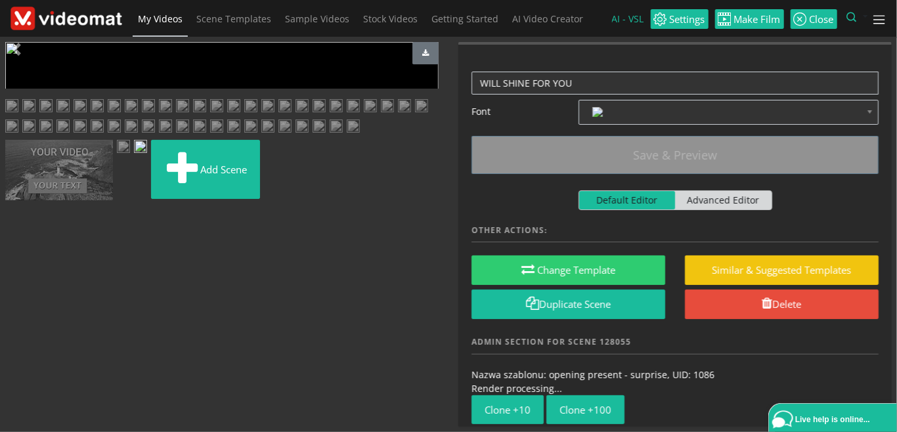
scroll to position [1002, 0]
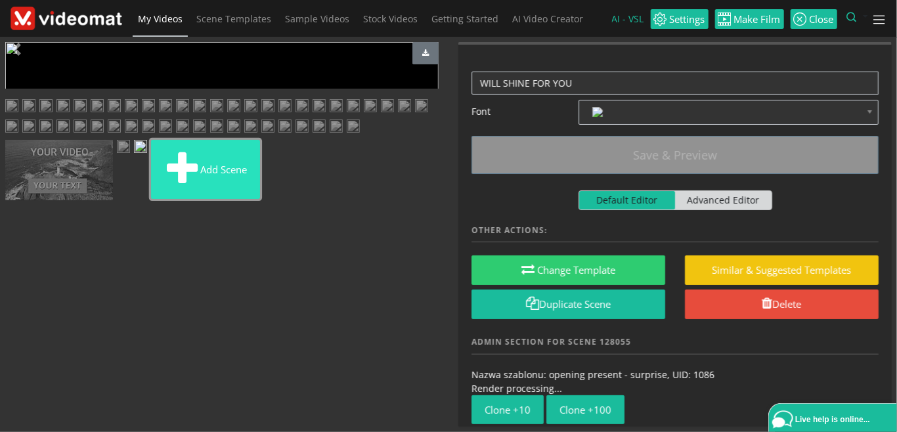
click at [209, 199] on button "Add scene" at bounding box center [205, 169] width 109 height 59
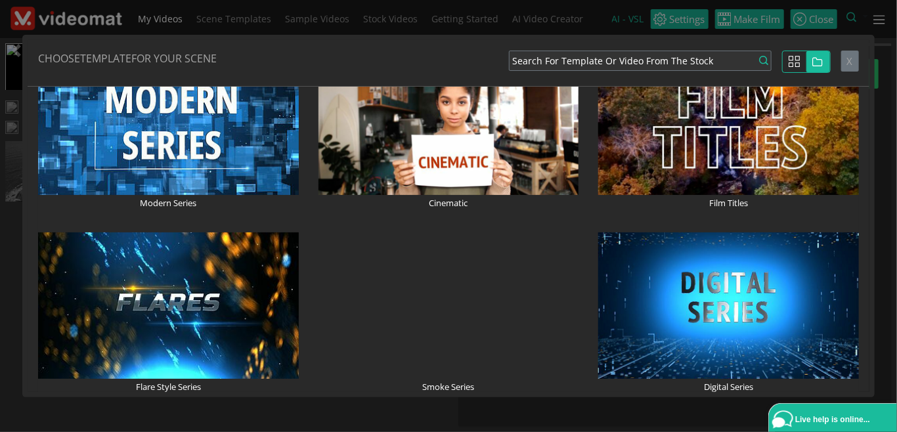
scroll to position [454, 0]
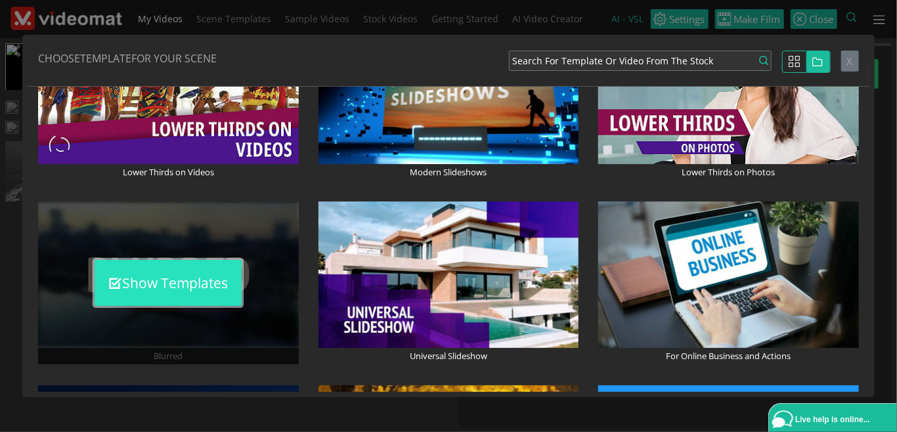
click at [183, 293] on button "Show Templates" at bounding box center [168, 283] width 147 height 46
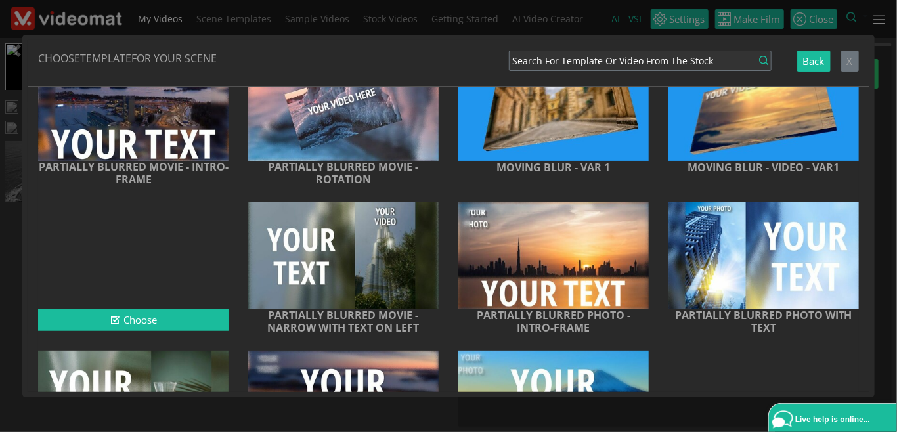
scroll to position [443, 0]
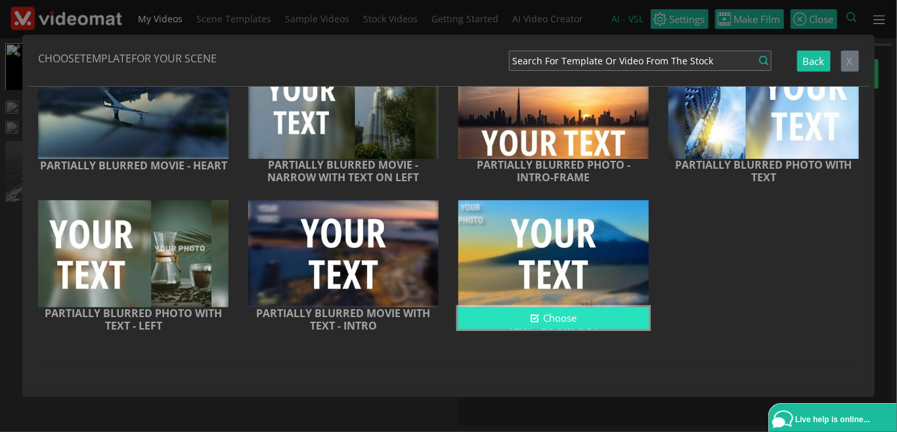
click at [510, 319] on button "Choose" at bounding box center [553, 318] width 190 height 22
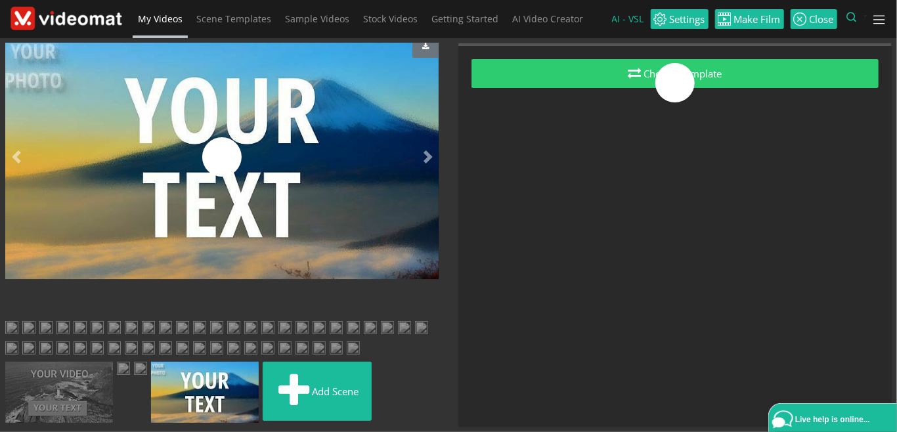
scroll to position [1002, 0]
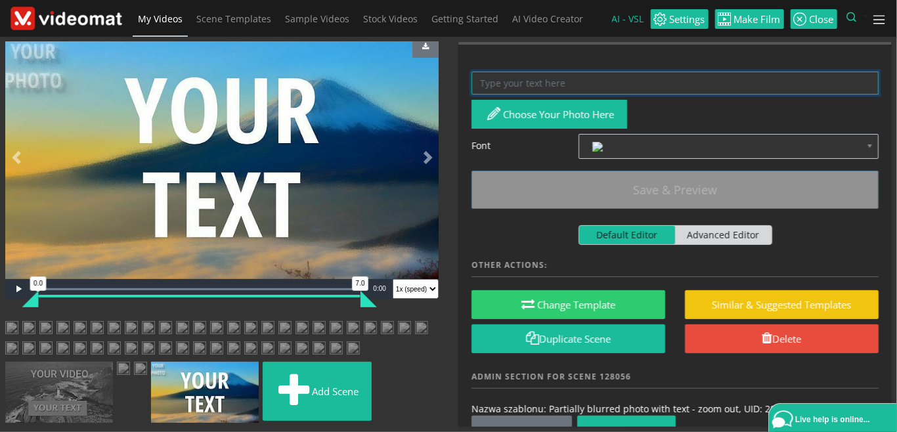
click at [497, 76] on textarea at bounding box center [675, 83] width 407 height 23
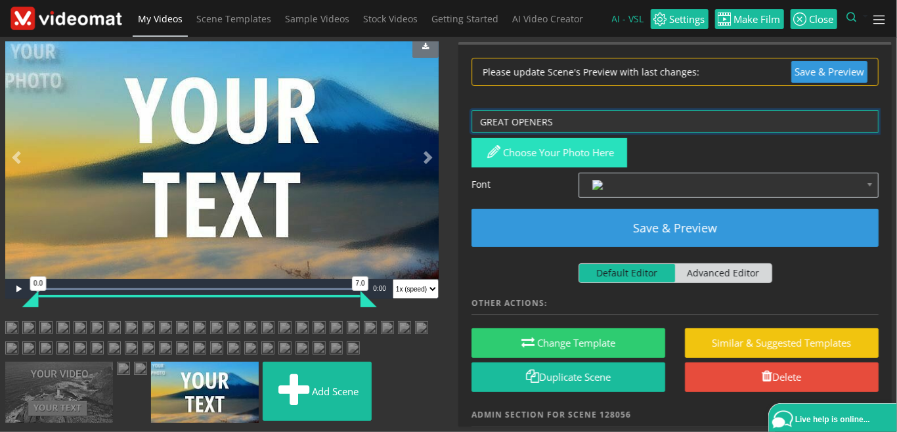
type textarea "GREAT OPENERS"
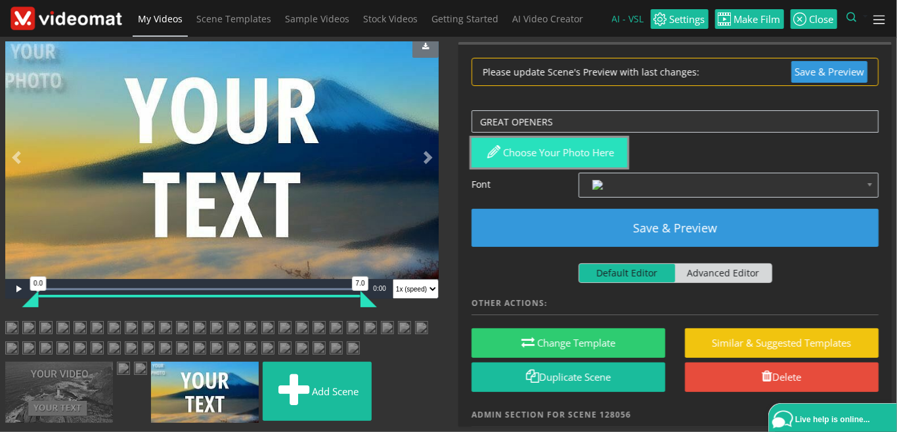
click at [601, 153] on button "Choose your photo here" at bounding box center [550, 153] width 156 height 30
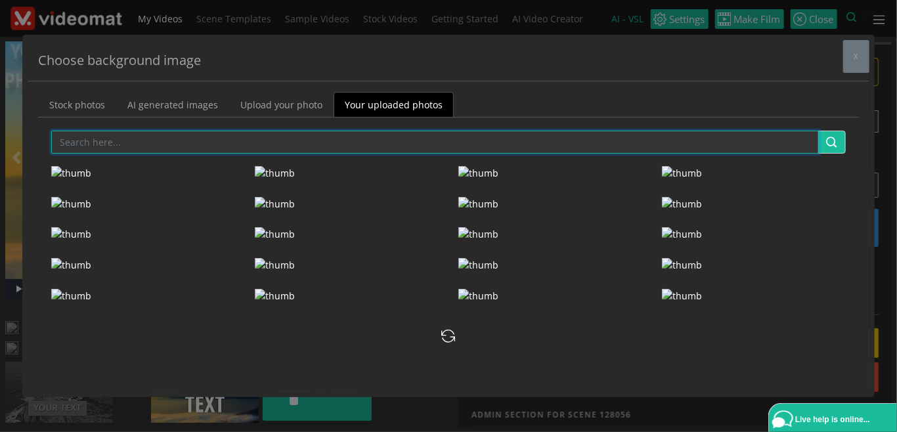
click at [160, 148] on input "text" at bounding box center [435, 142] width 768 height 23
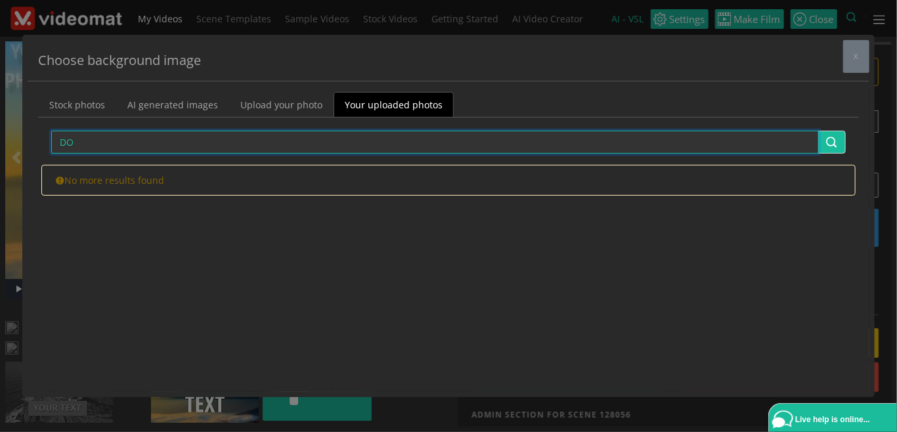
type input "D"
type input "EMTPY"
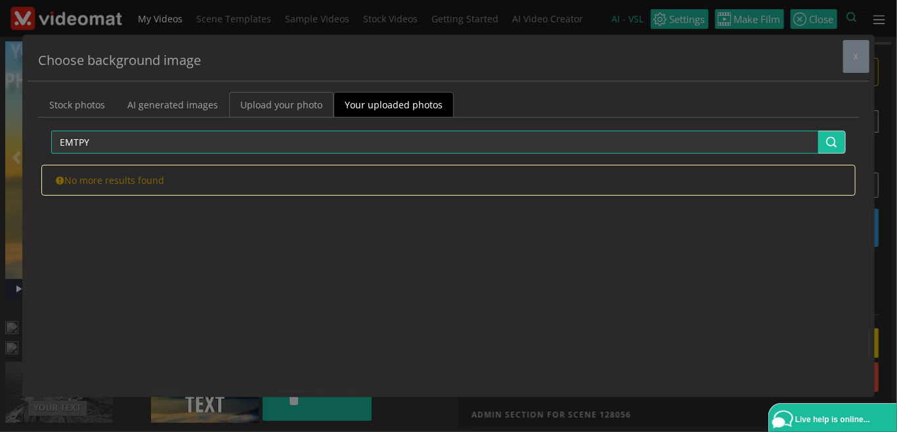
click at [271, 109] on link "Upload your photo" at bounding box center [281, 105] width 104 height 26
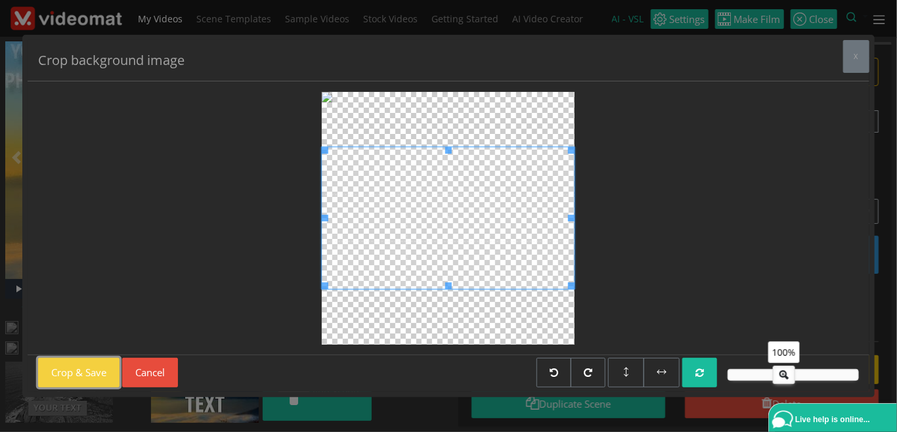
click at [98, 370] on button "Crop & Save" at bounding box center [78, 373] width 81 height 30
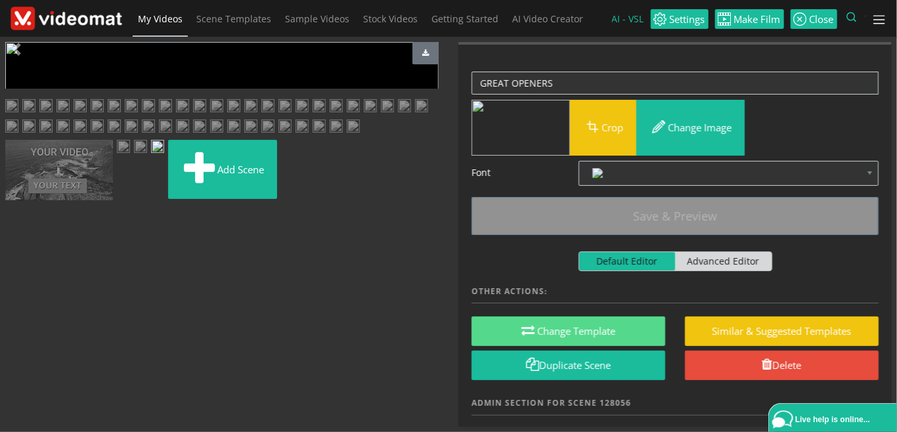
scroll to position [129, 0]
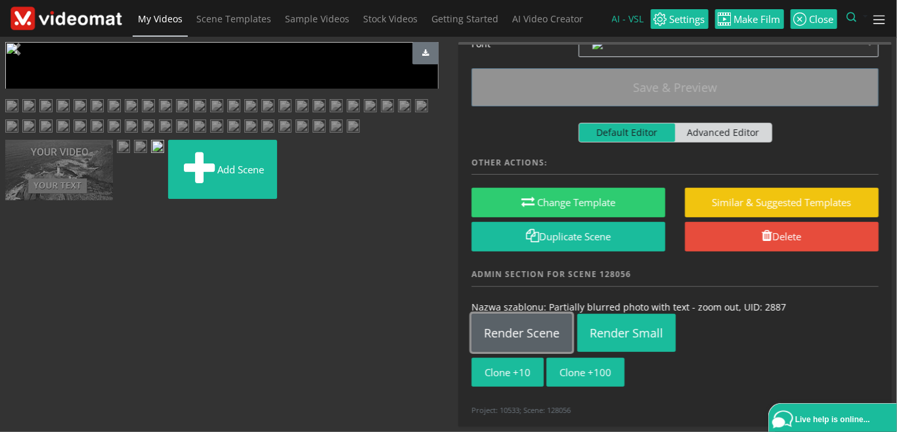
click at [521, 340] on link "Render Scene" at bounding box center [522, 333] width 100 height 38
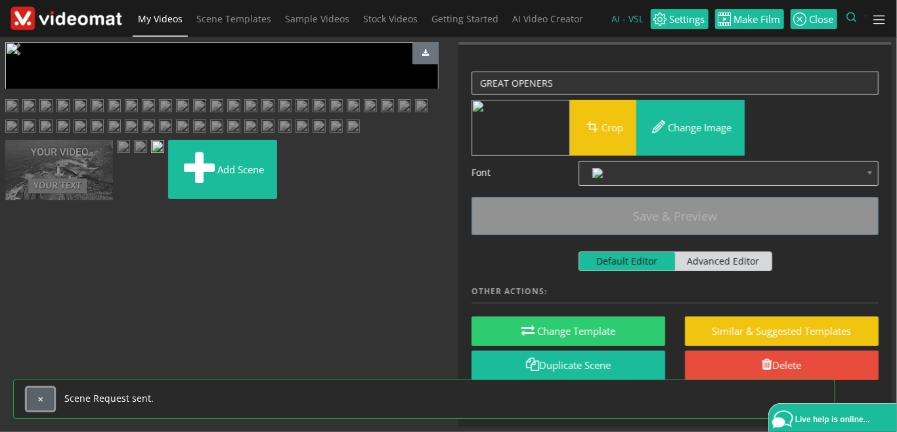
click at [44, 396] on button "button" at bounding box center [40, 399] width 27 height 22
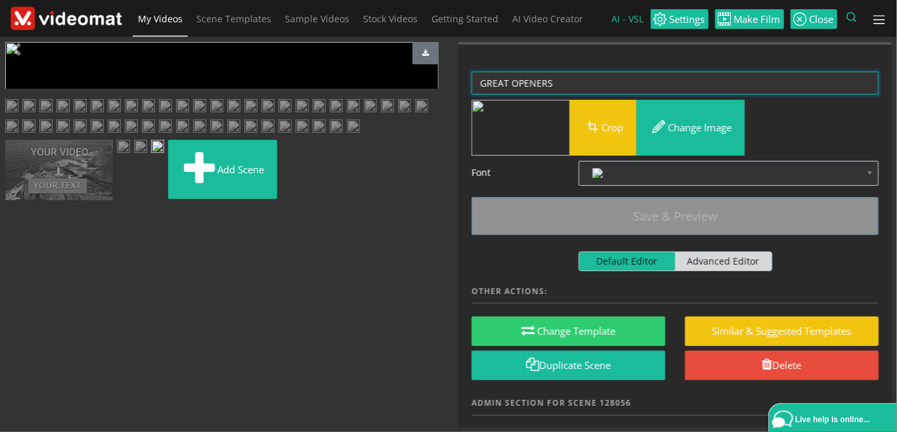
drag, startPoint x: 512, startPoint y: 81, endPoint x: 443, endPoint y: 77, distance: 69.7
click at [472, 77] on textarea "GREAT OPENERS" at bounding box center [675, 83] width 407 height 23
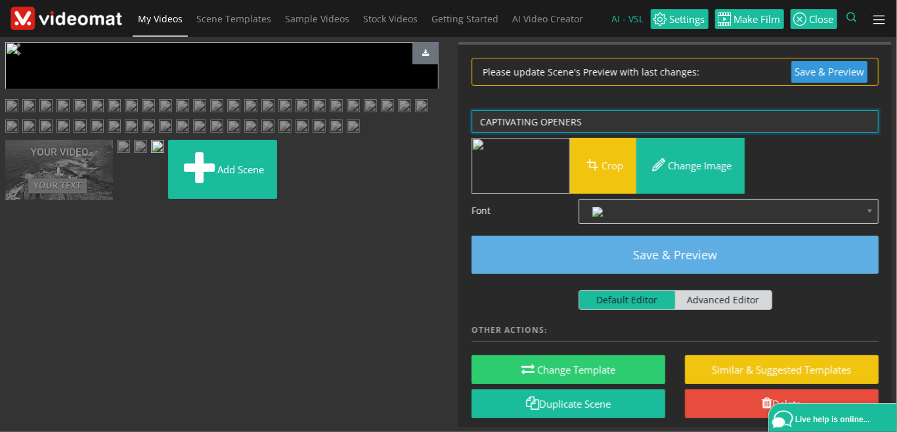
type textarea "CAPTIVATING OPENERS"
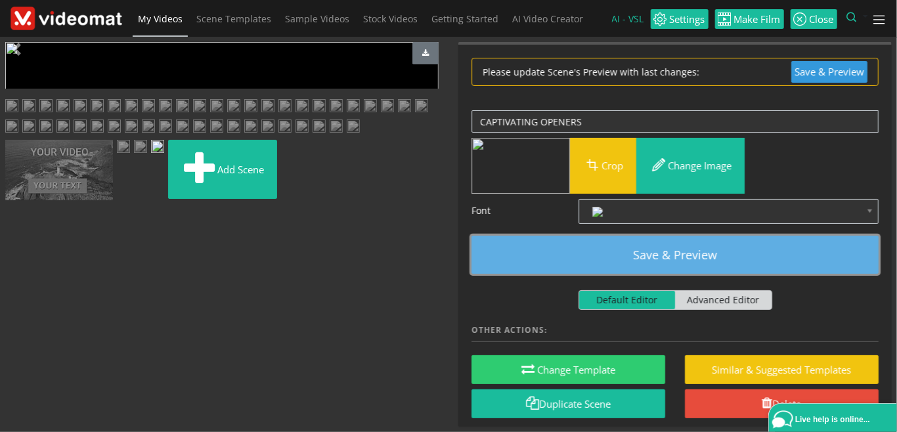
click at [648, 255] on button "Save & Preview" at bounding box center [675, 255] width 407 height 38
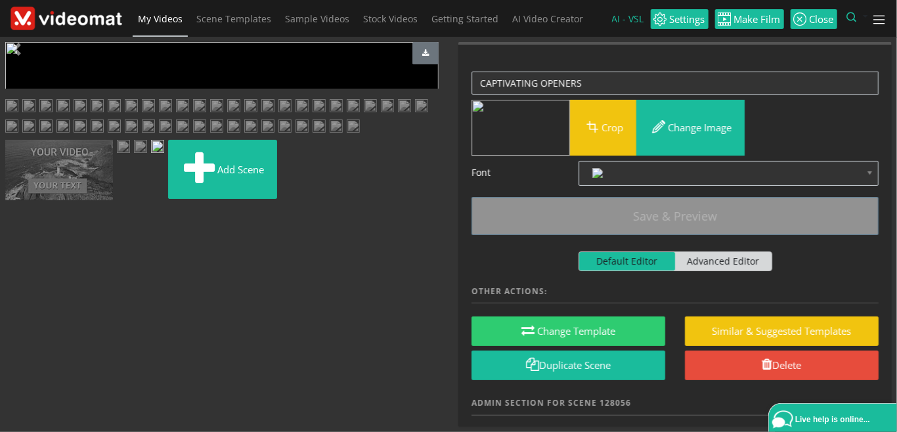
click at [18, 296] on span "Video Player" at bounding box center [18, 296] width 26 height 0
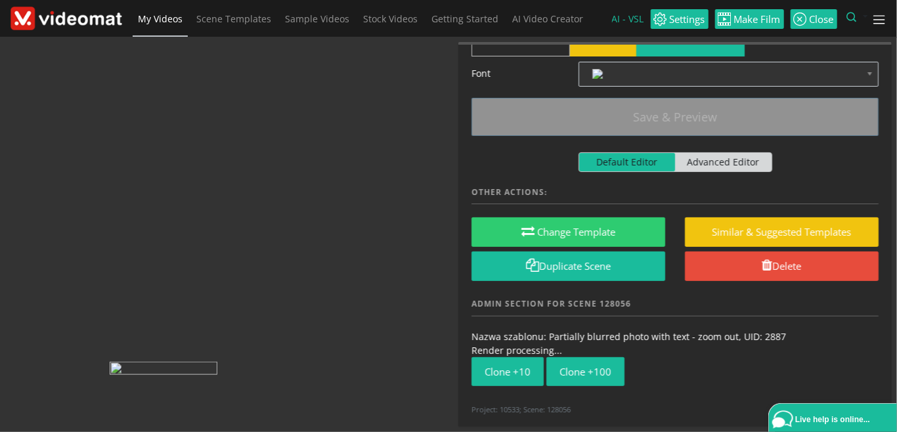
scroll to position [831, 0]
drag, startPoint x: 185, startPoint y: 384, endPoint x: 181, endPoint y: 105, distance: 279.1
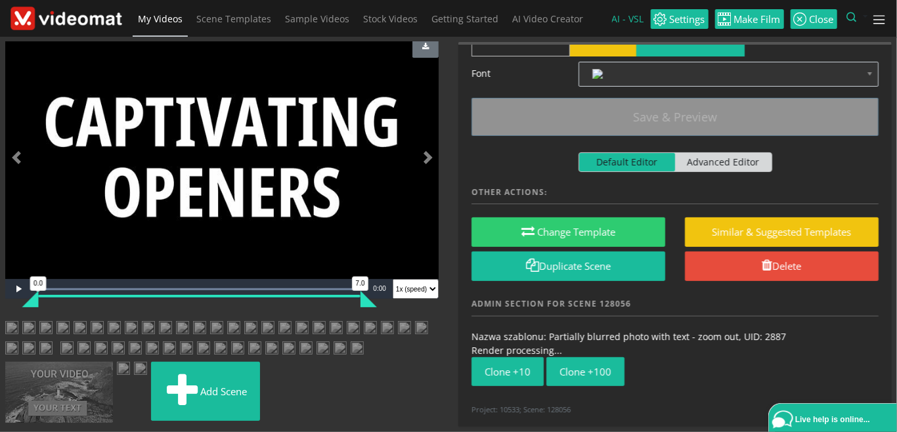
scroll to position [529, 0]
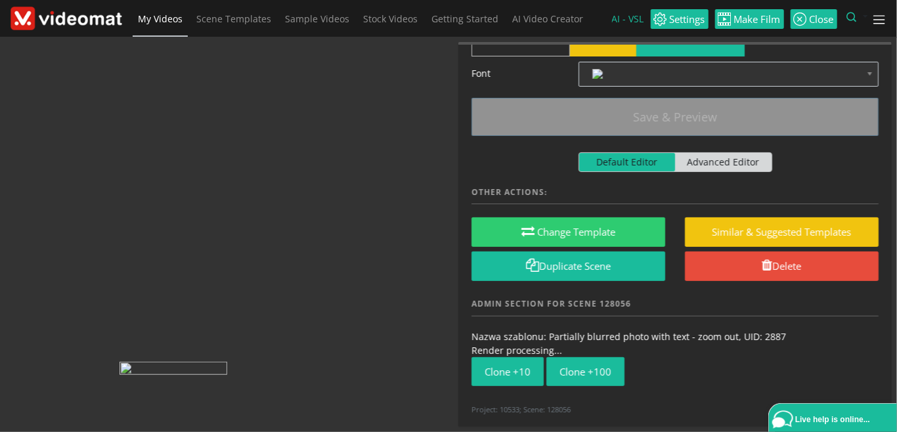
drag, startPoint x: 189, startPoint y: 400, endPoint x: 190, endPoint y: 74, distance: 325.8
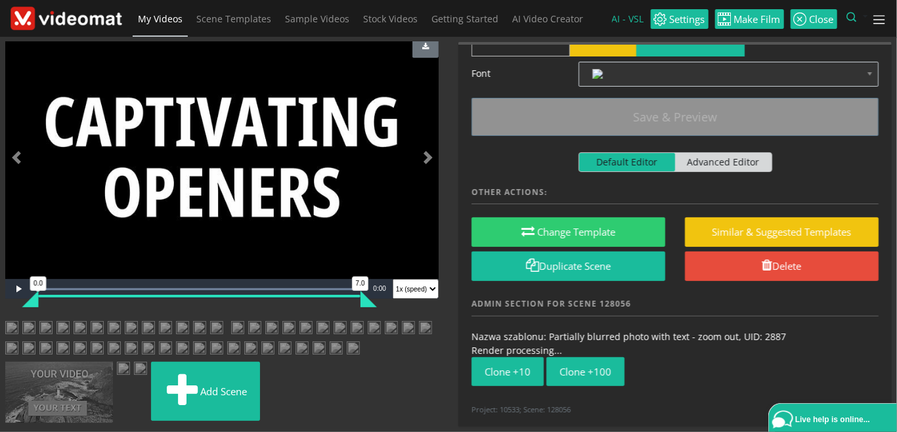
scroll to position [226, 0]
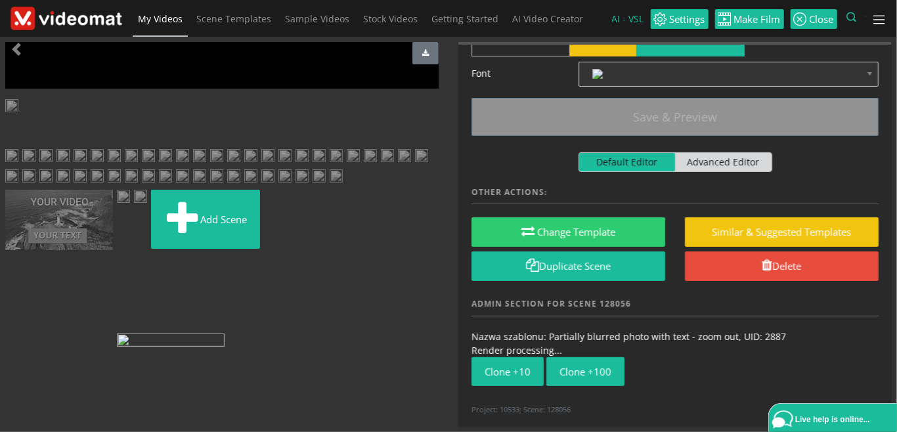
drag, startPoint x: 188, startPoint y: 390, endPoint x: 188, endPoint y: 125, distance: 265.3
click at [188, 125] on ul "Add scene" at bounding box center [221, 177] width 433 height 156
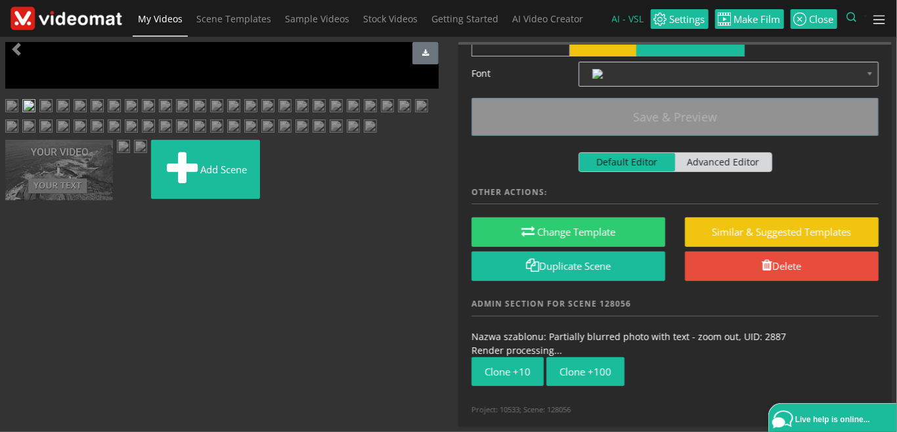
scroll to position [0, 0]
click at [53, 116] on img at bounding box center [45, 107] width 13 height 16
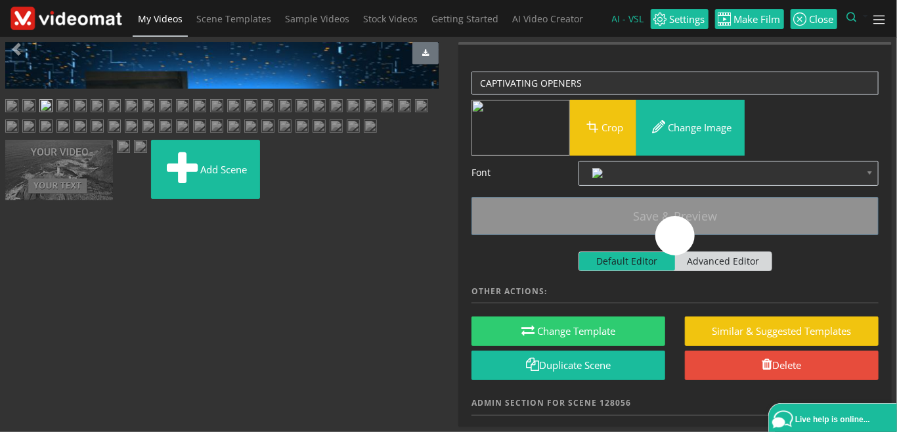
click at [35, 116] on img at bounding box center [28, 107] width 13 height 16
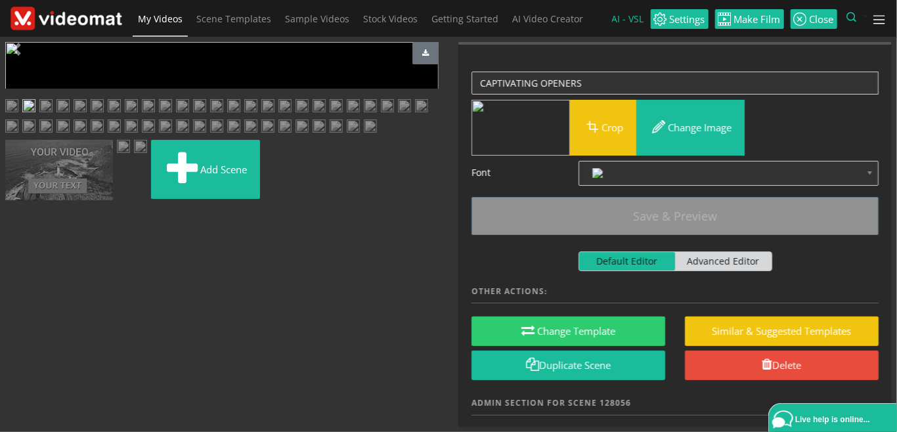
scroll to position [129, 0]
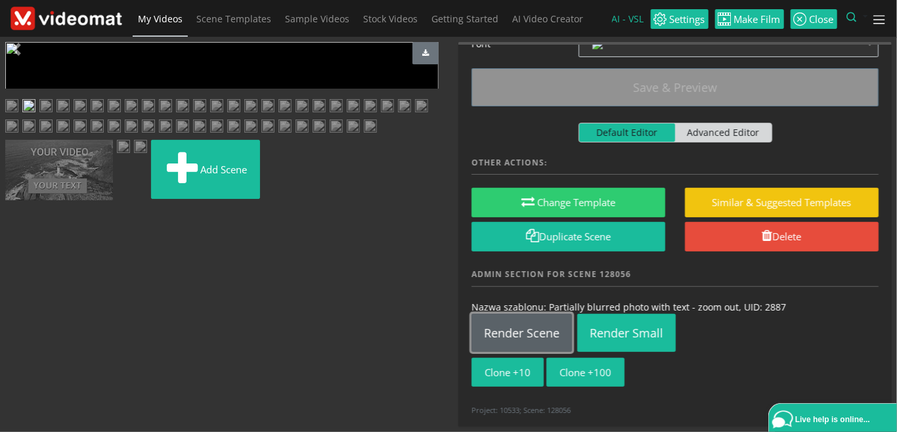
click at [531, 332] on link "Render Scene" at bounding box center [522, 333] width 100 height 38
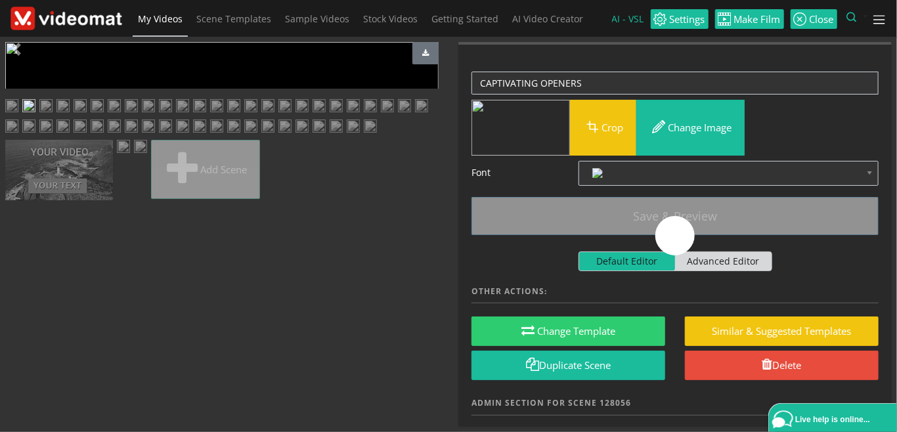
scroll to position [0, 0]
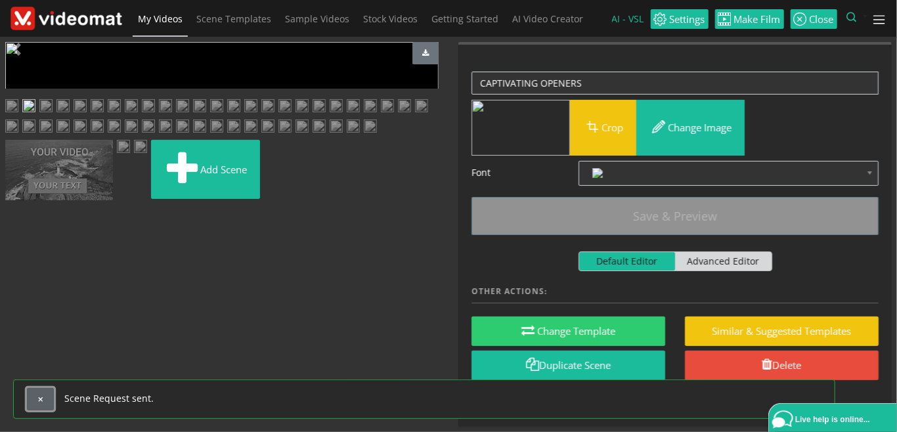
click at [47, 401] on button "button" at bounding box center [40, 399] width 27 height 22
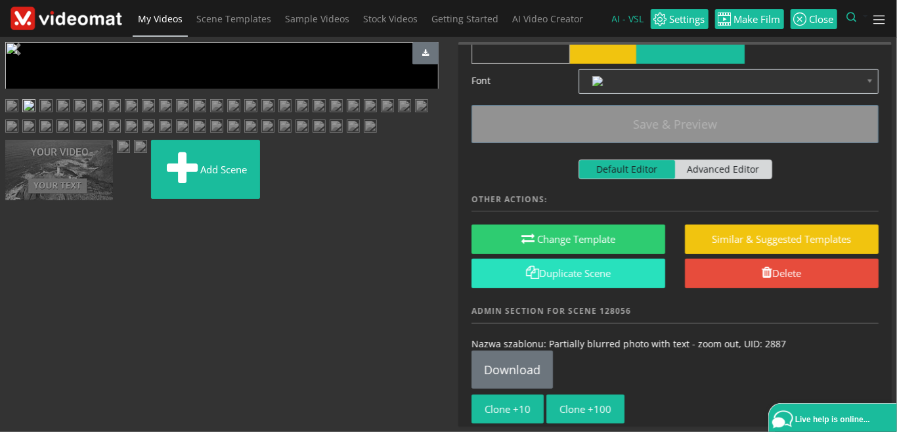
scroll to position [129, 0]
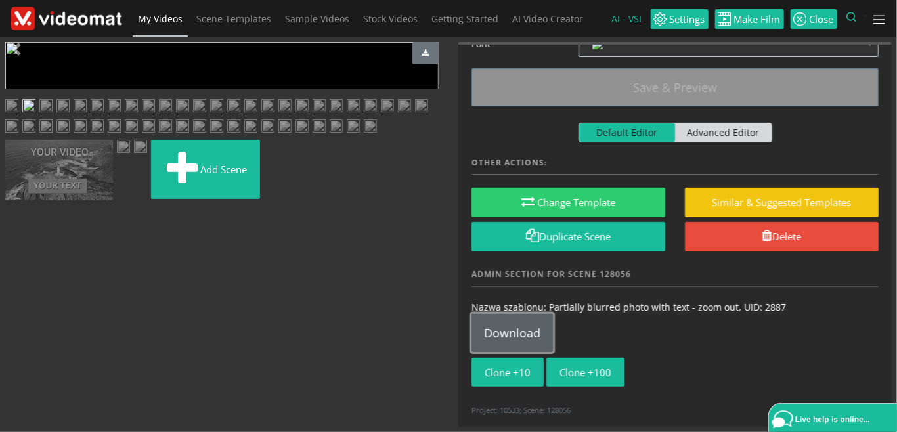
click at [531, 334] on link "Download" at bounding box center [512, 333] width 81 height 38
click at [147, 156] on img at bounding box center [140, 148] width 13 height 16
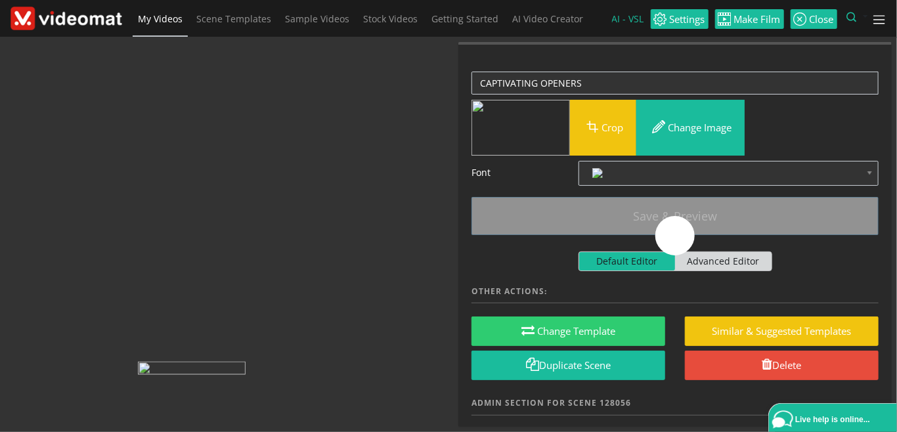
scroll to position [0, 0]
drag, startPoint x: 191, startPoint y: 406, endPoint x: 248, endPoint y: 82, distance: 328.8
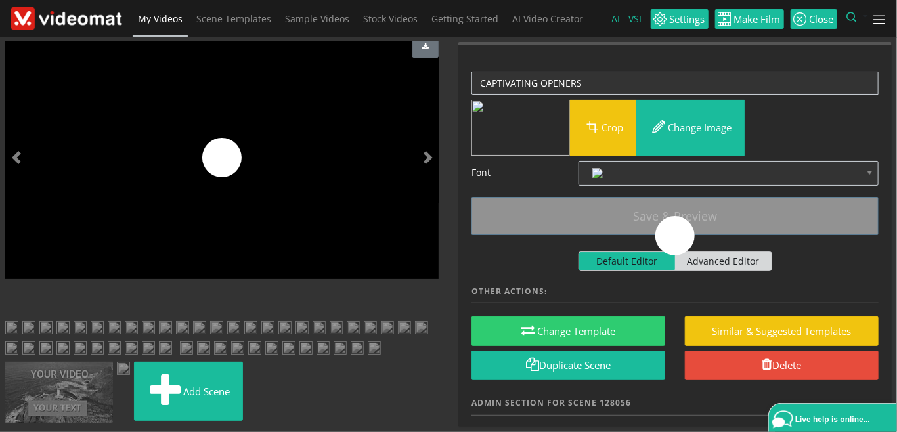
scroll to position [699, 0]
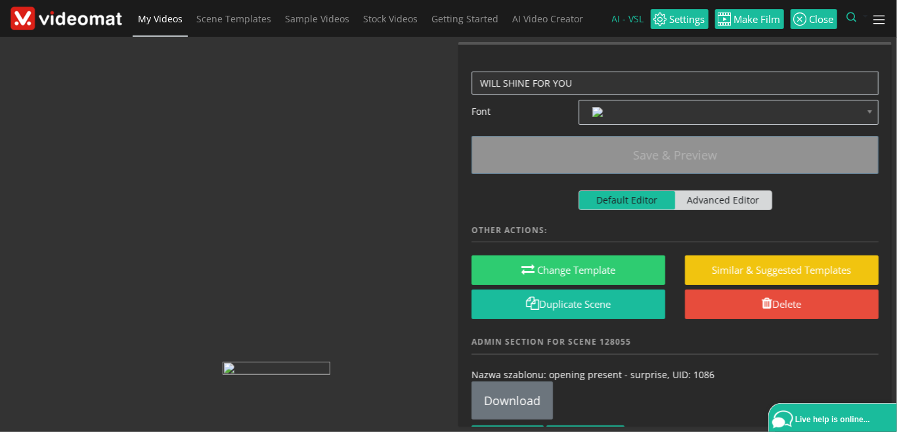
drag, startPoint x: 282, startPoint y: 365, endPoint x: 281, endPoint y: 121, distance: 243.7
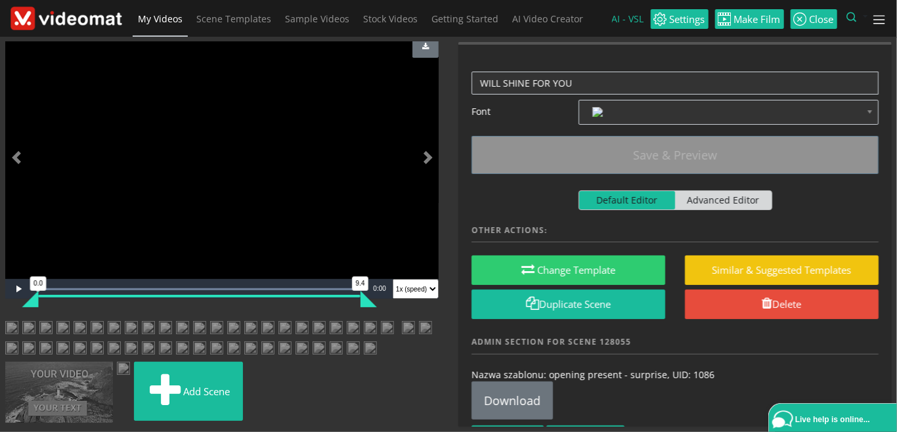
scroll to position [397, 0]
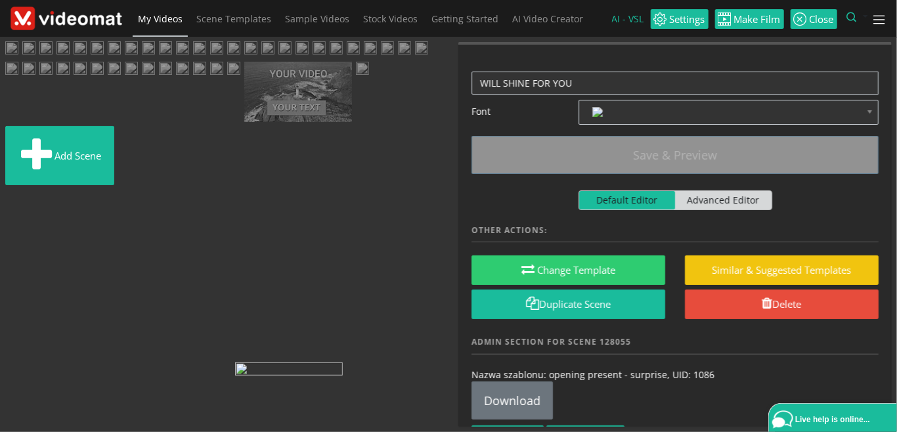
drag, startPoint x: 280, startPoint y: 399, endPoint x: 286, endPoint y: 88, distance: 310.7
click at [286, 88] on ul "Add scene" at bounding box center [221, 90] width 433 height 199
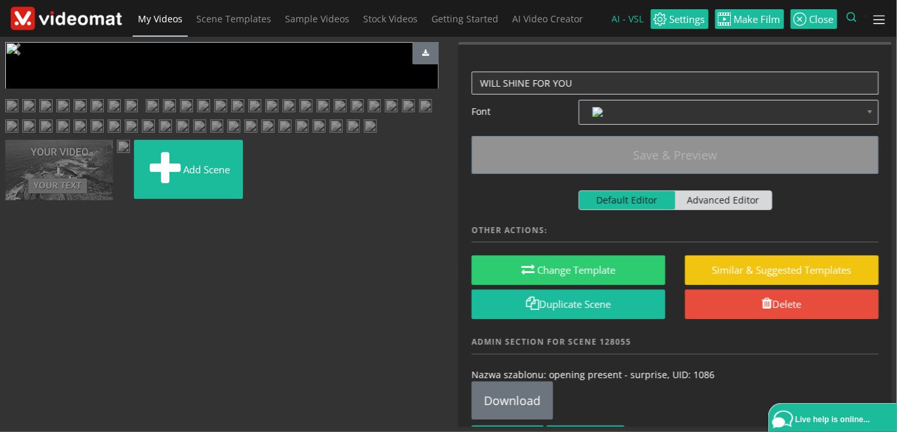
scroll to position [246, 0]
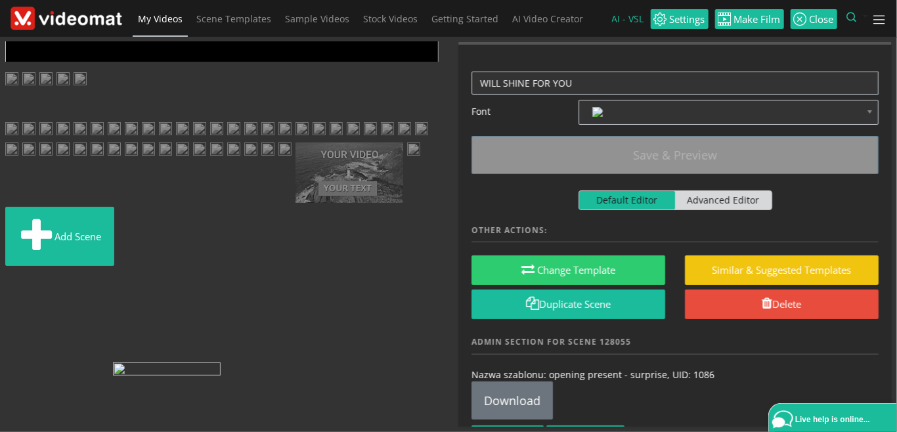
drag, startPoint x: 288, startPoint y: 238, endPoint x: 172, endPoint y: 170, distance: 134.3
click at [172, 170] on ul "Add scene" at bounding box center [221, 171] width 433 height 199
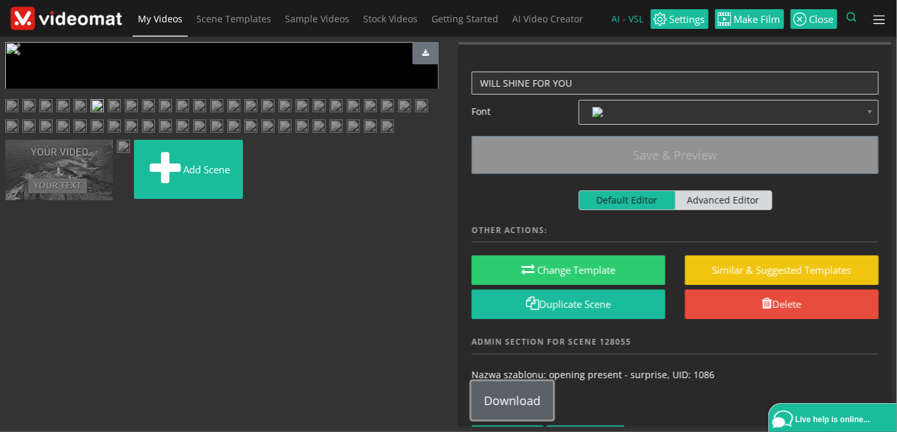
click at [516, 411] on link "Download" at bounding box center [512, 401] width 81 height 38
click at [35, 116] on img at bounding box center [28, 107] width 13 height 16
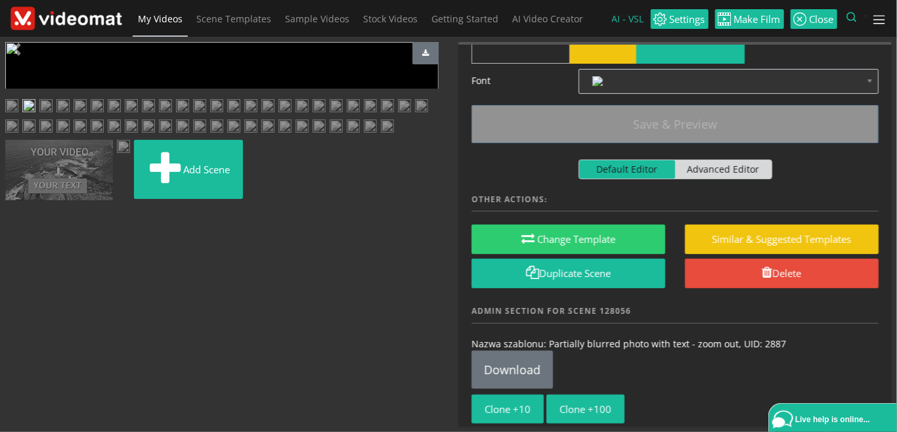
scroll to position [129, 0]
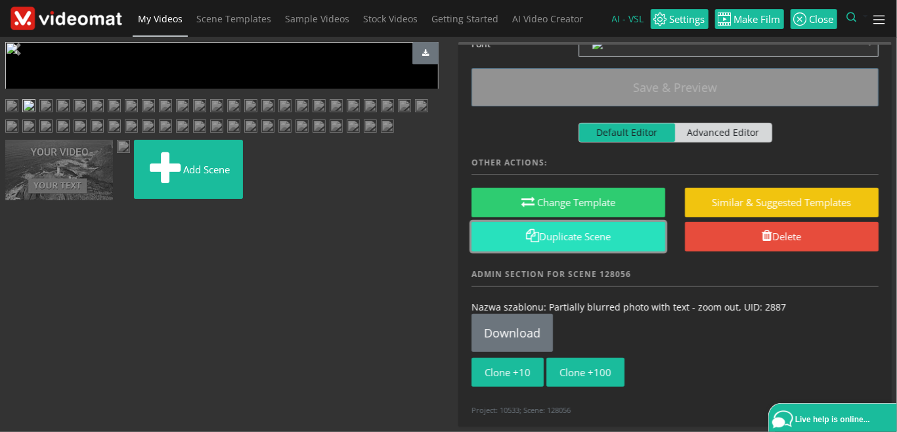
click at [584, 245] on link "Duplicate Scene" at bounding box center [569, 237] width 194 height 30
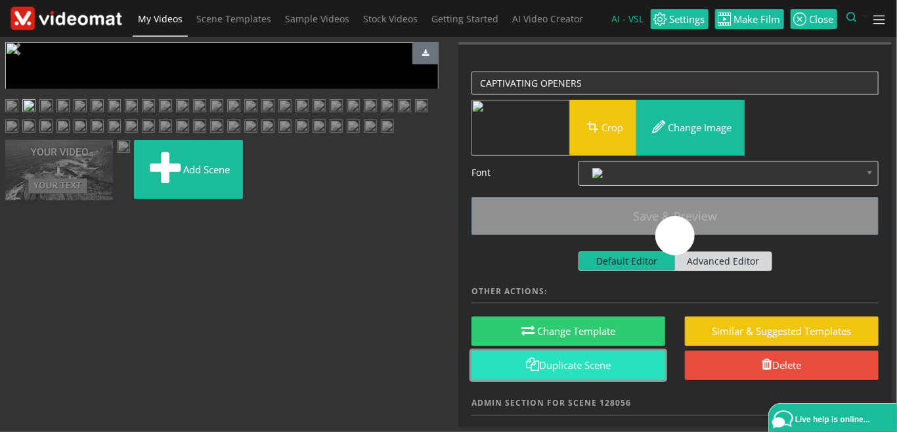
scroll to position [0, 0]
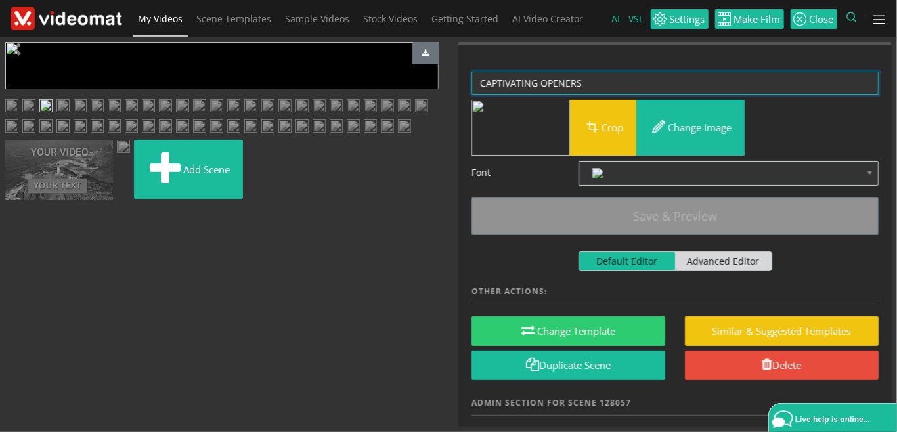
drag, startPoint x: 596, startPoint y: 81, endPoint x: 356, endPoint y: 79, distance: 240.4
click at [472, 79] on textarea "CAPTIVATING OPENERS" at bounding box center [675, 83] width 407 height 23
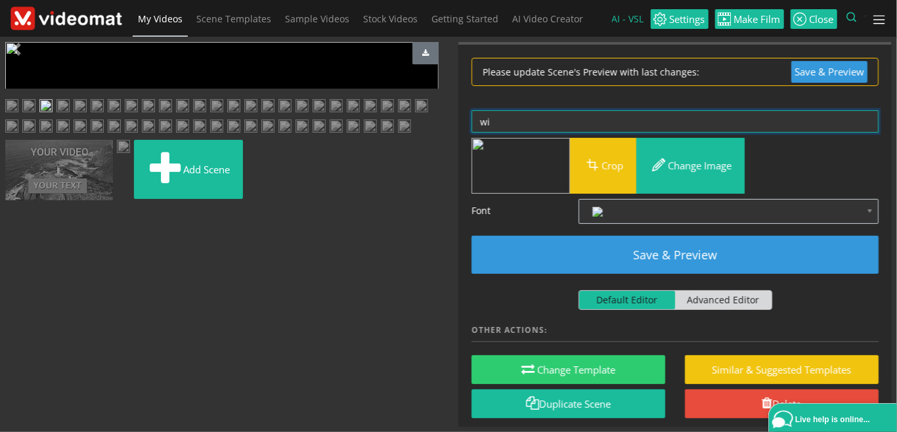
type textarea "w"
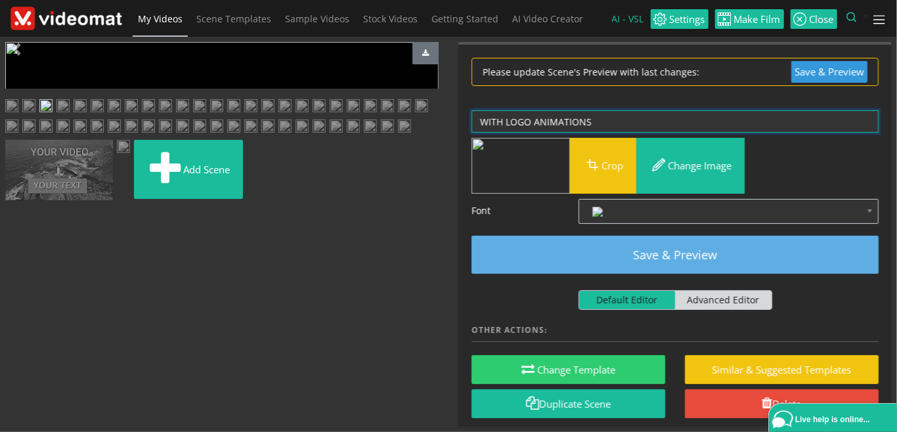
type textarea "WITH LOGO ANIMATIONS"
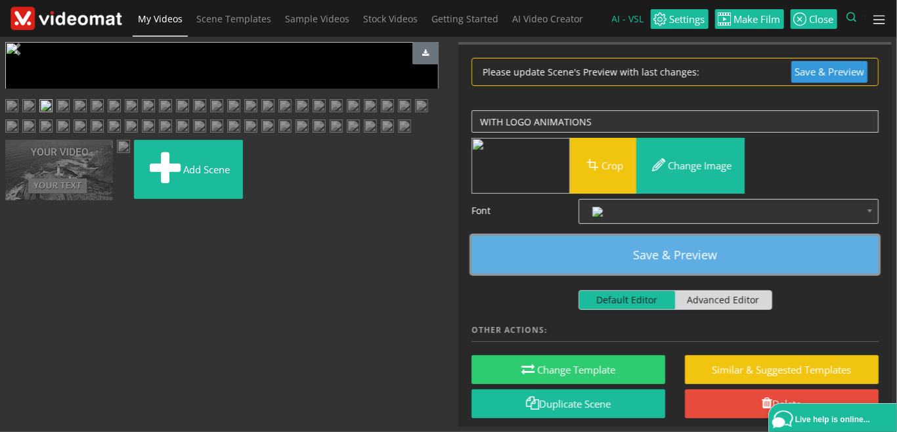
click at [662, 248] on button "Save & Preview" at bounding box center [675, 255] width 407 height 38
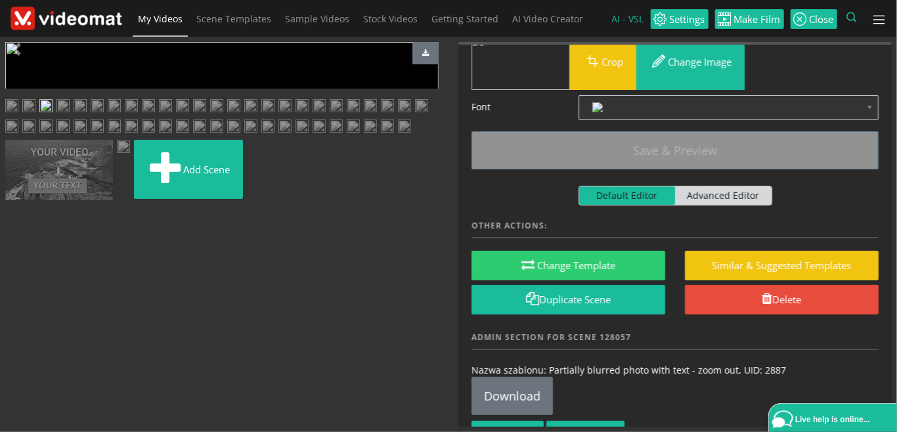
scroll to position [129, 0]
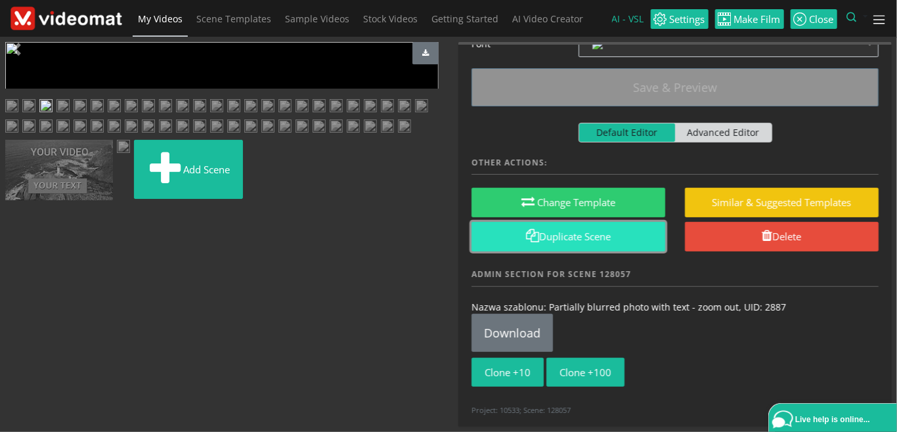
click at [596, 235] on link "Duplicate Scene" at bounding box center [569, 237] width 194 height 30
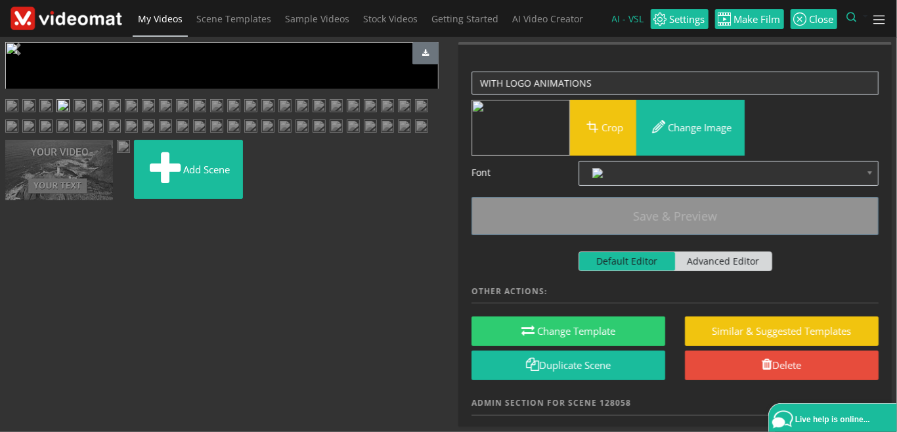
scroll to position [0, 0]
drag, startPoint x: 534, startPoint y: 74, endPoint x: 405, endPoint y: 73, distance: 129.4
click at [472, 73] on textarea "WITH LOGO ANIMATIONS" at bounding box center [675, 83] width 407 height 23
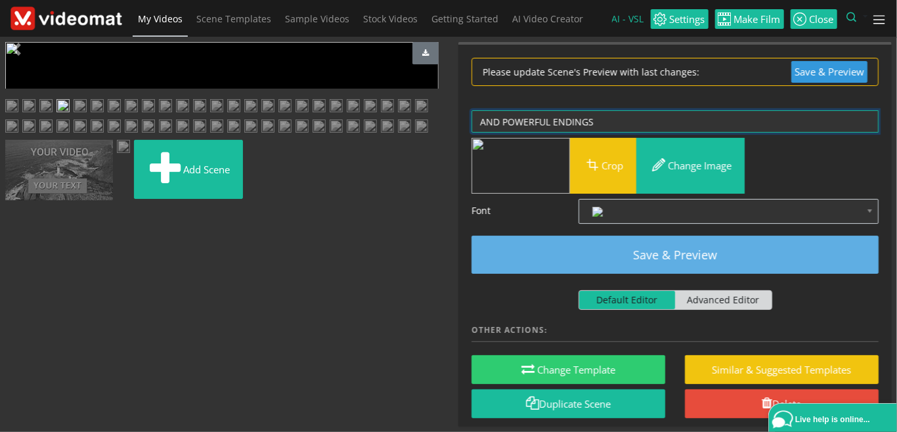
type textarea "AND POWERFUL ENDINGS"
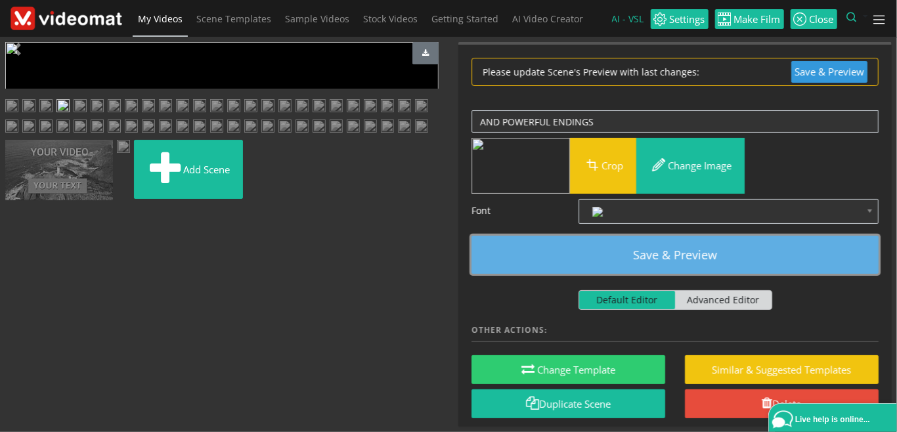
click at [628, 254] on button "Save & Preview" at bounding box center [675, 255] width 407 height 38
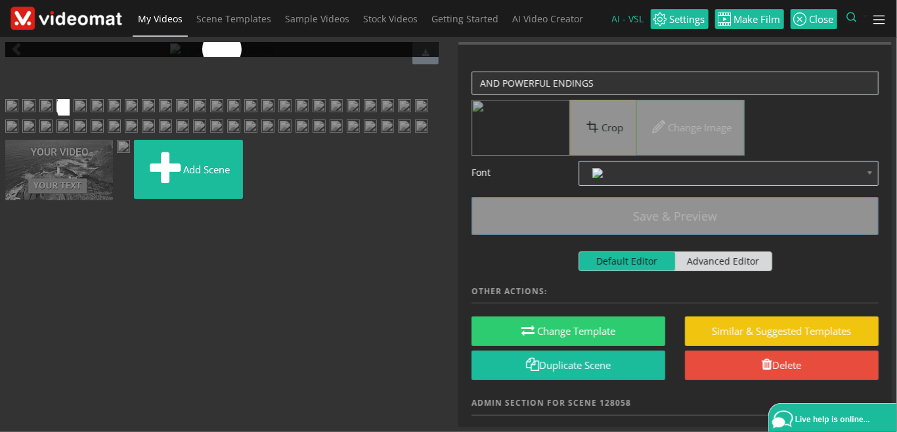
click at [53, 116] on img at bounding box center [45, 107] width 13 height 16
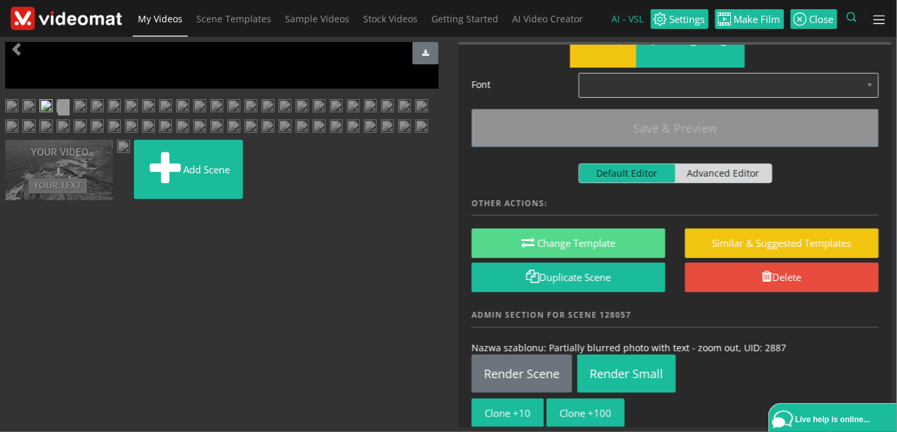
scroll to position [129, 0]
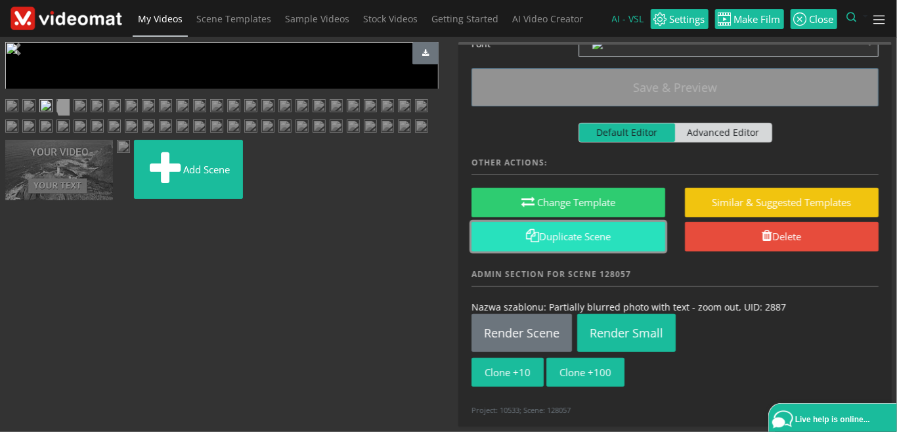
click at [569, 238] on link "Duplicate Scene" at bounding box center [569, 237] width 194 height 30
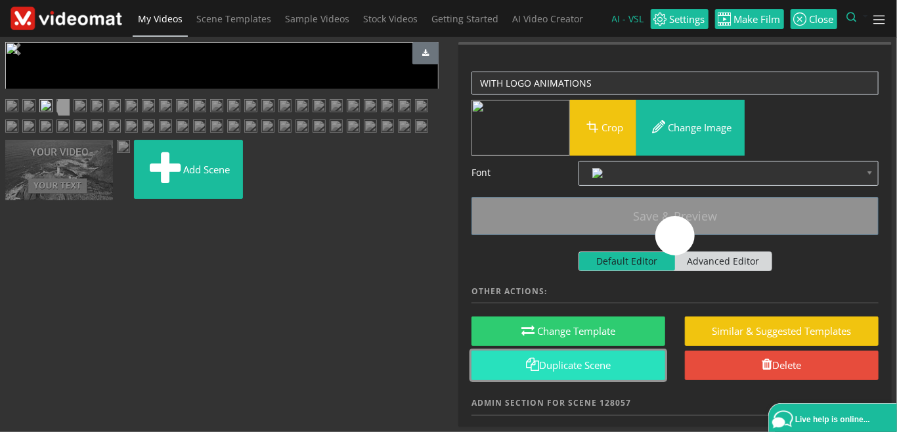
scroll to position [0, 0]
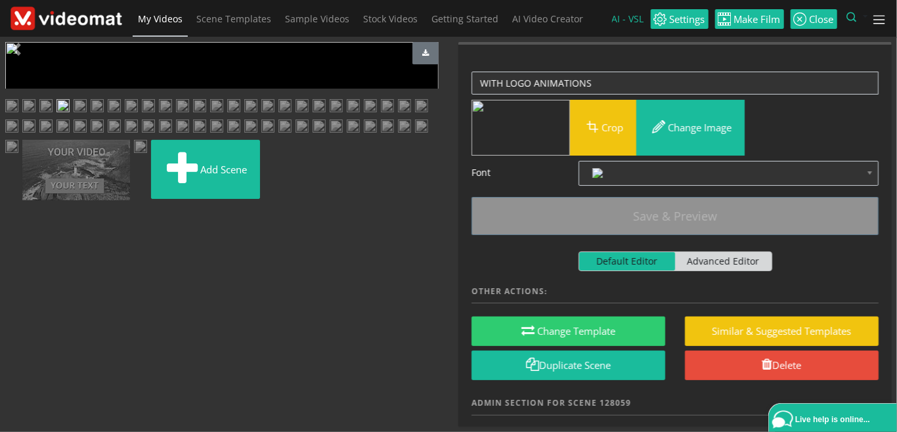
click at [53, 116] on img at bounding box center [45, 107] width 13 height 16
drag, startPoint x: 602, startPoint y: 82, endPoint x: 409, endPoint y: 76, distance: 193.9
click at [472, 76] on textarea "WITH LOGO ANIMATIONS" at bounding box center [675, 83] width 407 height 23
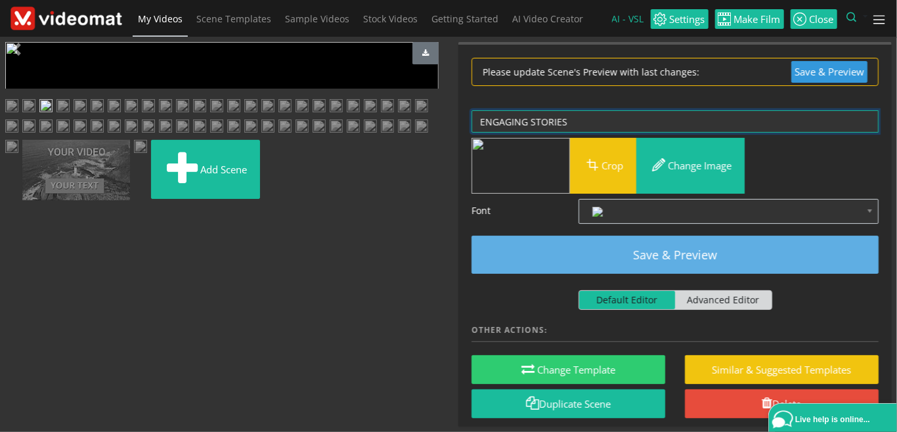
type textarea "ENGAGING STORIES"
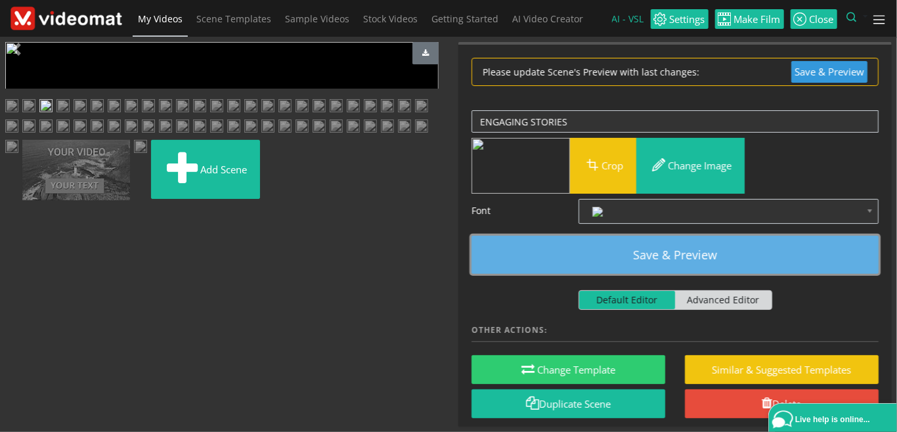
click at [651, 249] on button "Save & Preview" at bounding box center [675, 255] width 407 height 38
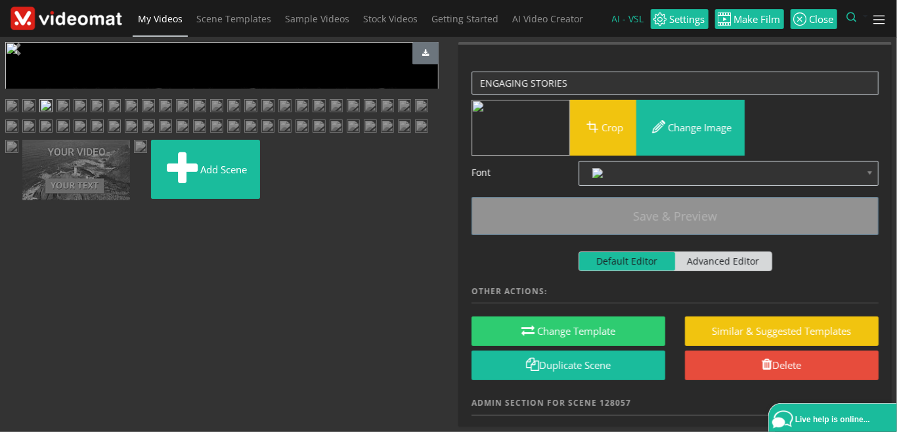
scroll to position [129, 0]
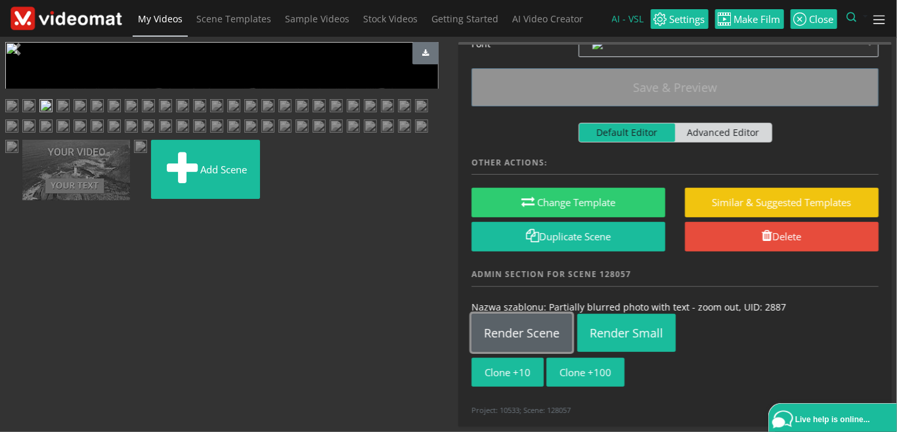
click at [550, 338] on link "Render Scene" at bounding box center [522, 333] width 100 height 38
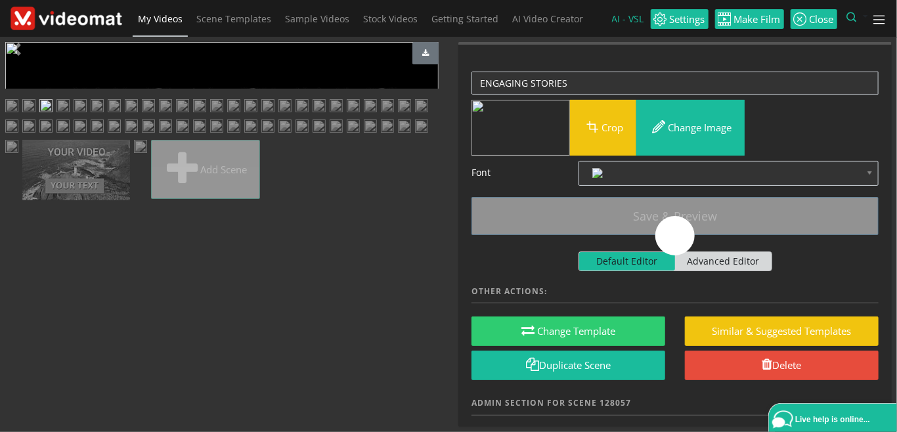
scroll to position [0, 0]
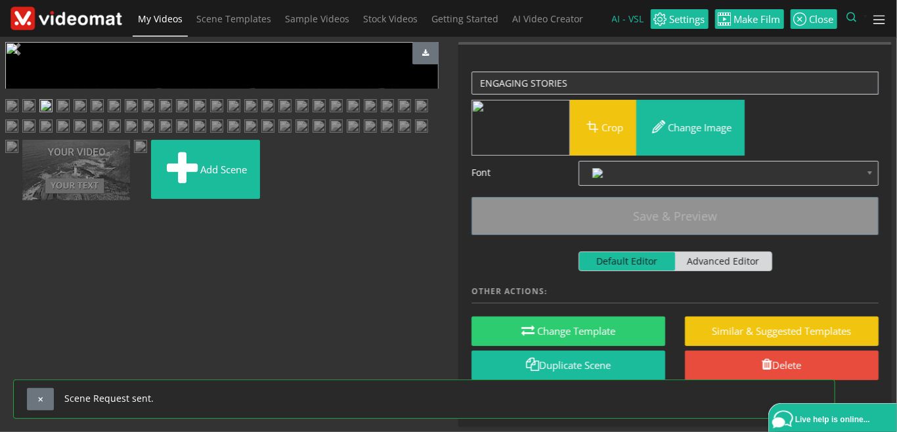
click at [35, 116] on img at bounding box center [28, 107] width 13 height 16
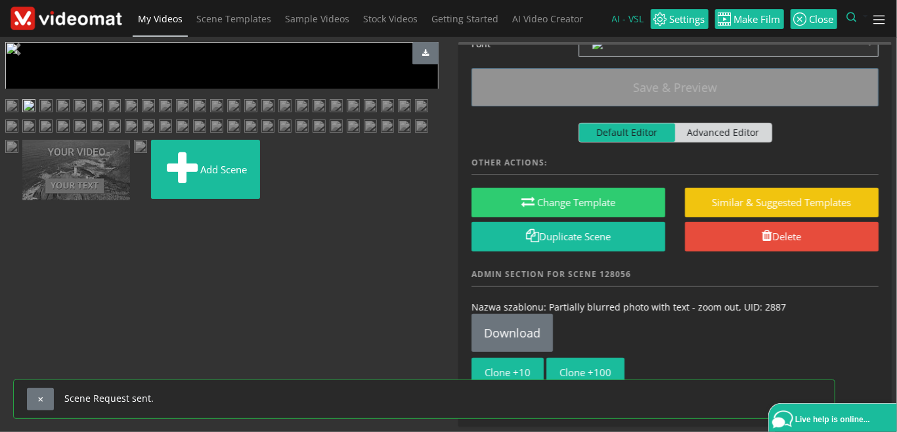
scroll to position [151, 0]
click at [56, 116] on img at bounding box center [62, 107] width 13 height 16
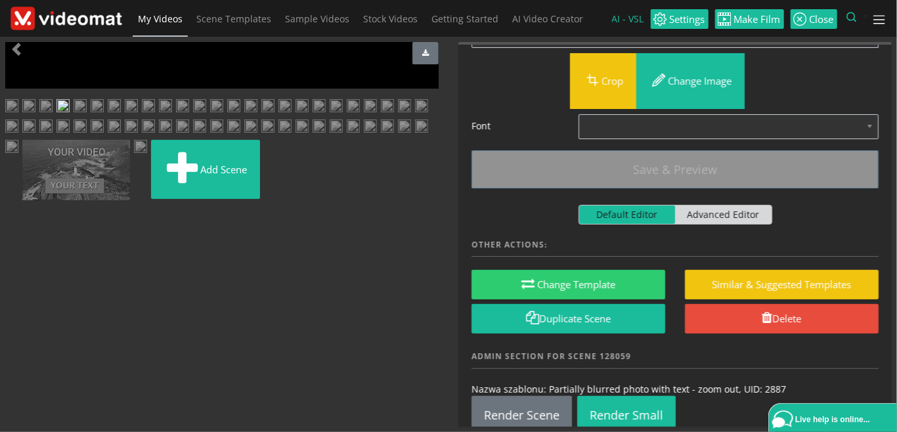
scroll to position [0, 0]
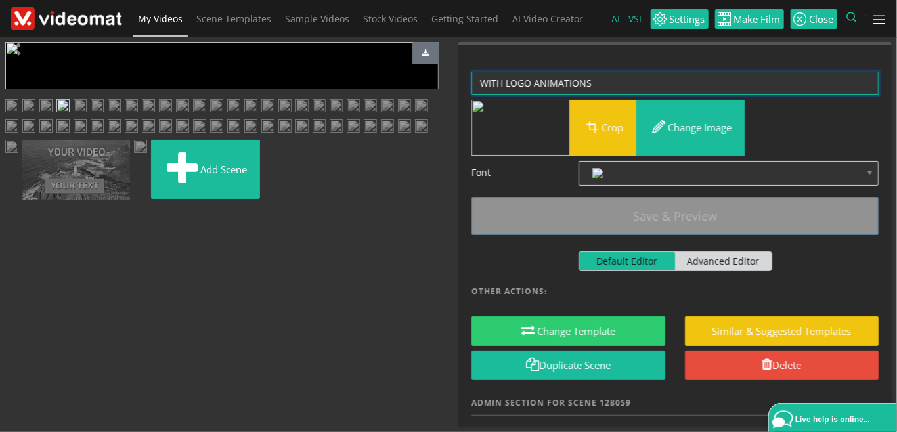
drag, startPoint x: 506, startPoint y: 80, endPoint x: 432, endPoint y: 80, distance: 73.6
click at [472, 80] on textarea "WITH LOGO ANIMATIONS" at bounding box center [675, 83] width 407 height 23
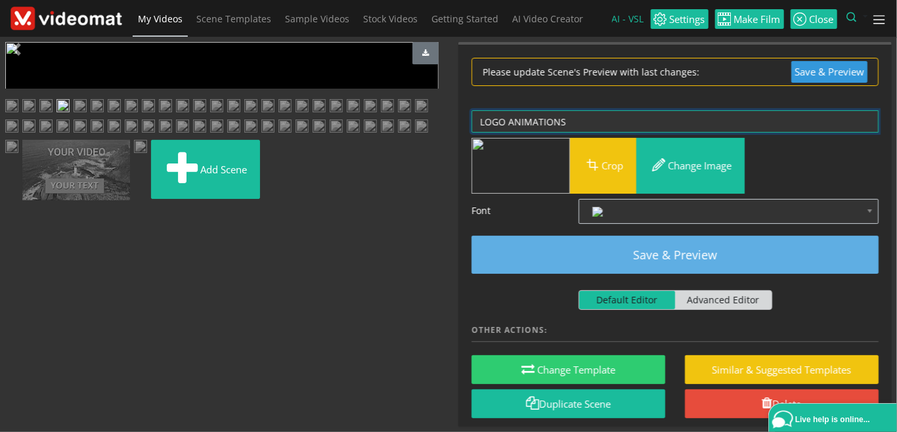
type textarea "LOGO ANIMATIONS"
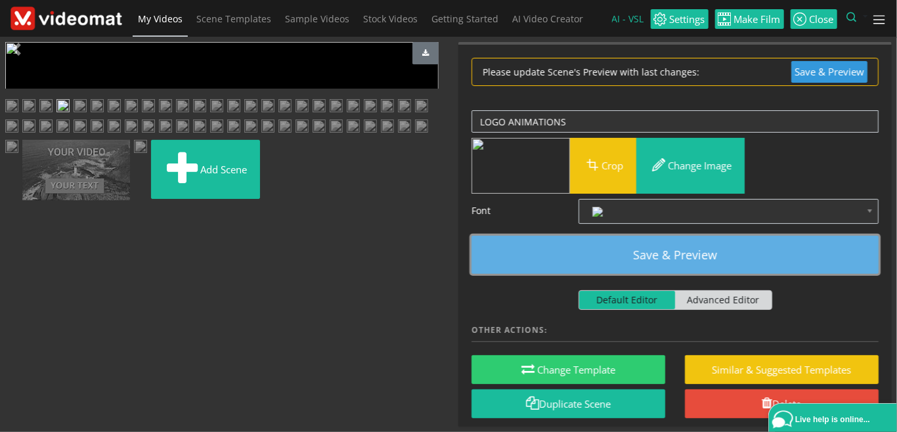
click at [548, 248] on button "Save & Preview" at bounding box center [675, 255] width 407 height 38
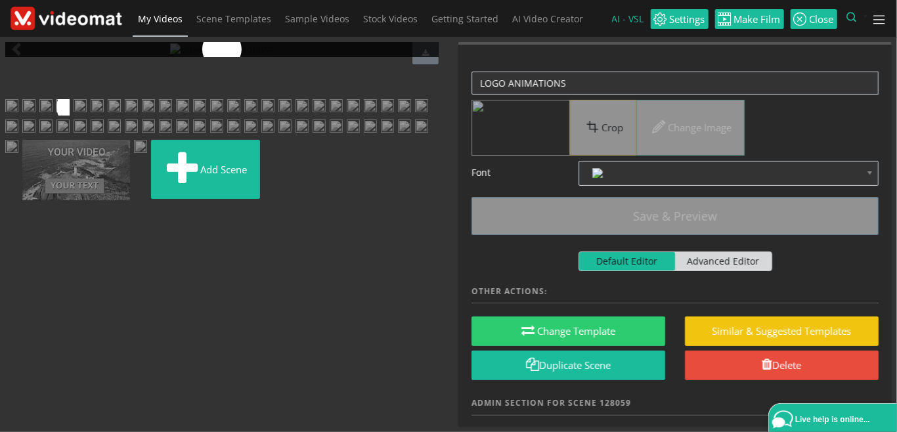
click at [87, 116] on img at bounding box center [80, 107] width 13 height 16
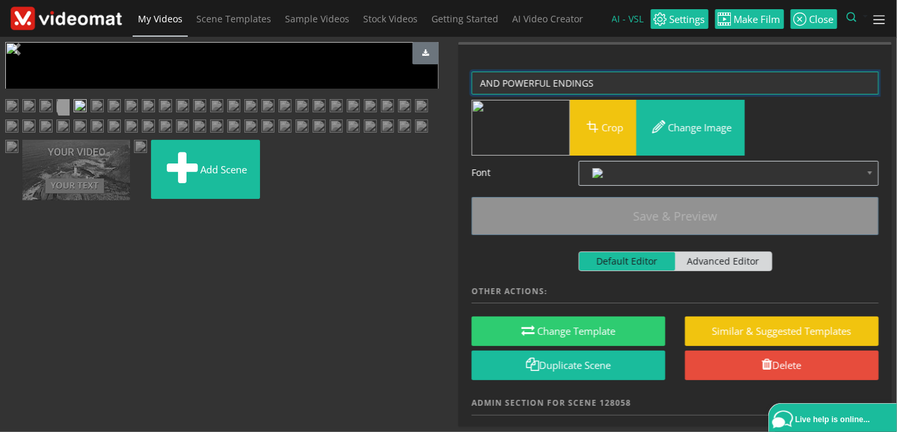
drag, startPoint x: 504, startPoint y: 77, endPoint x: 366, endPoint y: 73, distance: 138.0
click at [472, 76] on textarea "AND POWERFUL ENDINGS" at bounding box center [675, 83] width 407 height 23
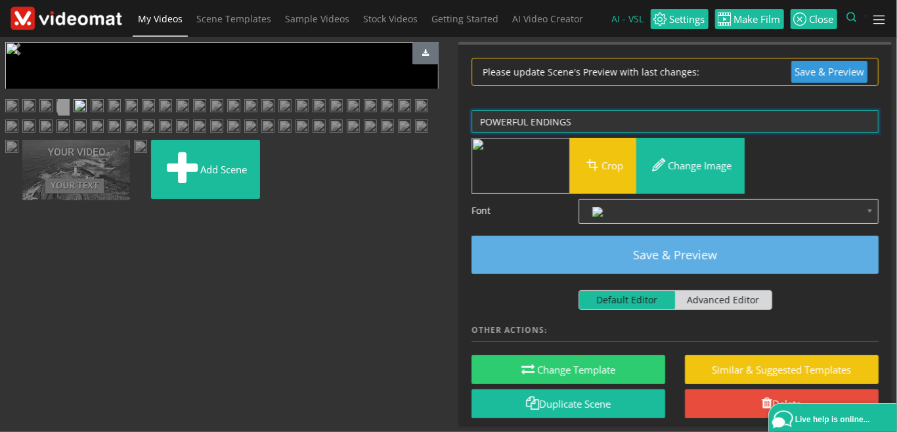
type textarea "POWERFUL ENDINGS"
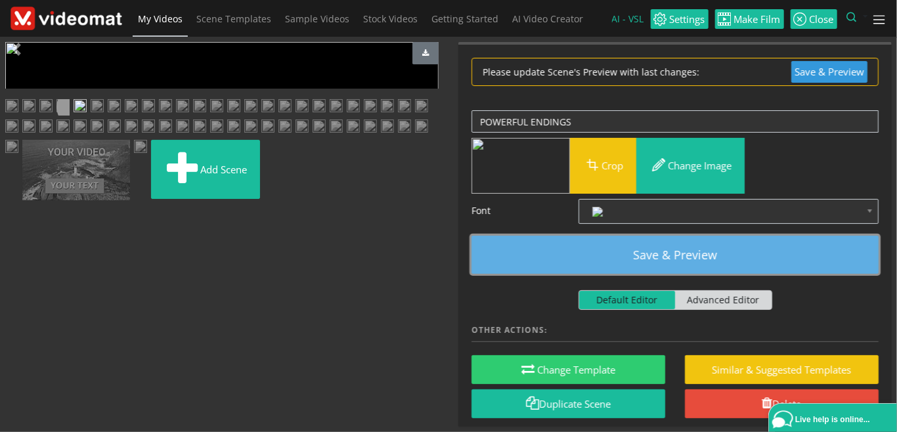
click at [585, 247] on button "Save & Preview" at bounding box center [675, 255] width 407 height 38
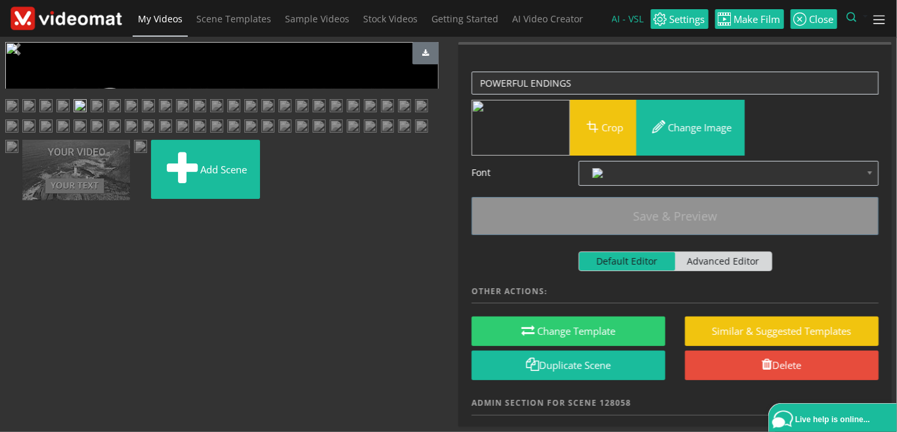
scroll to position [129, 0]
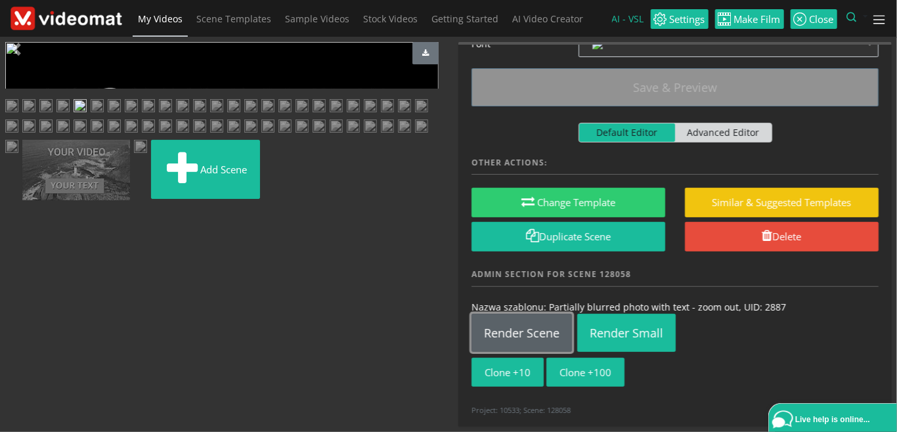
click at [533, 330] on link "Render Scene" at bounding box center [522, 333] width 100 height 38
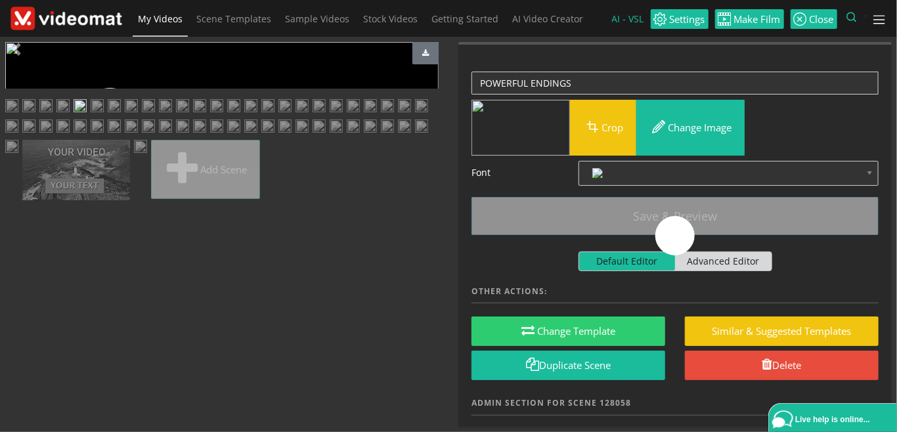
scroll to position [0, 0]
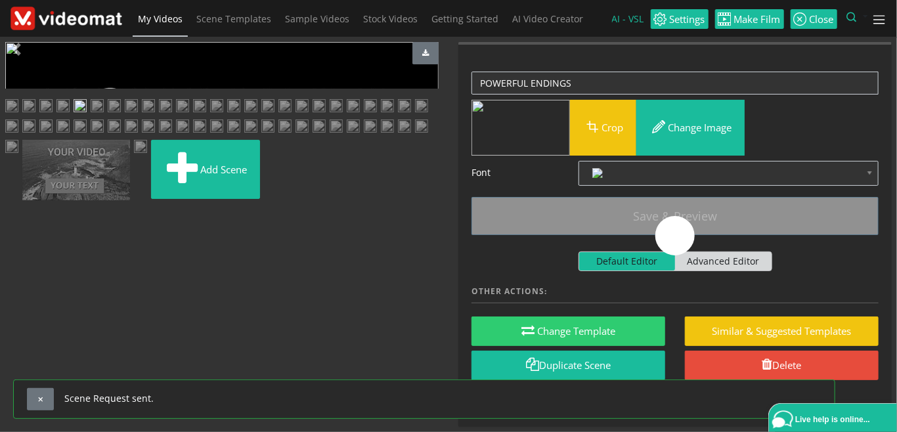
click at [70, 116] on img at bounding box center [62, 107] width 13 height 16
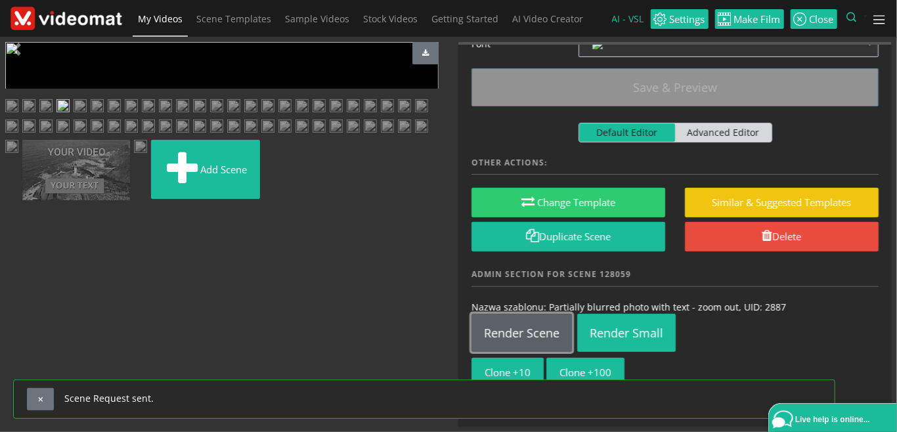
click at [519, 330] on link "Render Scene" at bounding box center [522, 333] width 100 height 38
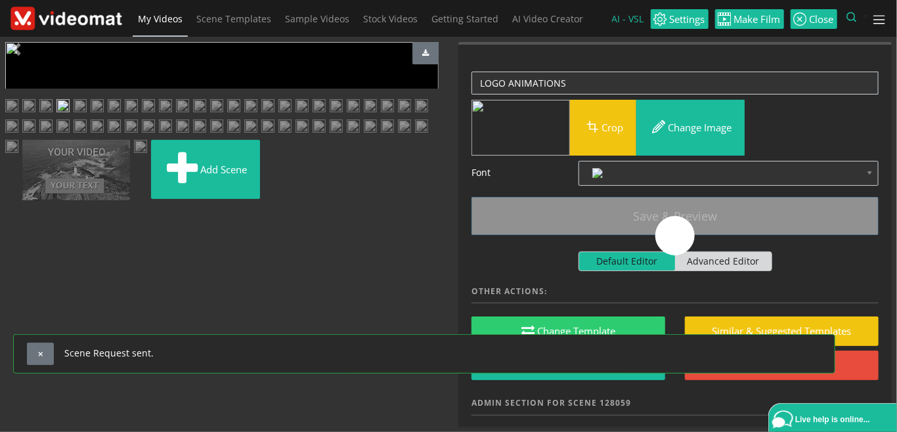
click at [53, 116] on img at bounding box center [45, 107] width 13 height 16
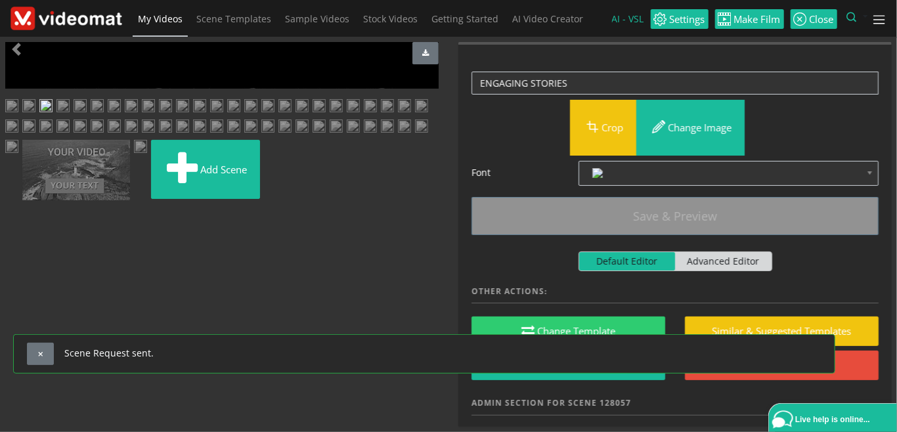
scroll to position [129, 0]
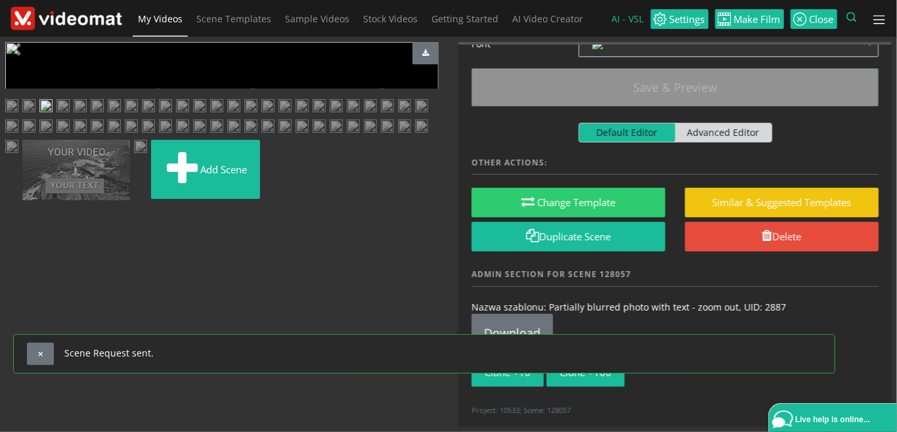
click at [35, 116] on img at bounding box center [28, 107] width 13 height 16
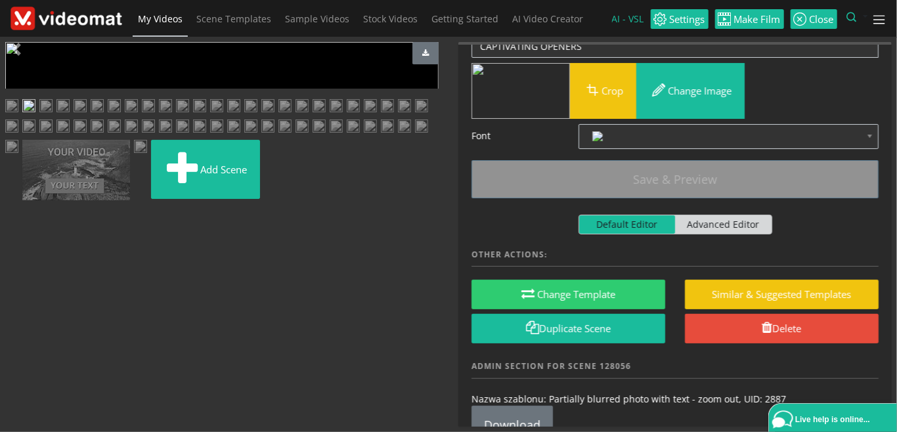
scroll to position [0, 0]
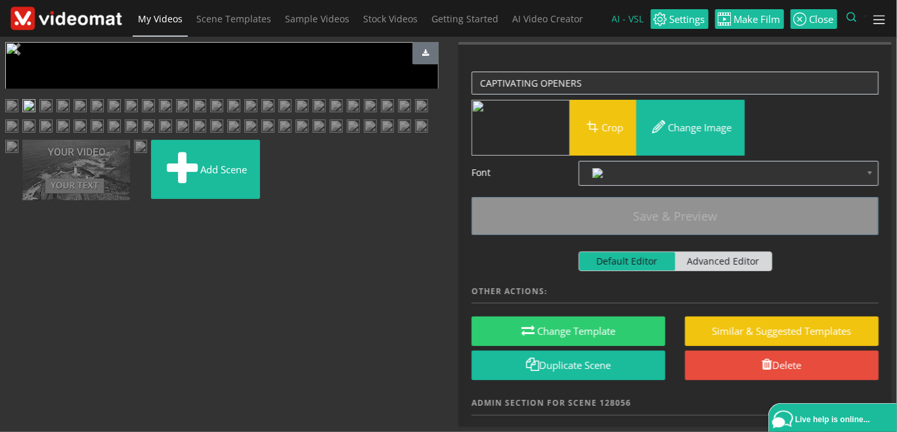
click at [53, 116] on img at bounding box center [45, 107] width 13 height 16
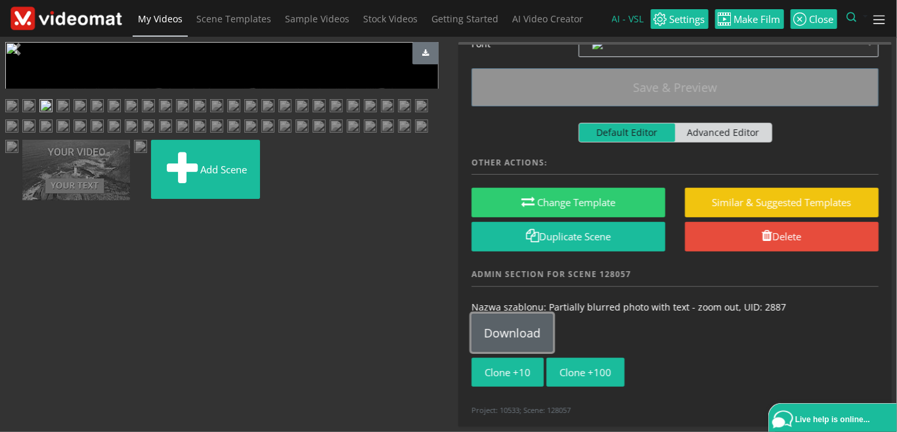
click at [533, 334] on link "Download" at bounding box center [512, 333] width 81 height 38
click at [87, 116] on img at bounding box center [80, 107] width 13 height 16
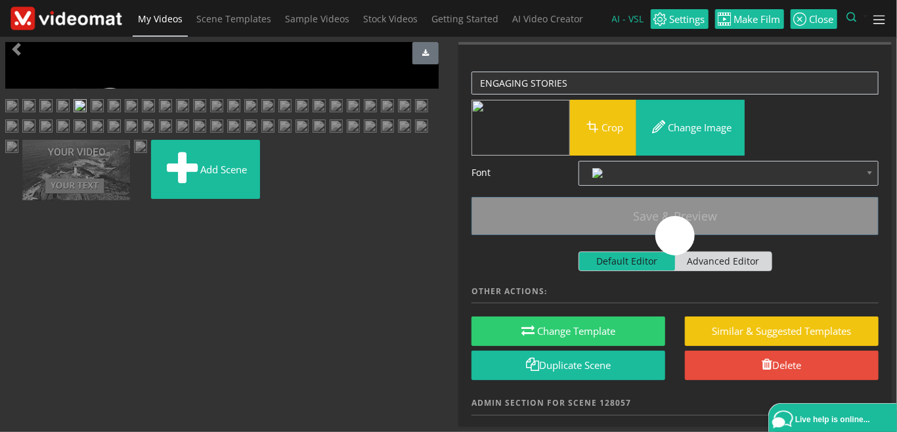
scroll to position [0, 0]
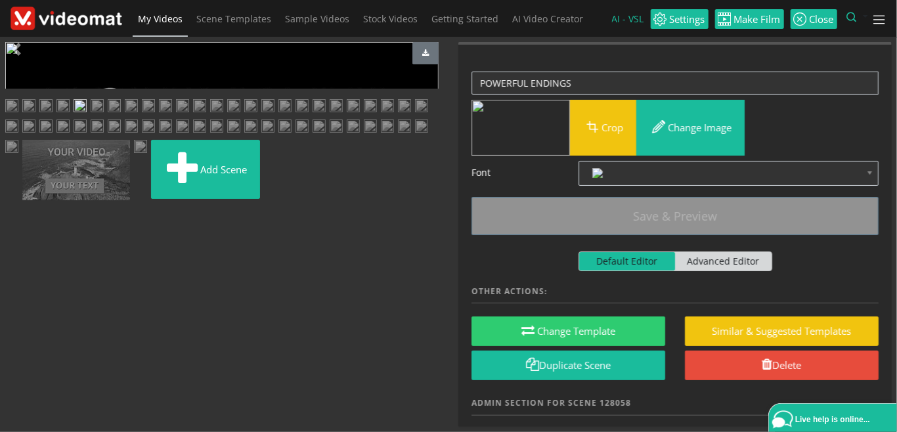
click at [67, 116] on img at bounding box center [62, 107] width 13 height 16
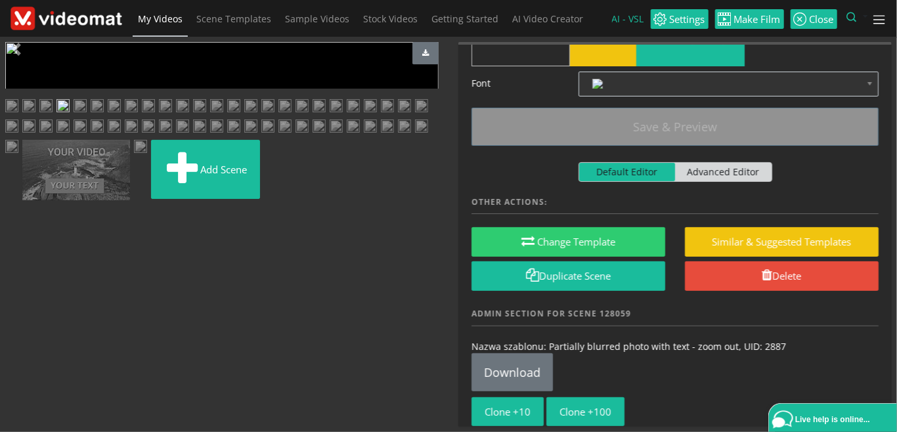
scroll to position [129, 0]
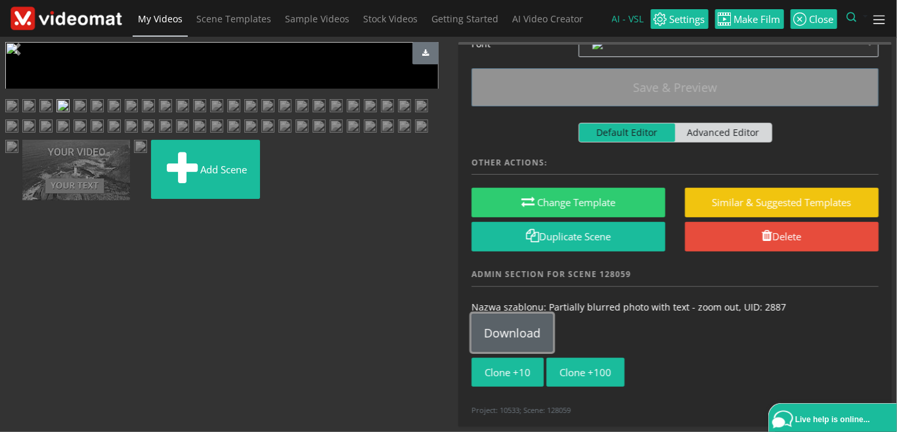
click at [542, 334] on link "Download" at bounding box center [512, 333] width 81 height 38
click at [87, 116] on img at bounding box center [80, 107] width 13 height 16
click at [524, 335] on link "Download" at bounding box center [512, 333] width 81 height 38
